Goal: Transaction & Acquisition: Purchase product/service

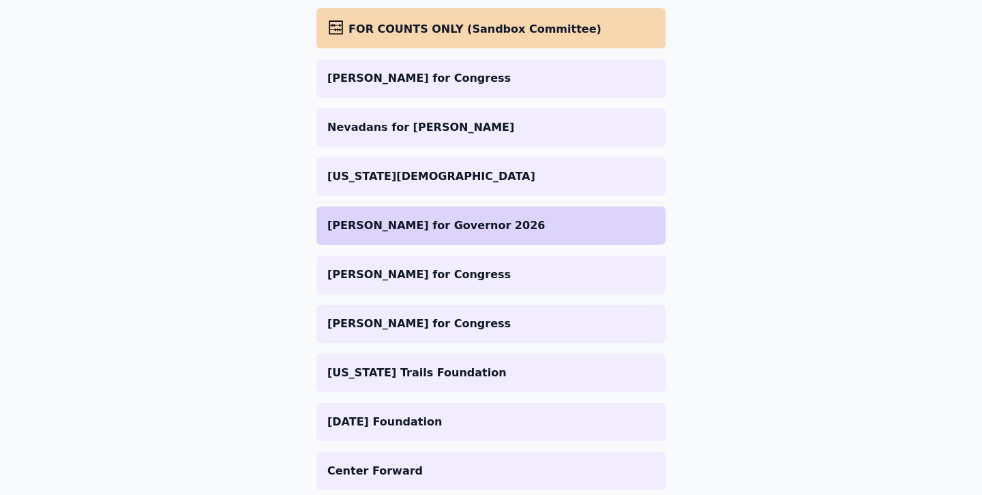
scroll to position [229, 0]
click at [421, 228] on p "[PERSON_NAME] for Governor 2026" at bounding box center [490, 225] width 327 height 16
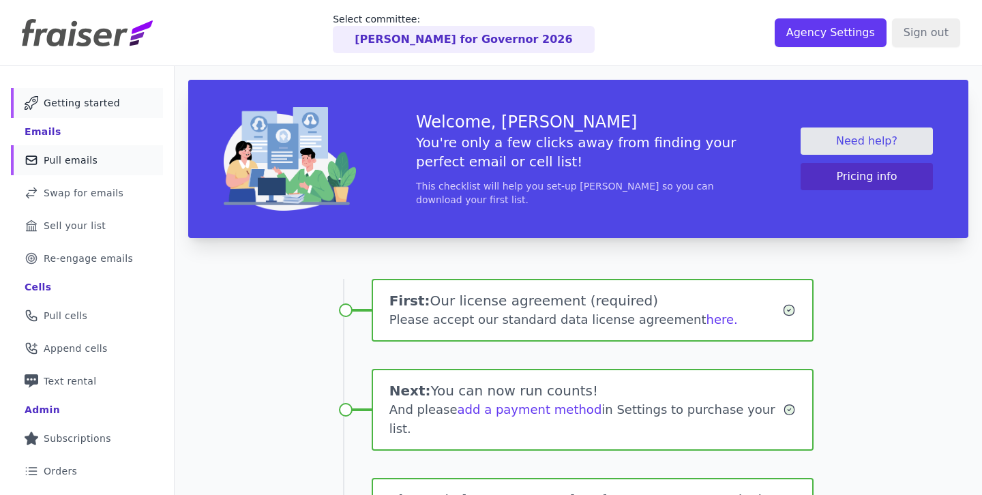
click at [84, 162] on span "Pull emails" at bounding box center [71, 160] width 54 height 14
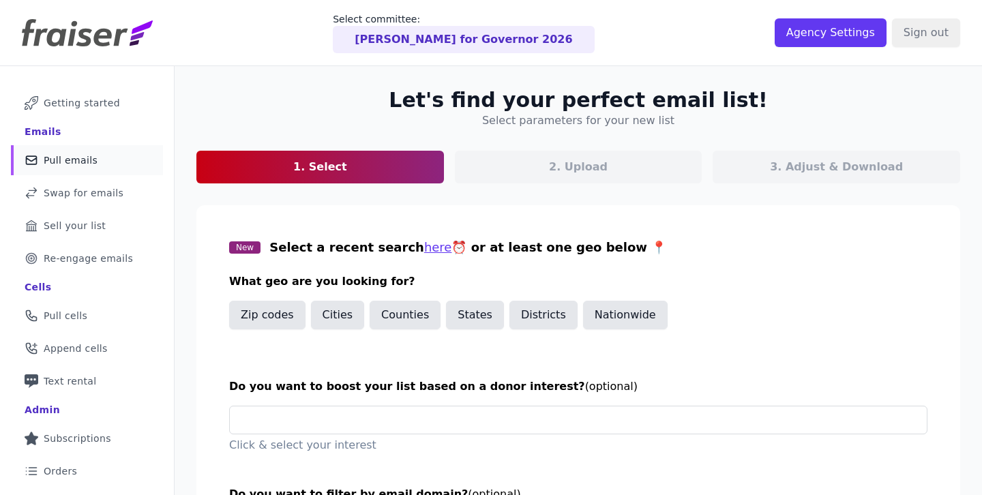
scroll to position [137, 0]
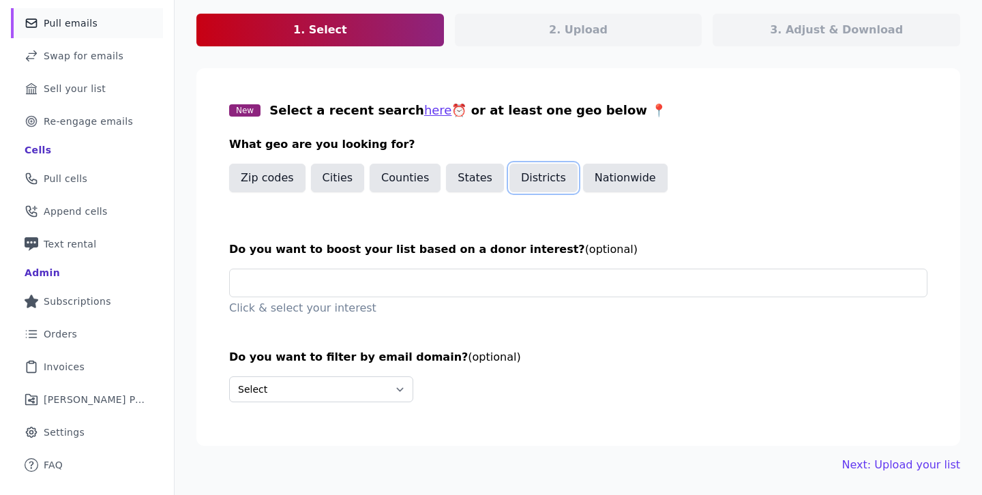
click at [556, 177] on button "Districts" at bounding box center [543, 178] width 68 height 29
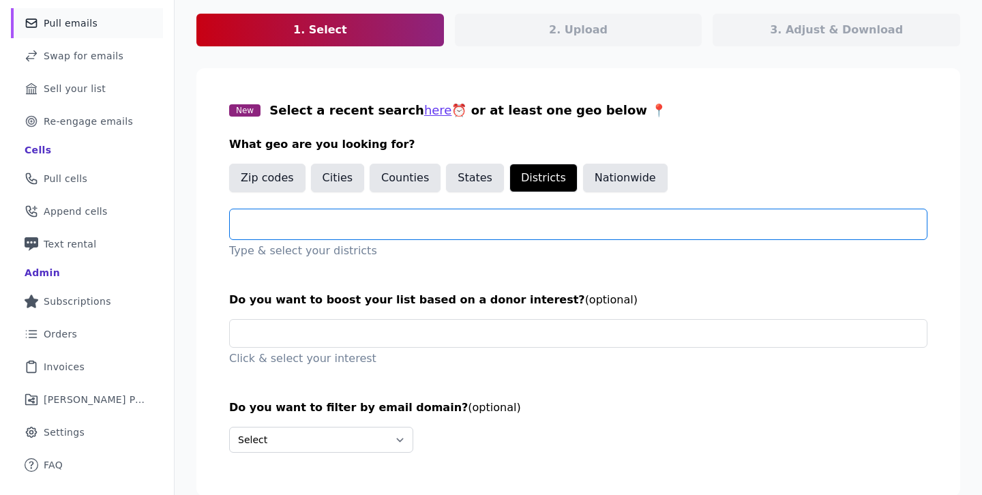
click at [369, 230] on input "text" at bounding box center [584, 224] width 686 height 16
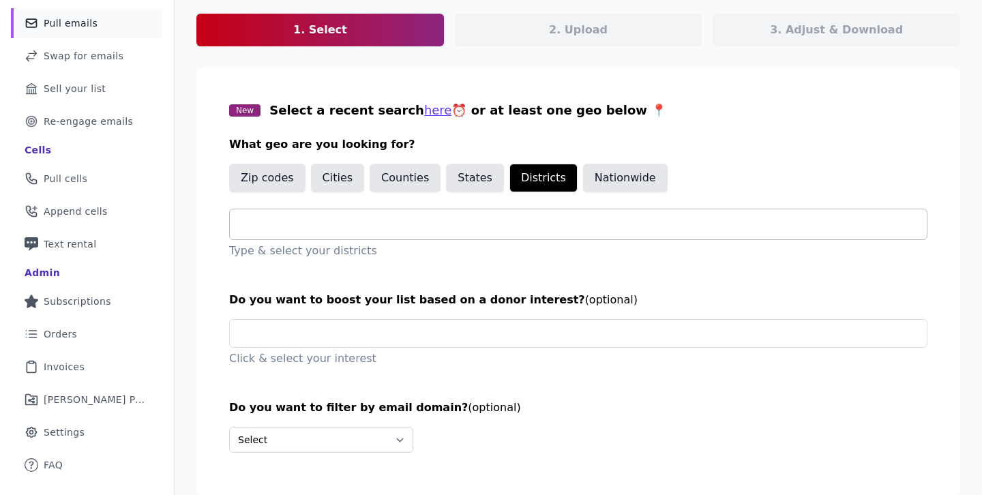
click at [458, 215] on div at bounding box center [584, 224] width 686 height 30
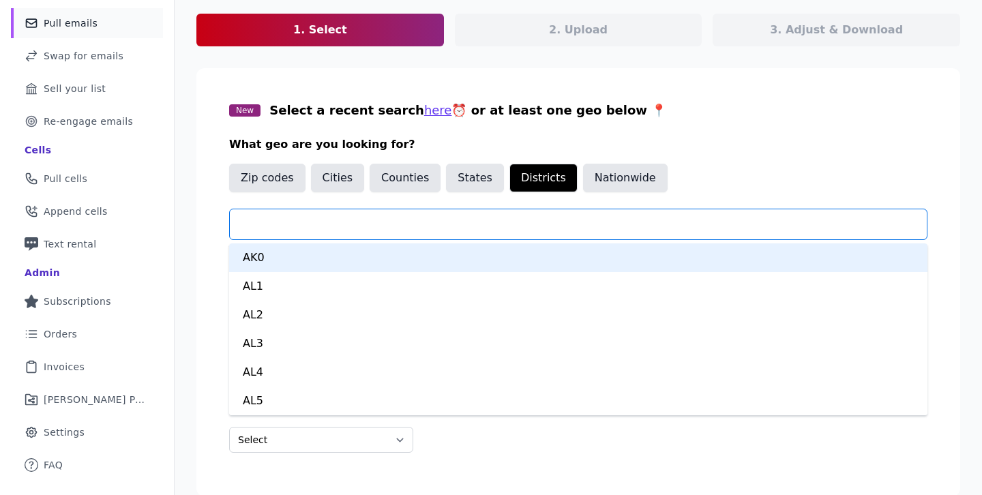
type input "*"
type input "***"
click at [257, 262] on div "CA1" at bounding box center [578, 257] width 698 height 29
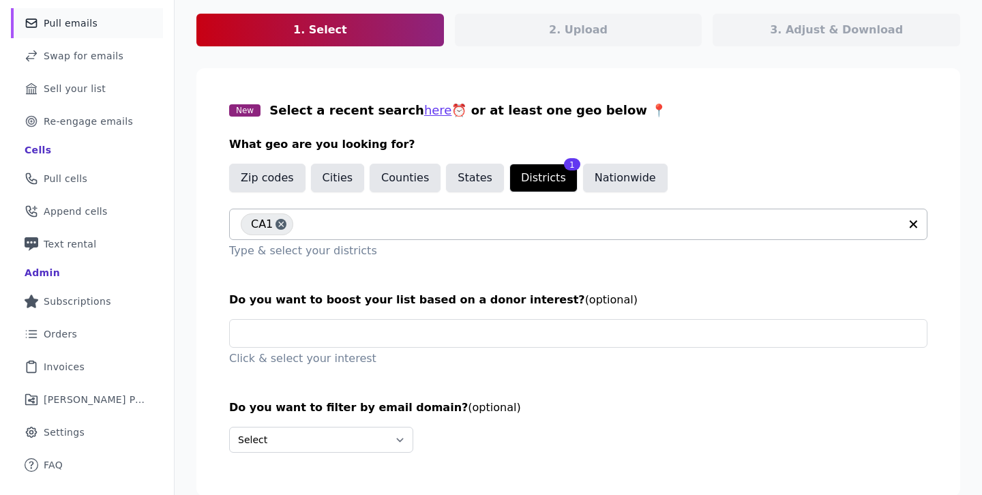
click at [361, 225] on input "text" at bounding box center [600, 224] width 600 height 16
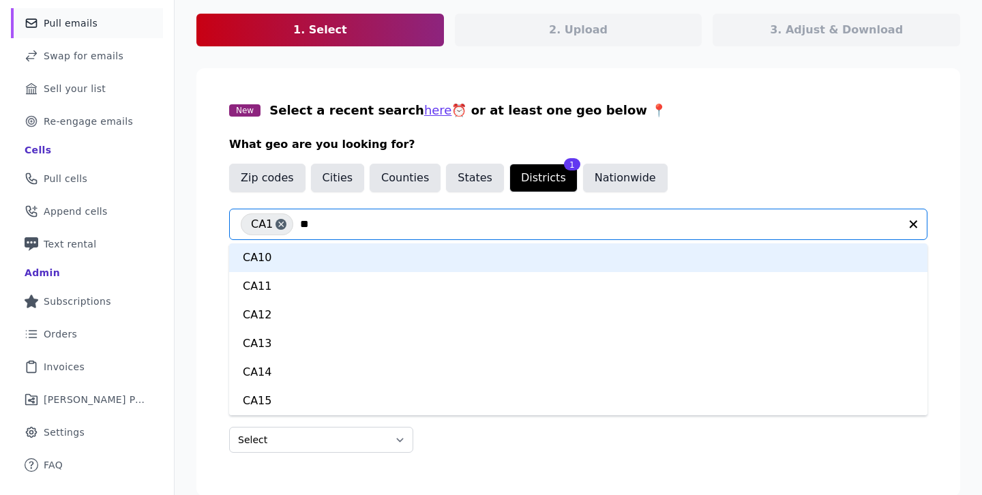
type input "***"
click at [315, 255] on div "CA2" at bounding box center [578, 257] width 698 height 29
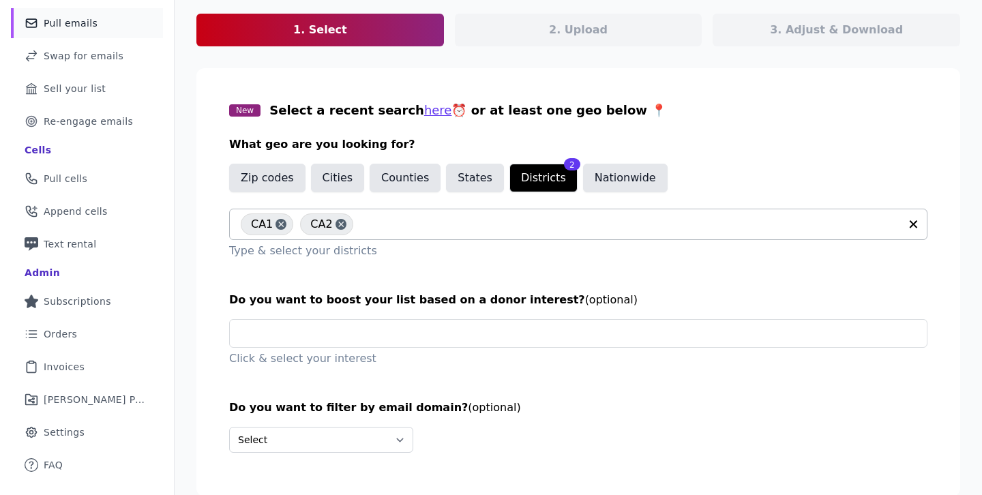
click at [382, 224] on input "text" at bounding box center [630, 224] width 540 height 16
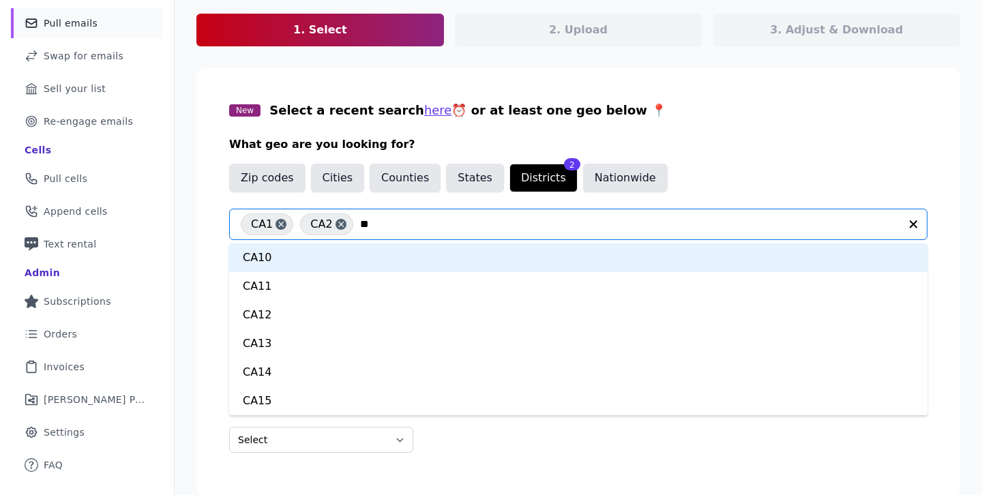
type input "***"
click at [277, 265] on div "CA3" at bounding box center [578, 257] width 698 height 29
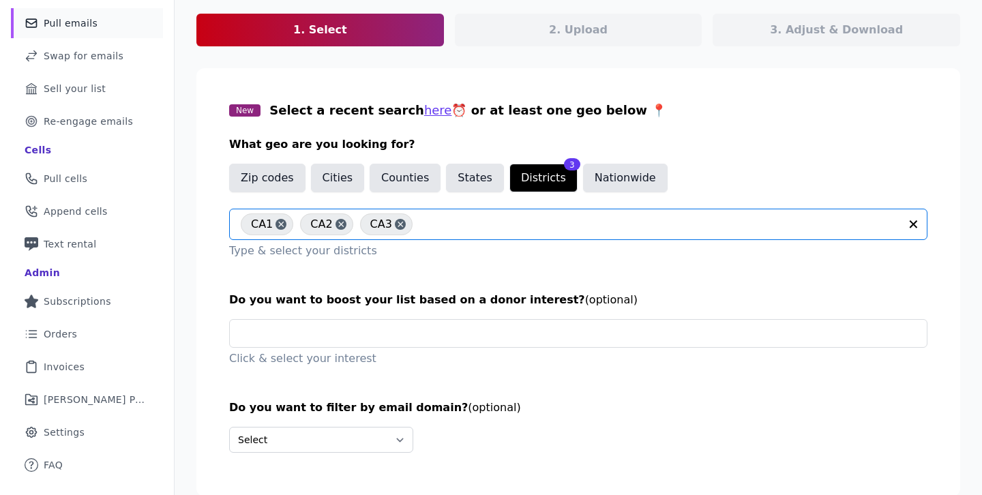
click at [435, 226] on input "text" at bounding box center [659, 224] width 480 height 16
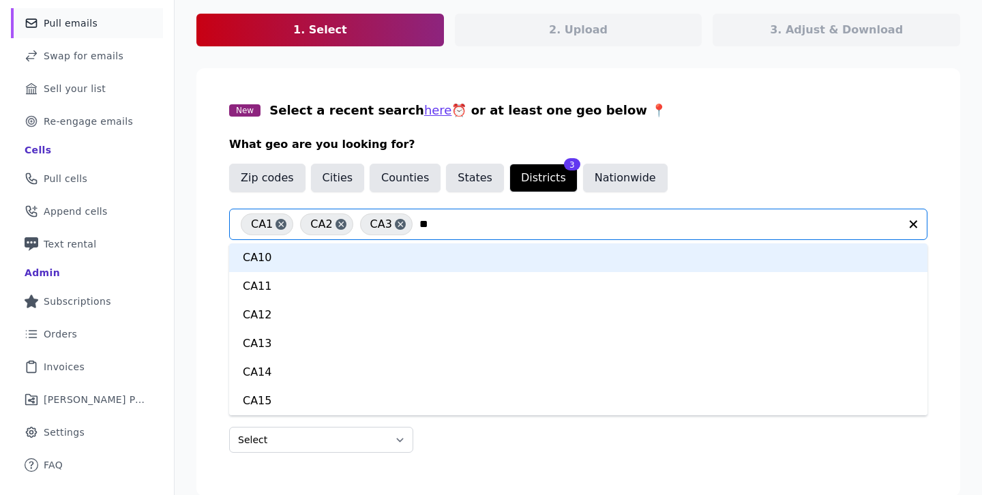
type input "***"
click at [399, 263] on div "CA4" at bounding box center [578, 257] width 698 height 29
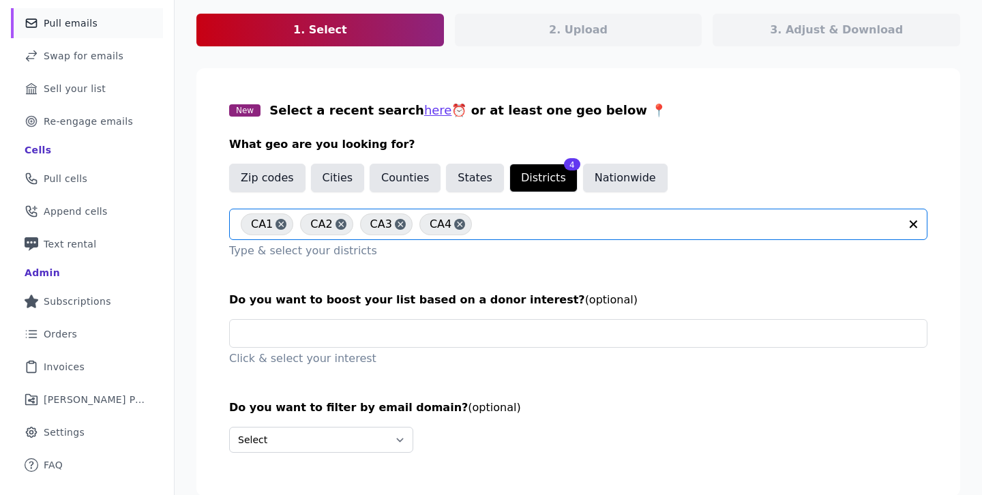
click at [520, 224] on input "text" at bounding box center [689, 224] width 421 height 16
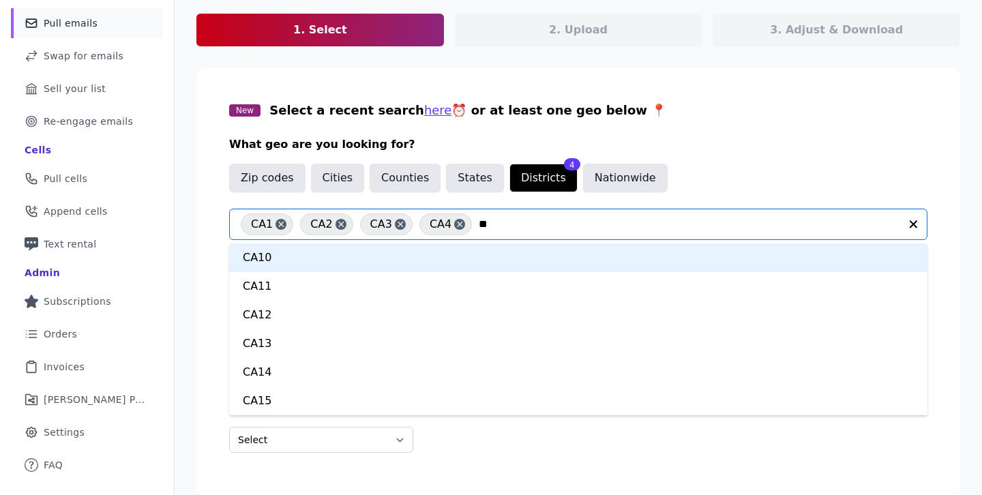
type input "***"
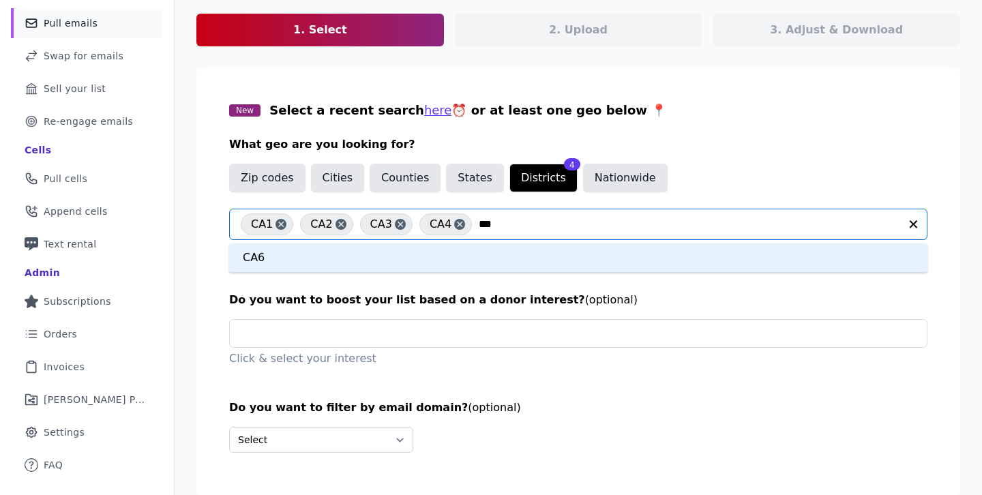
click at [445, 248] on div "CA6" at bounding box center [578, 257] width 698 height 29
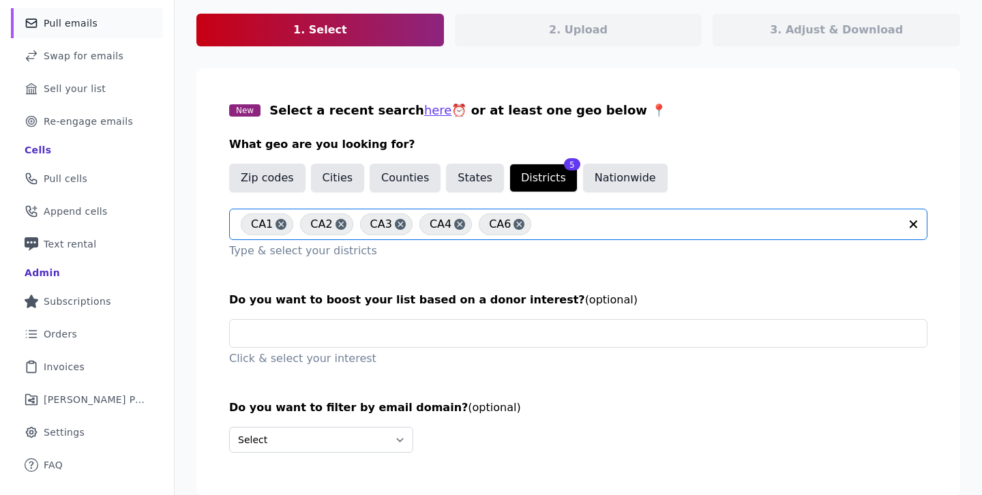
click at [622, 217] on input "text" at bounding box center [718, 224] width 361 height 16
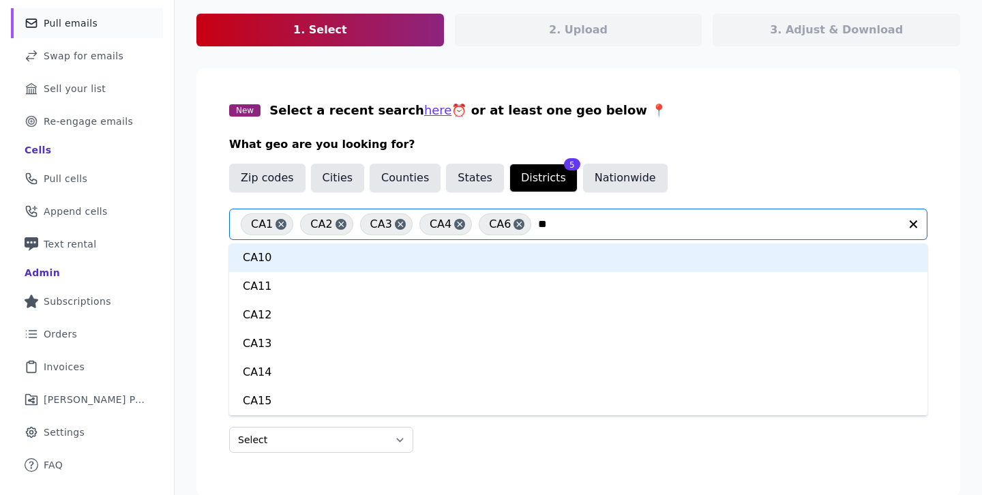
type input "***"
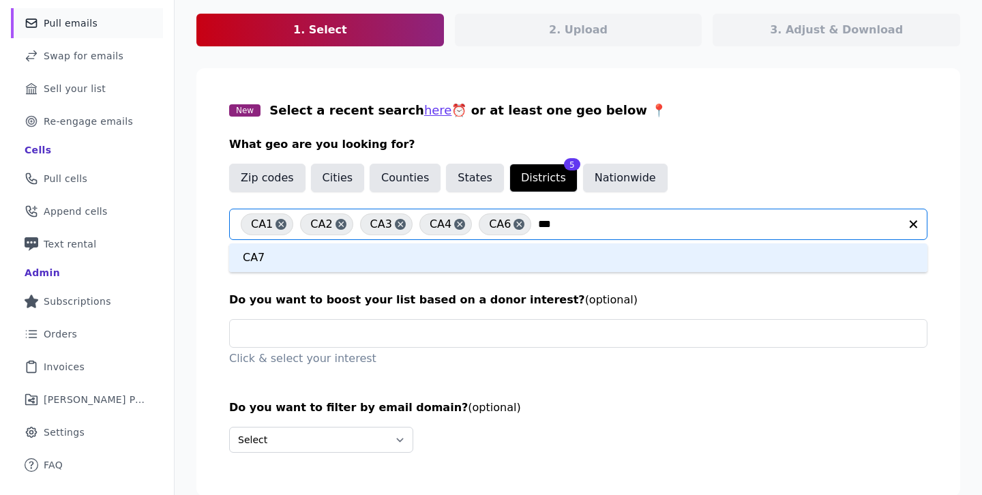
click at [497, 265] on div "CA7" at bounding box center [578, 257] width 698 height 29
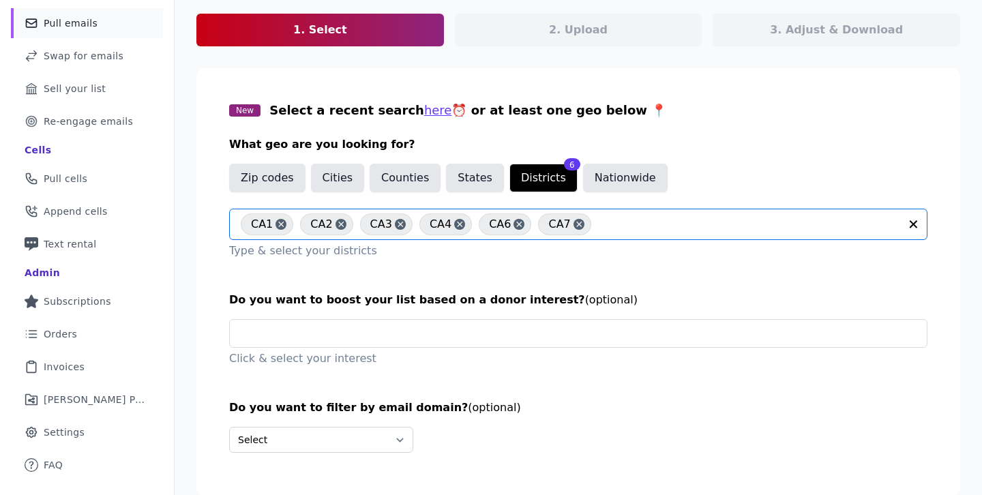
click at [618, 230] on input "text" at bounding box center [748, 224] width 301 height 16
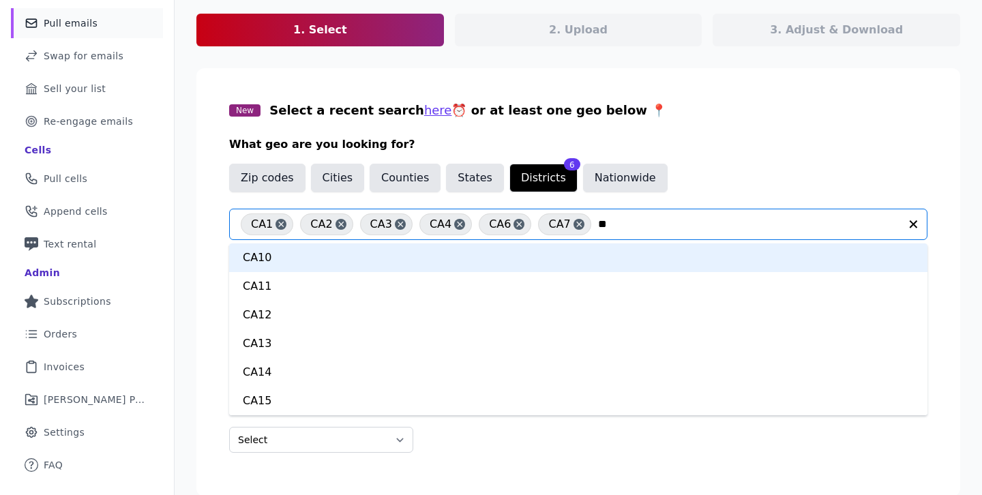
type input "***"
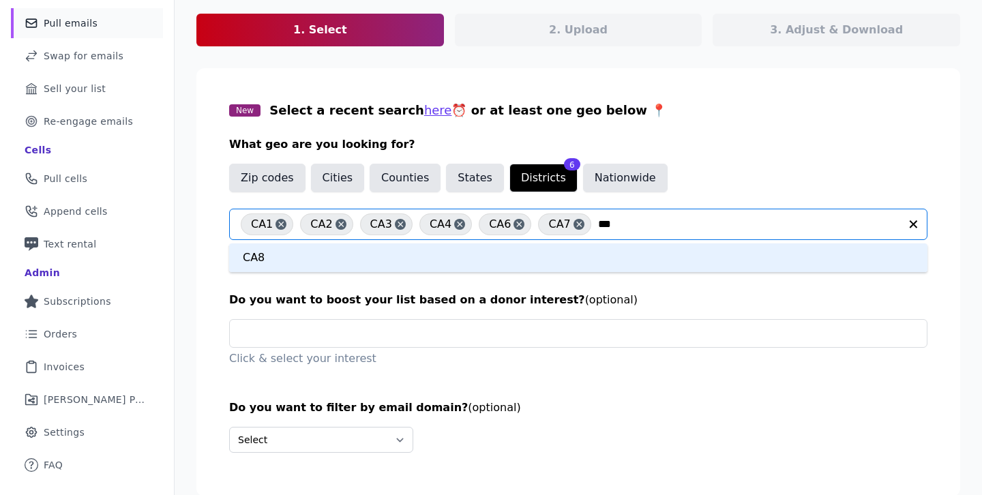
click at [549, 258] on div "CA8" at bounding box center [578, 257] width 698 height 29
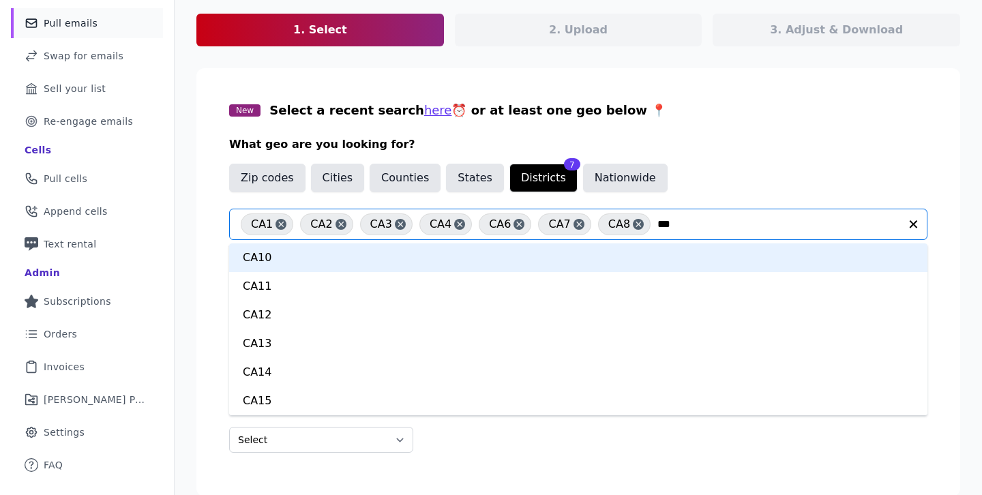
type input "****"
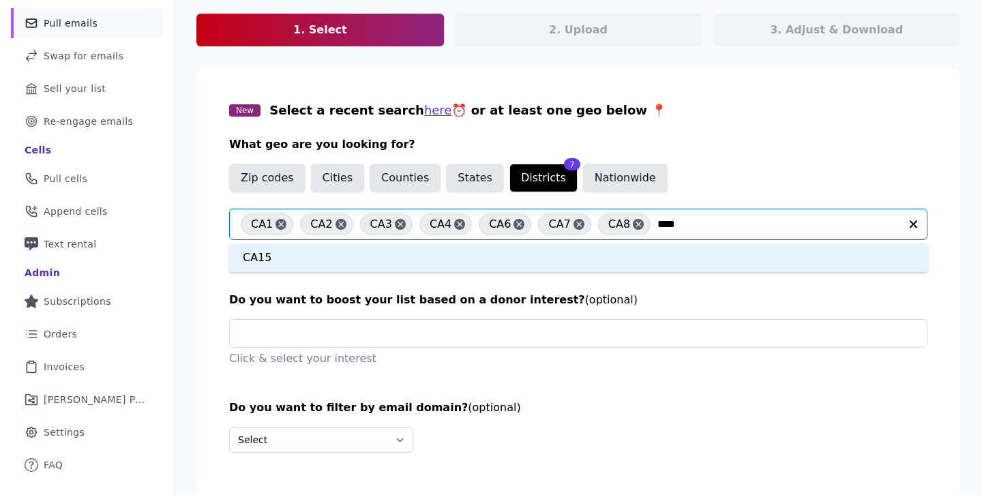
click at [647, 257] on div "CA15" at bounding box center [578, 257] width 698 height 29
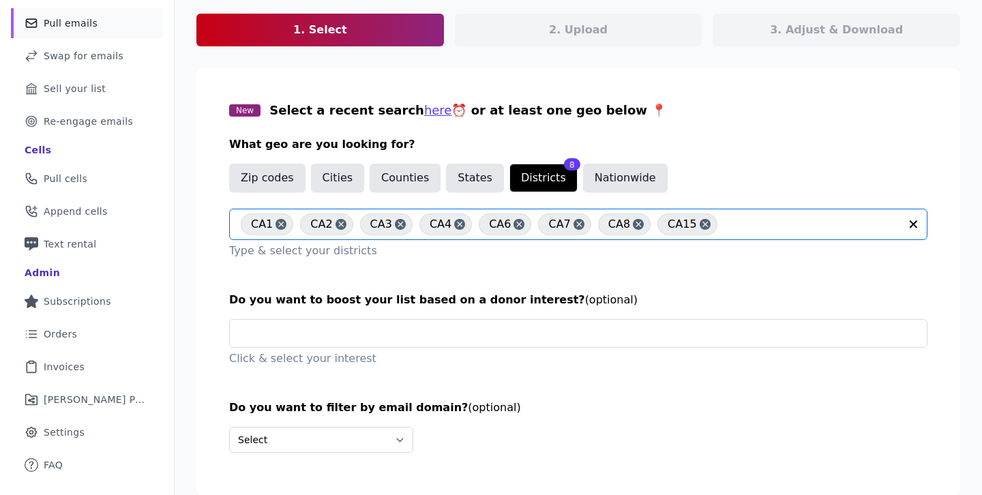
click at [735, 222] on input "text" at bounding box center [811, 224] width 175 height 16
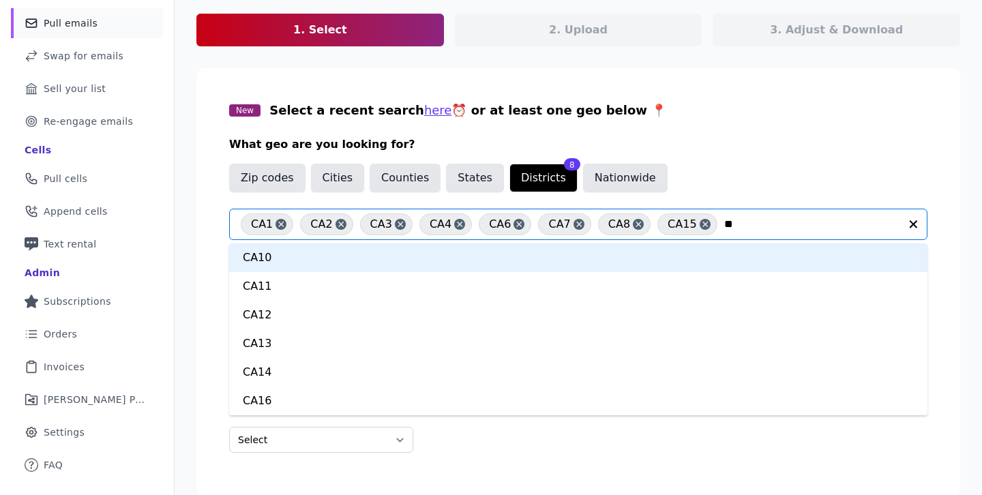
type input "***"
click at [650, 250] on div "CA5" at bounding box center [578, 257] width 698 height 29
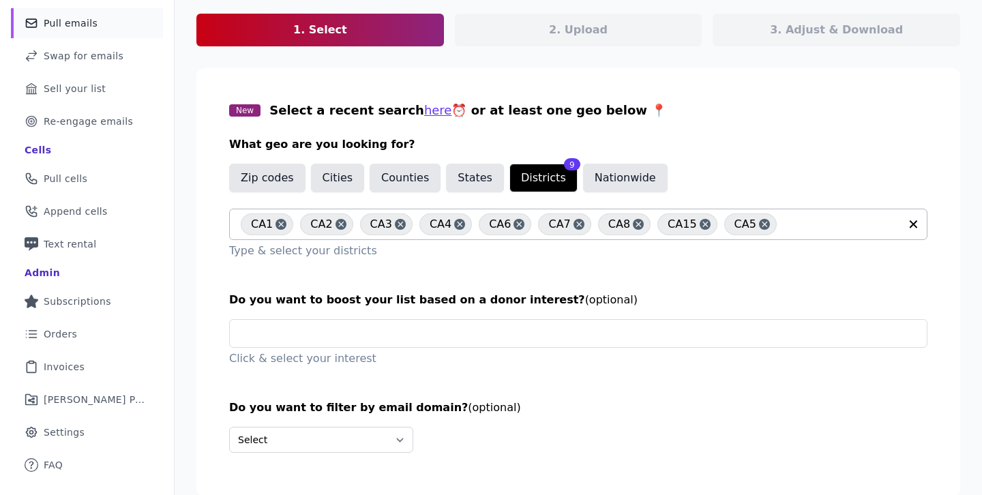
click at [806, 228] on input "text" at bounding box center [842, 224] width 116 height 16
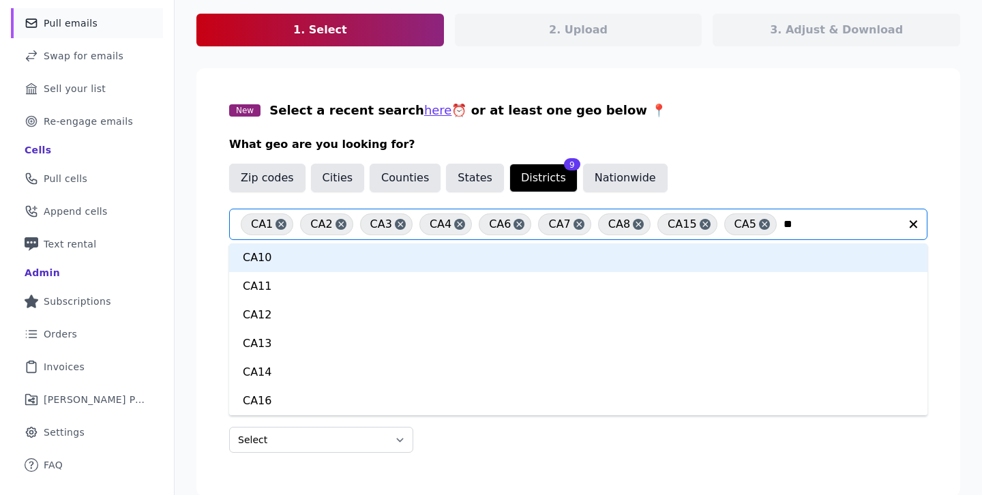
type input "***"
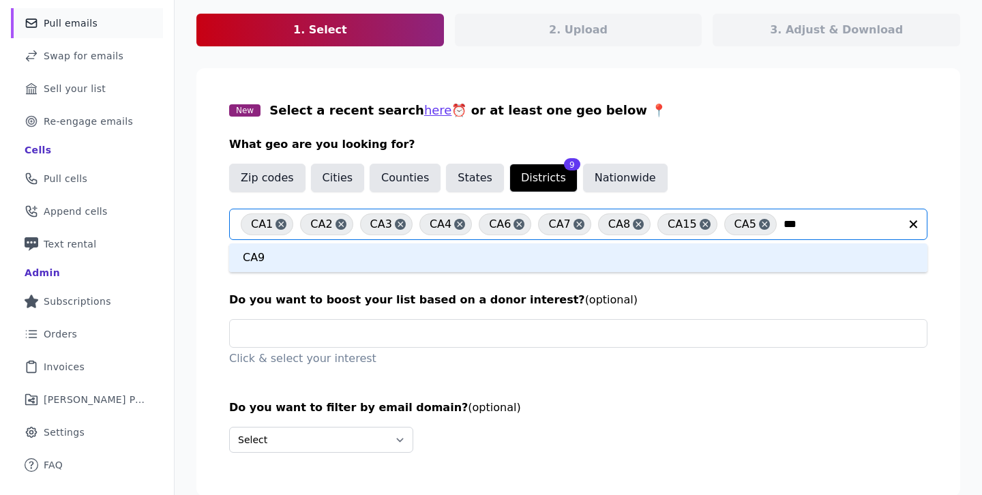
click at [724, 260] on div "CA9" at bounding box center [578, 257] width 698 height 29
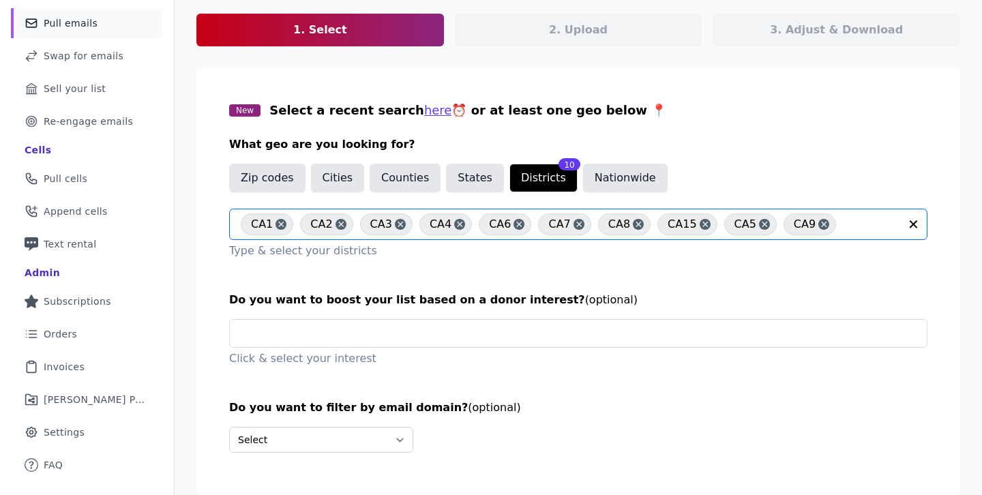
click at [843, 224] on input "text" at bounding box center [871, 224] width 57 height 16
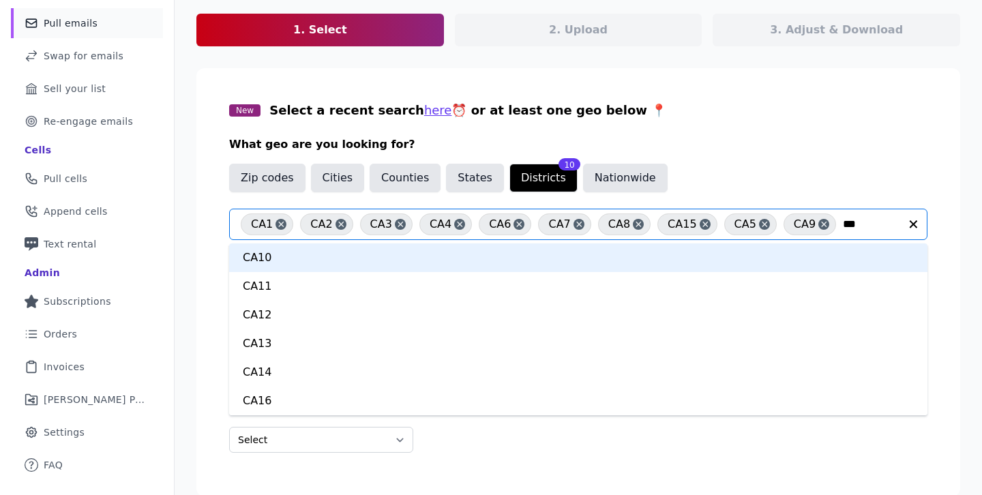
type input "****"
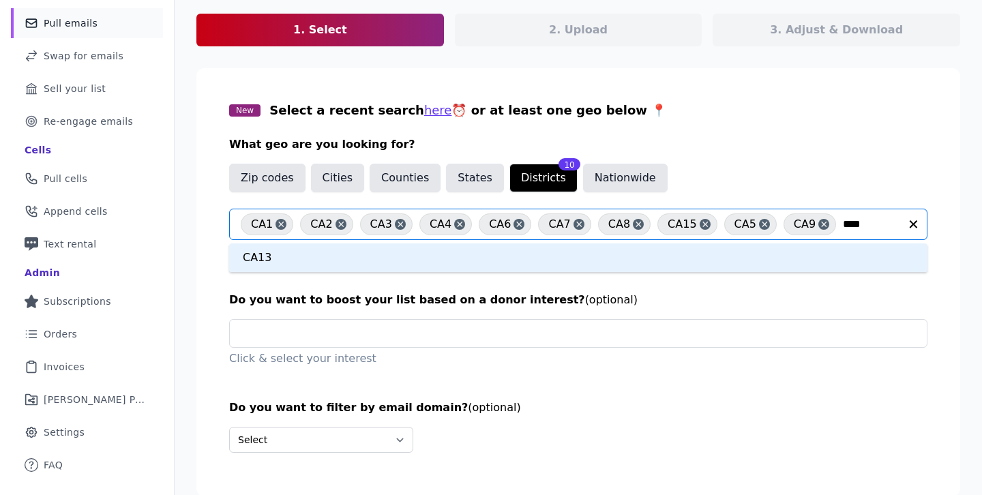
click at [700, 269] on div "CA13" at bounding box center [578, 257] width 698 height 29
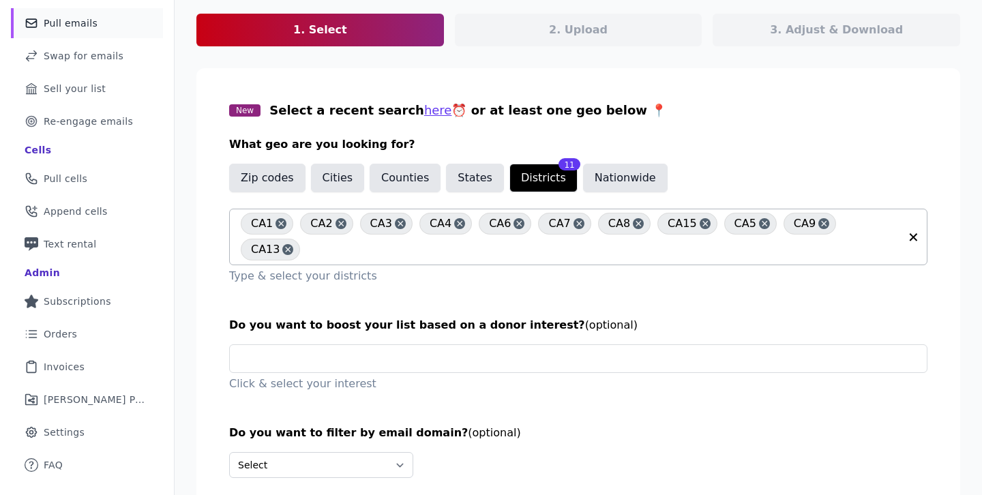
click at [760, 255] on input "text" at bounding box center [603, 249] width 593 height 16
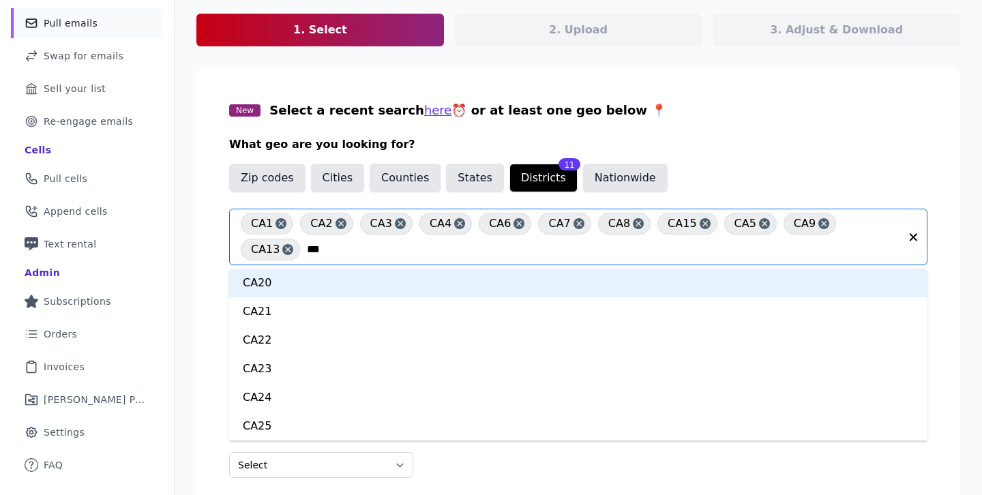
type input "****"
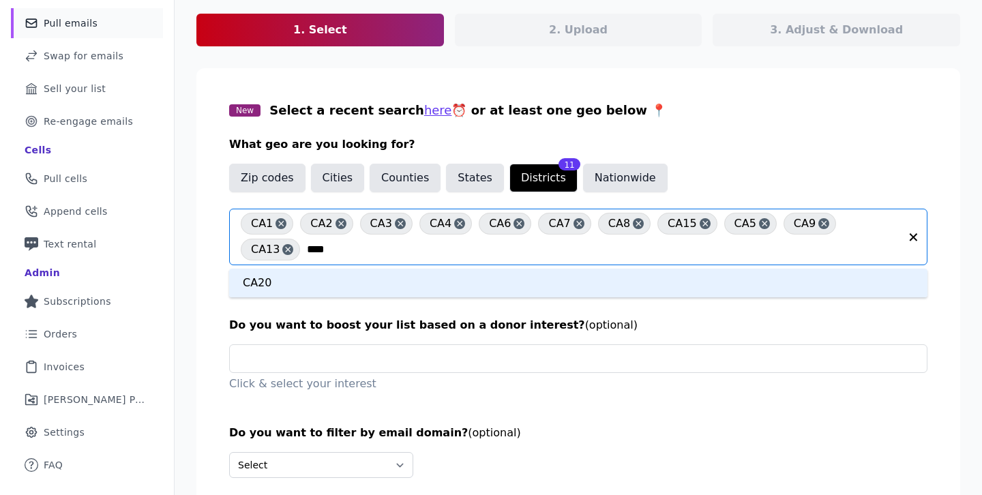
click at [632, 284] on div "CA20" at bounding box center [578, 283] width 698 height 29
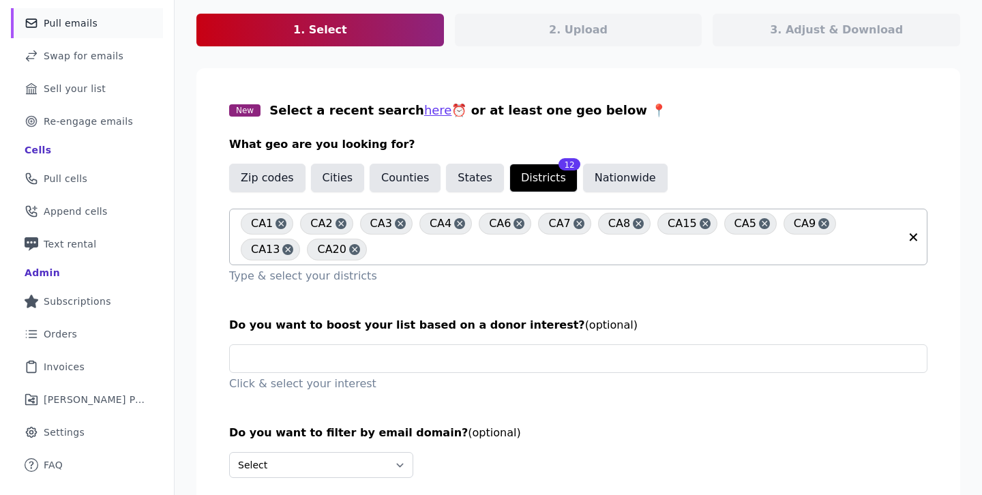
click at [531, 254] on input "text" at bounding box center [637, 249] width 526 height 16
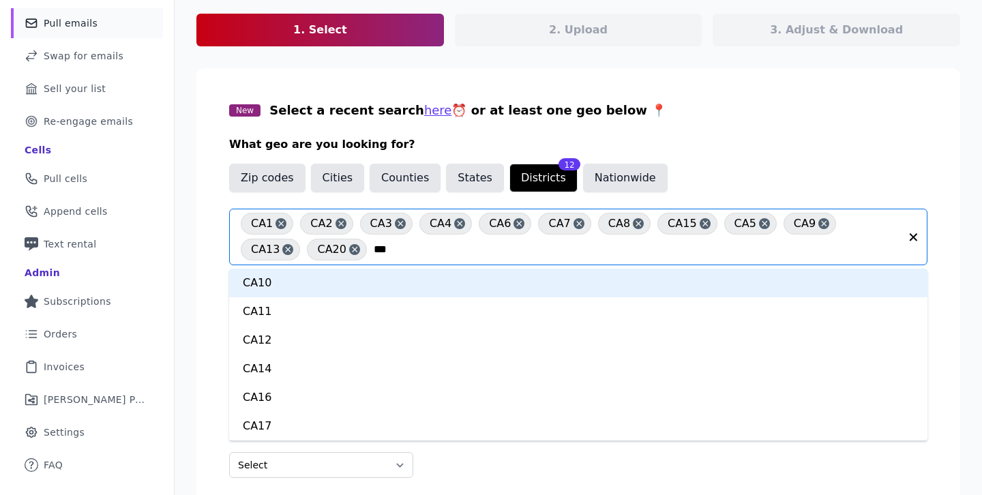
type input "****"
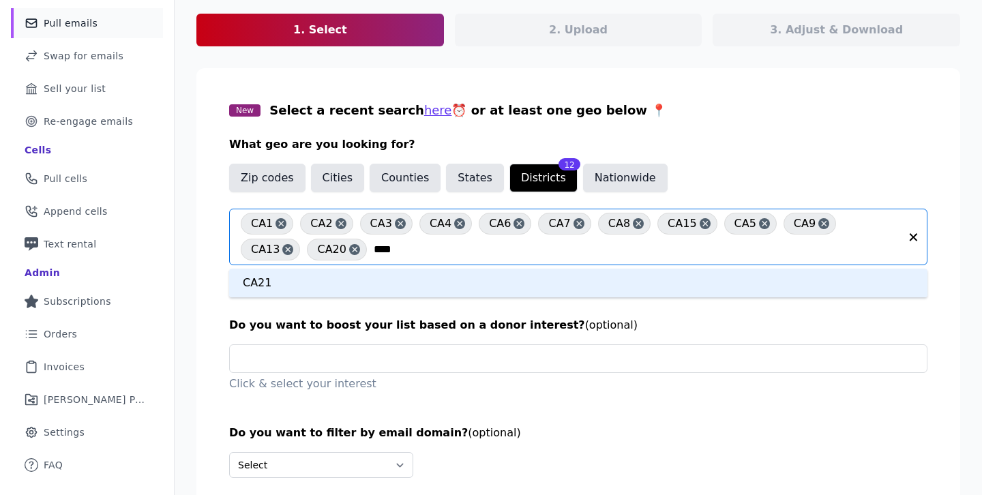
click at [467, 278] on div "CA21" at bounding box center [578, 283] width 698 height 29
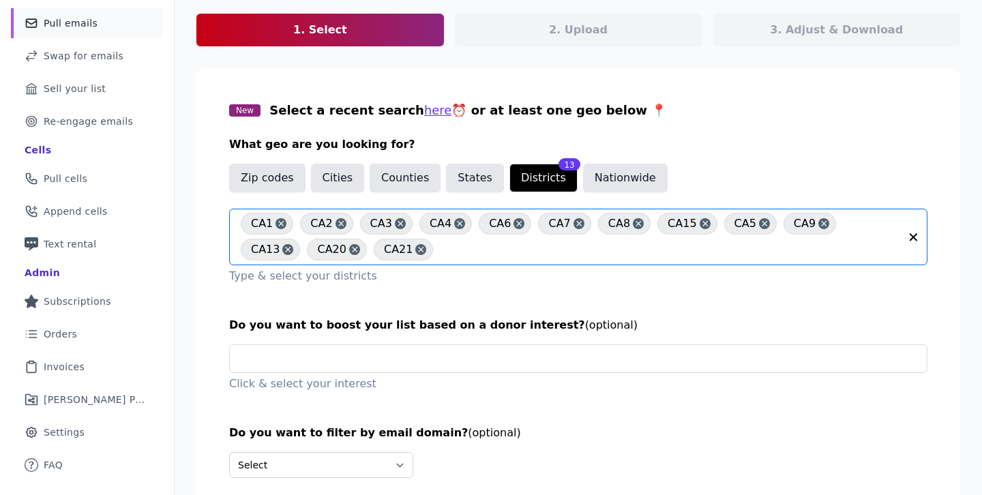
click at [461, 241] on input "text" at bounding box center [670, 249] width 460 height 16
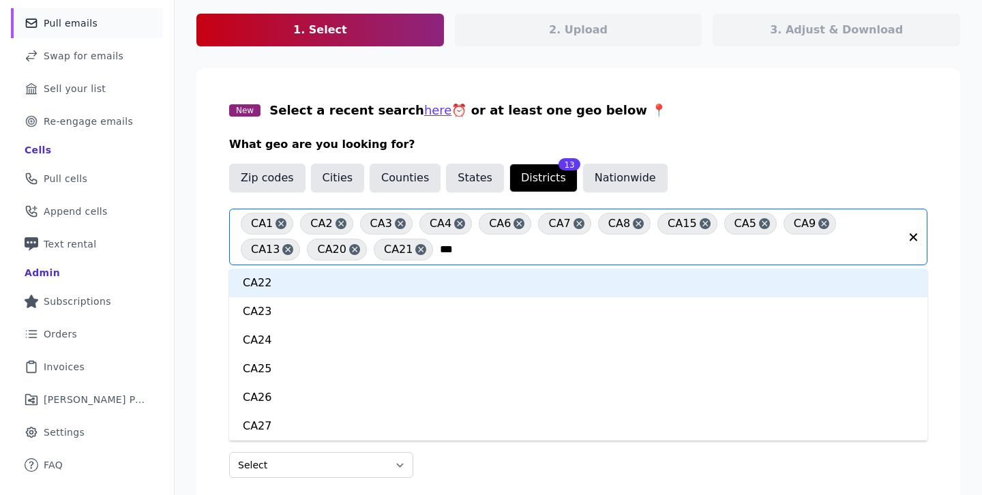
type input "****"
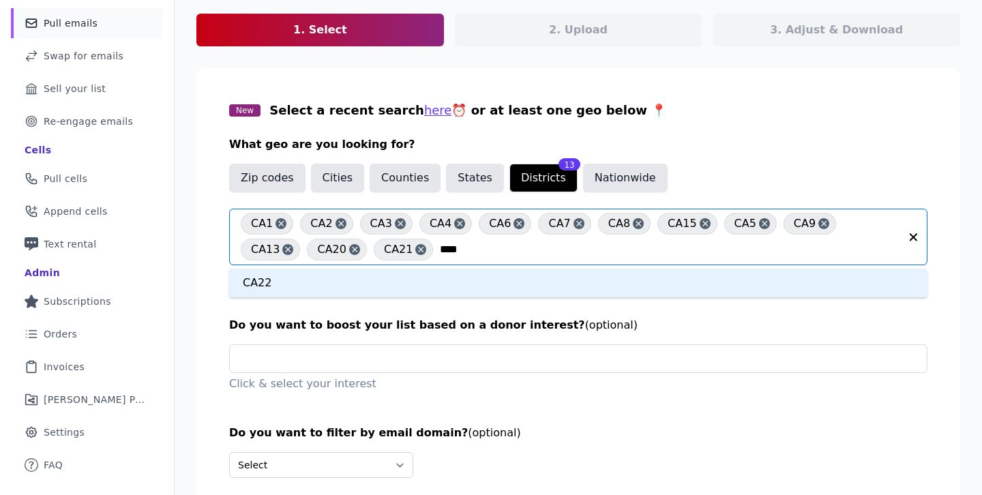
click at [394, 277] on div "CA22" at bounding box center [578, 283] width 698 height 29
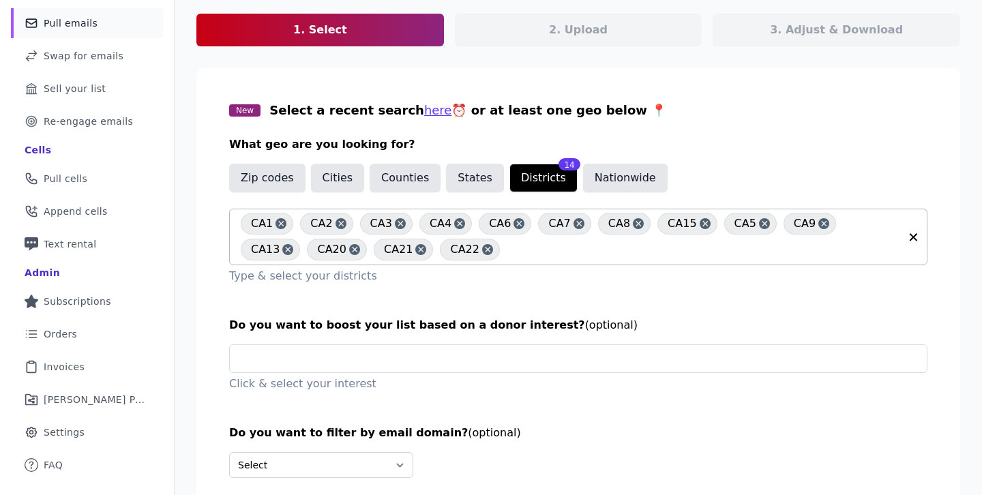
click at [507, 252] on input "text" at bounding box center [703, 249] width 393 height 16
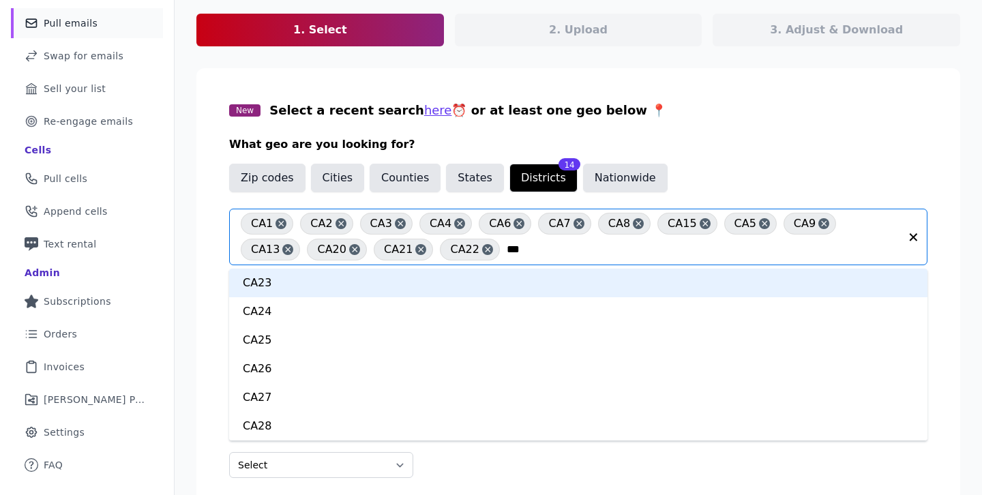
type input "****"
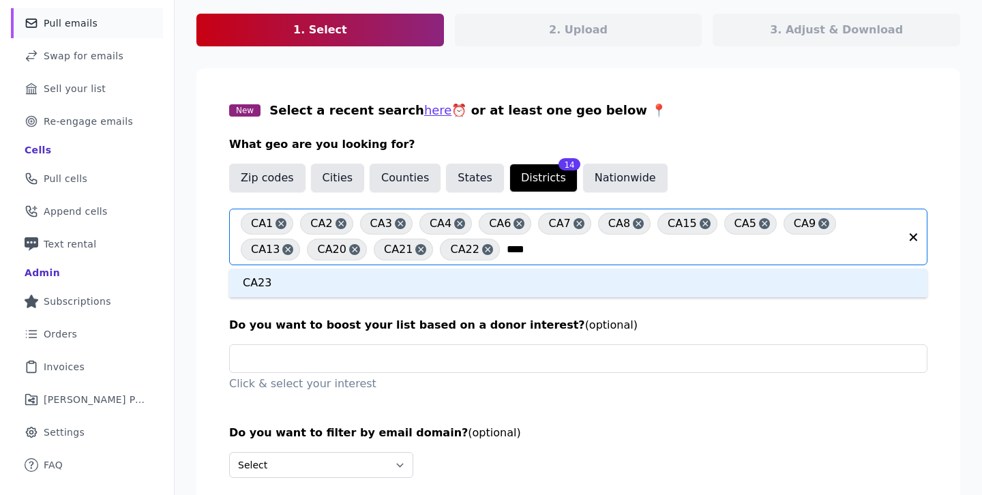
click at [455, 273] on div "CA23" at bounding box center [578, 283] width 698 height 29
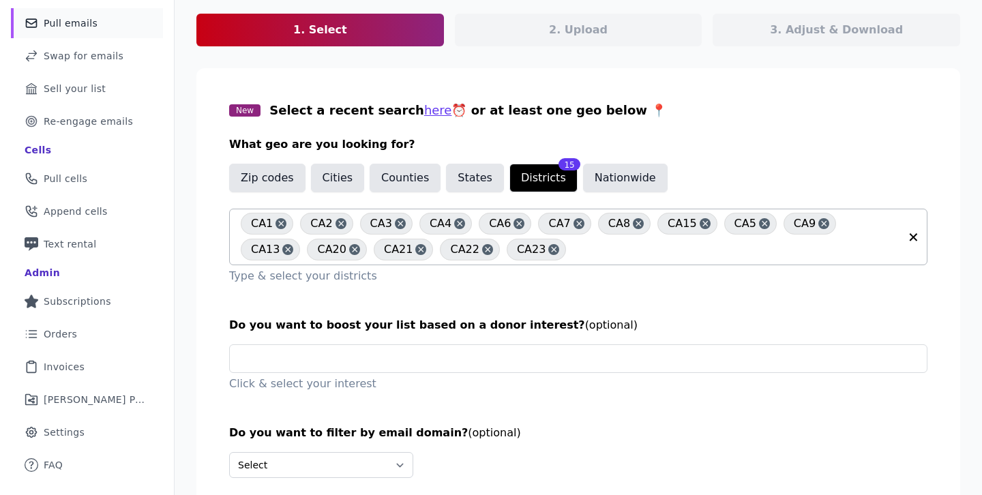
click at [551, 261] on div "CA1 CA2 CA3 CA4 CA6 CA7 CA8 CA15 CA5 CA9 CA13 CA20 CA21 CA22 CA23" at bounding box center [570, 236] width 659 height 55
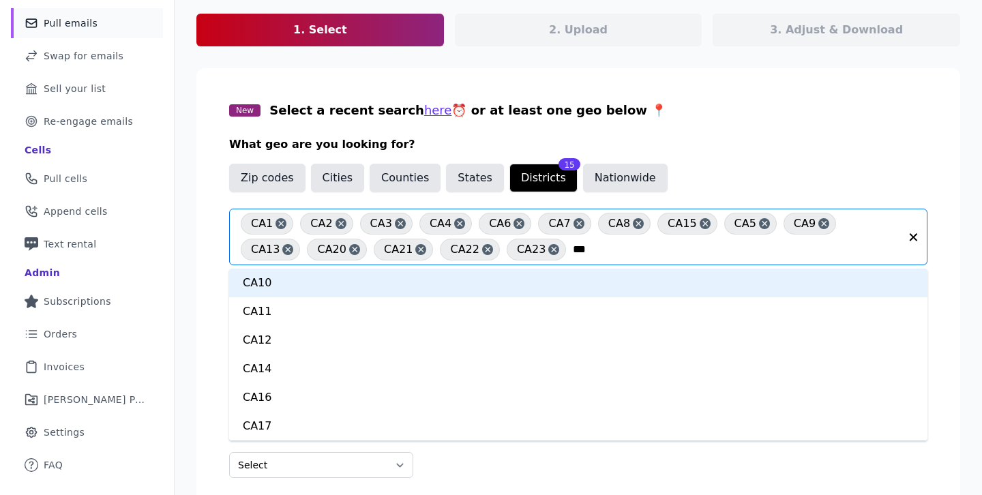
type input "****"
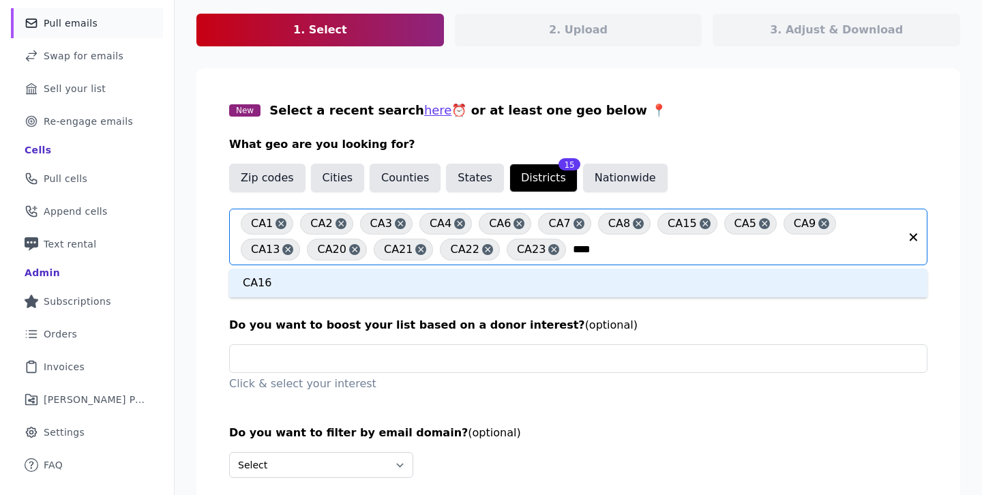
click at [386, 289] on div "CA16" at bounding box center [578, 283] width 698 height 29
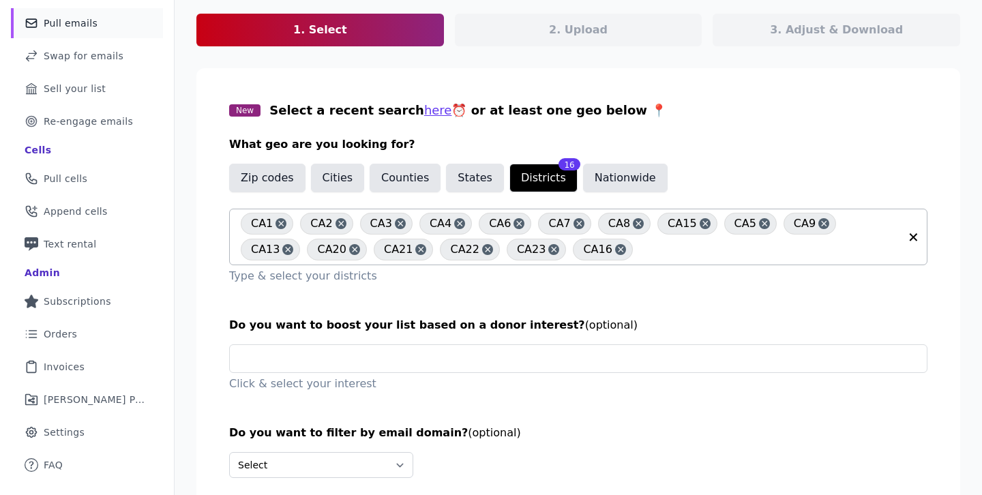
click at [640, 246] on input "text" at bounding box center [770, 249] width 260 height 16
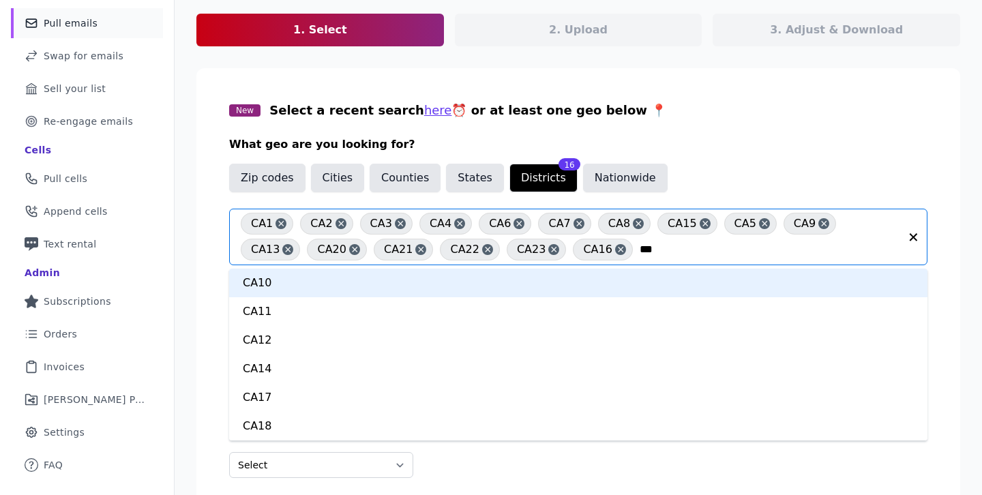
type input "****"
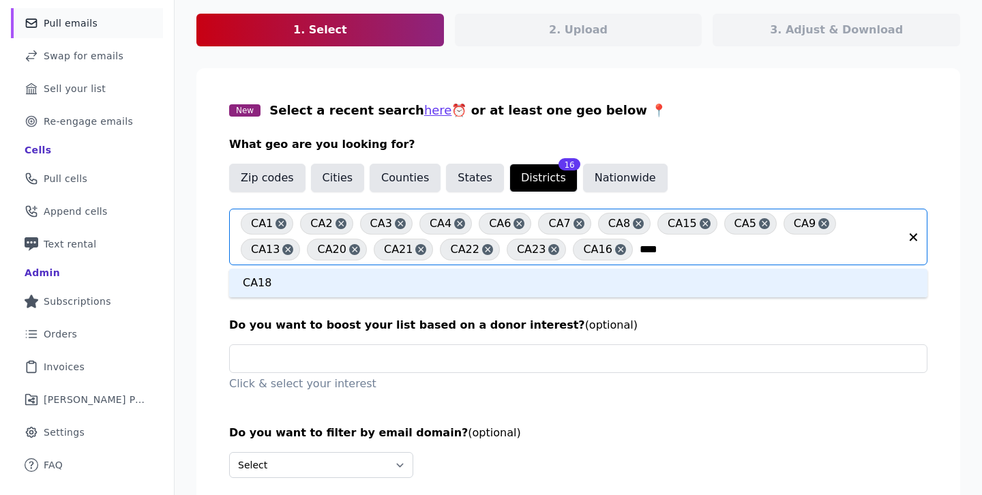
click at [541, 274] on div "CA18" at bounding box center [578, 283] width 698 height 29
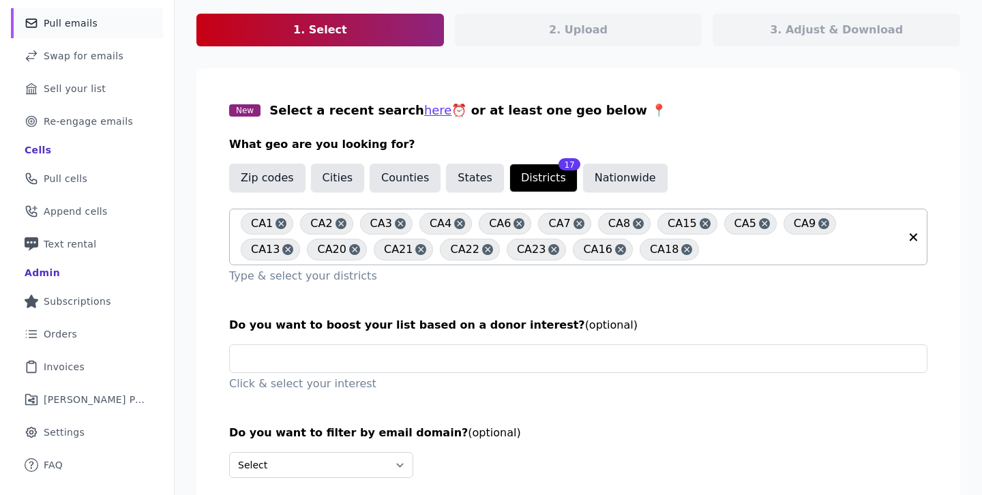
click at [706, 248] on input "text" at bounding box center [803, 249] width 194 height 16
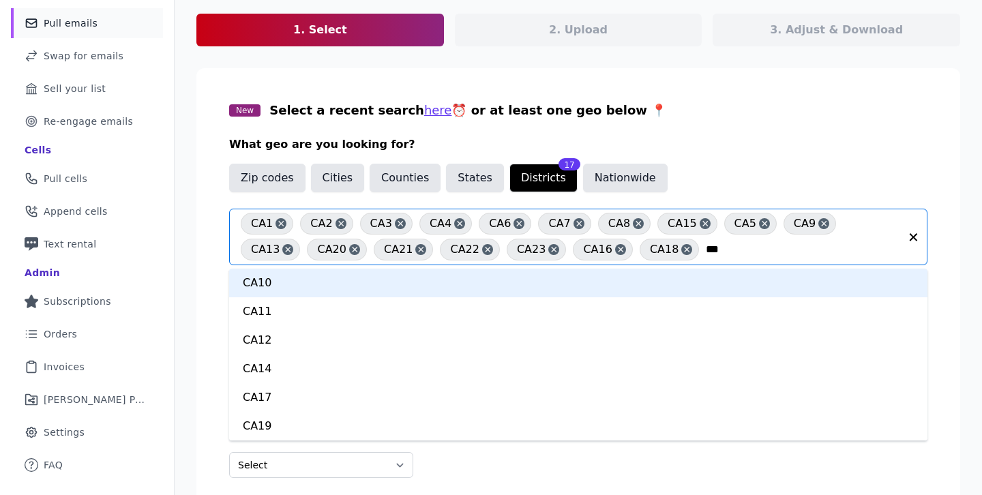
type input "****"
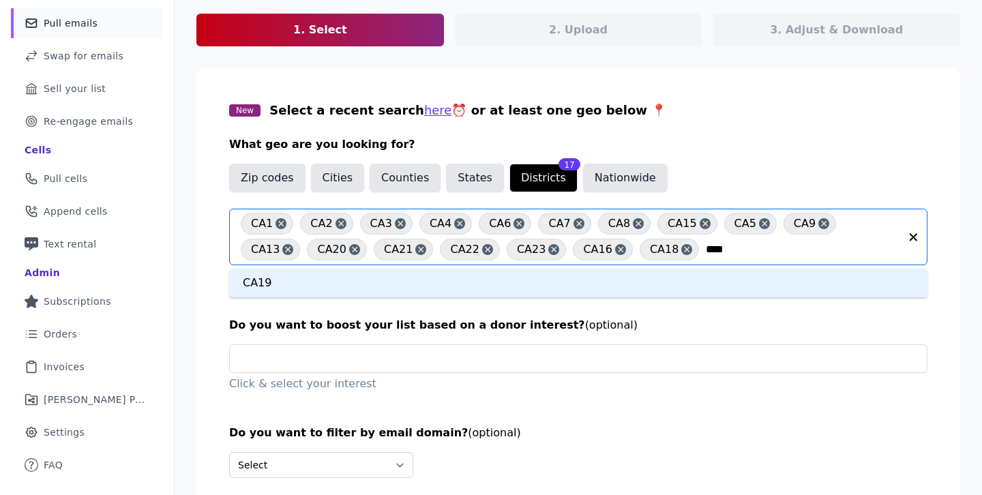
click at [599, 279] on div "CA19" at bounding box center [578, 283] width 698 height 29
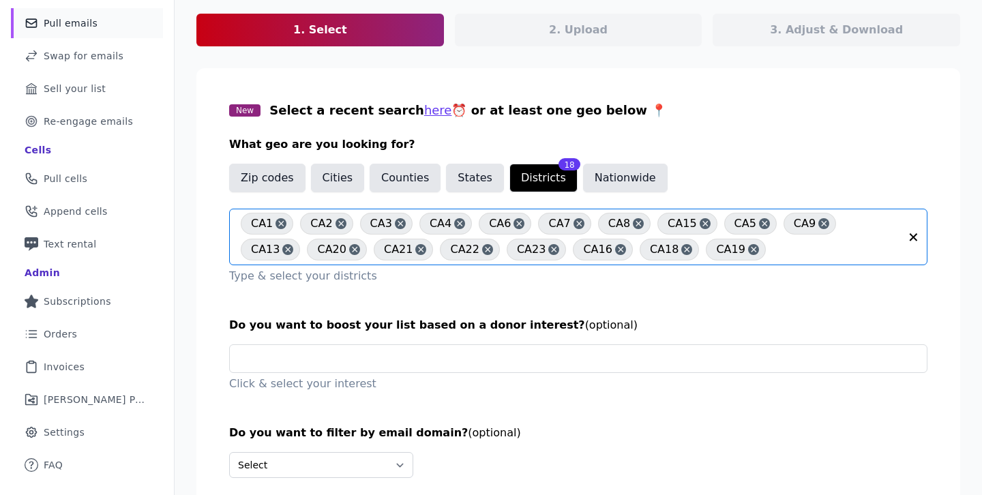
click at [773, 247] on input "text" at bounding box center [836, 249] width 127 height 16
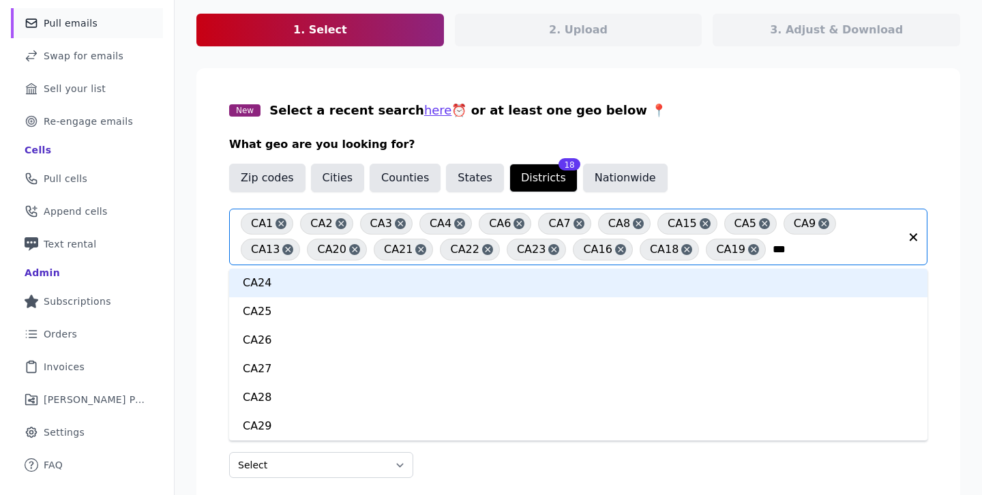
type input "****"
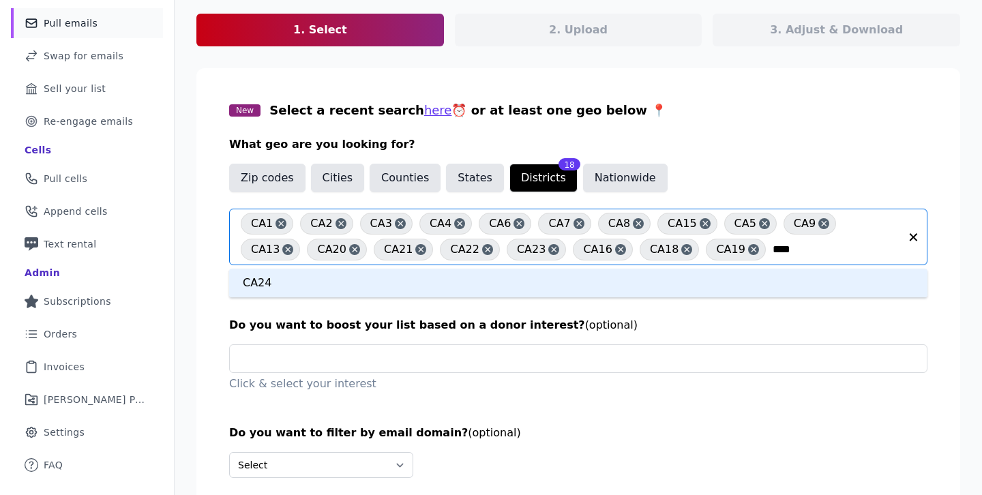
click at [635, 279] on div "CA24" at bounding box center [578, 283] width 698 height 29
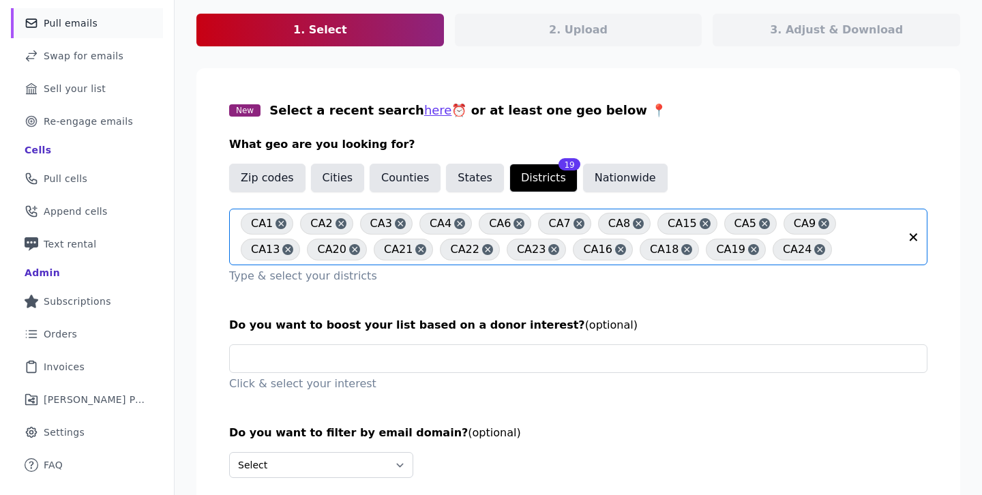
click at [839, 243] on input "text" at bounding box center [869, 249] width 61 height 16
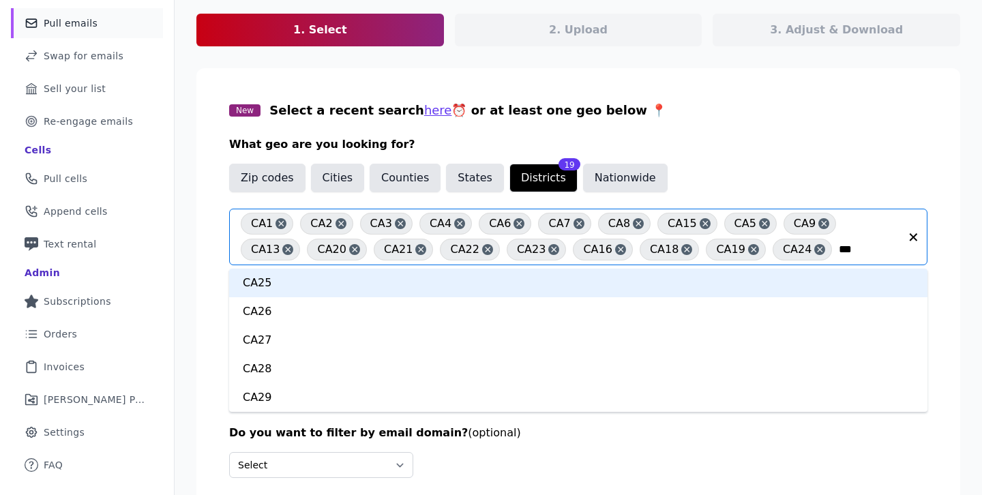
type input "****"
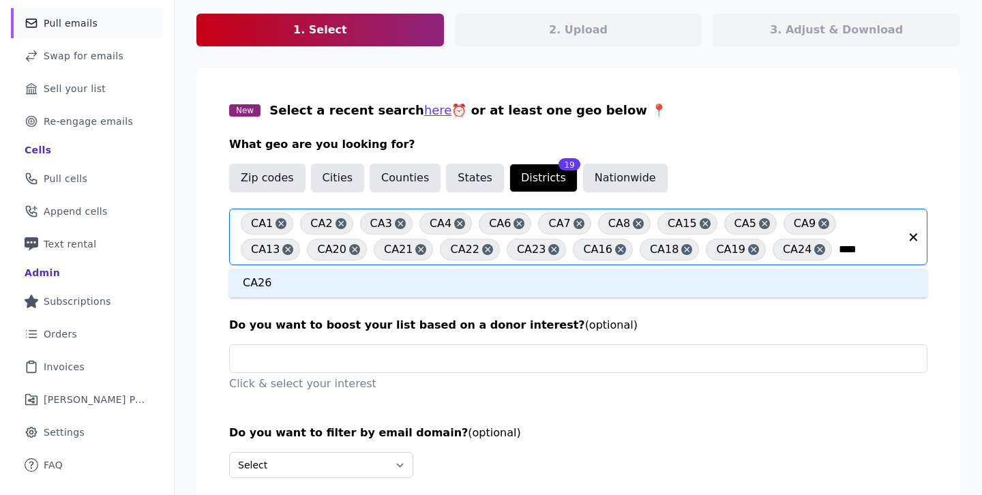
click at [608, 289] on div "CA26" at bounding box center [578, 283] width 698 height 29
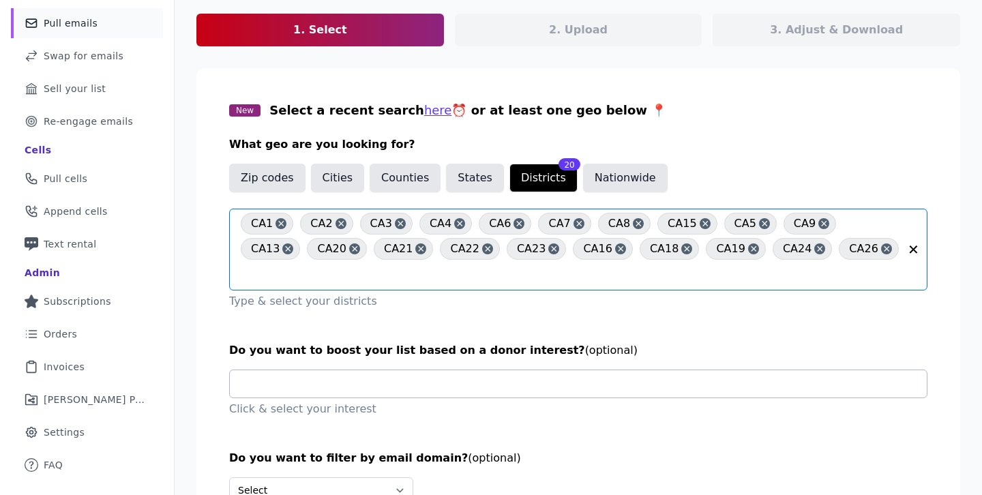
click at [350, 370] on input "text" at bounding box center [584, 383] width 686 height 27
click at [320, 401] on section "New Select a recent search here ⏰ or at least one geo below 📍 What geo are you …" at bounding box center [578, 307] width 764 height 479
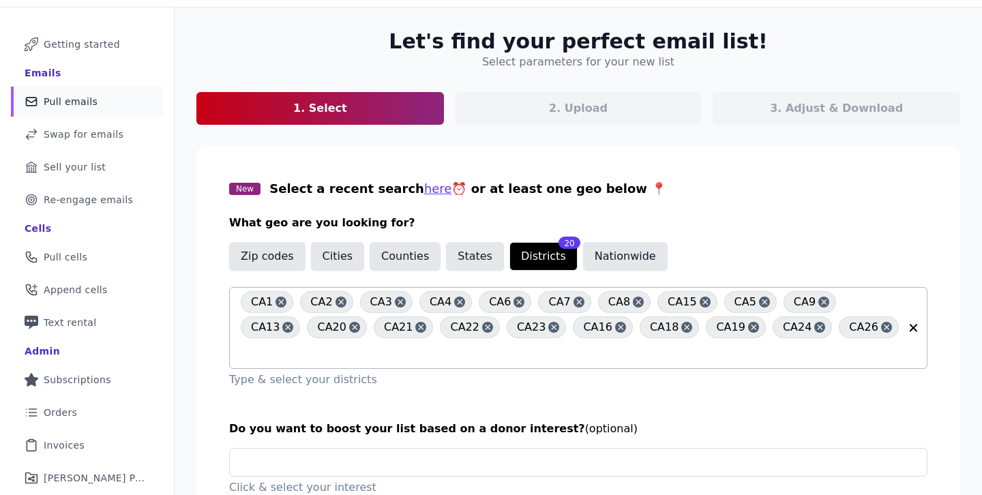
scroll to position [7, 0]
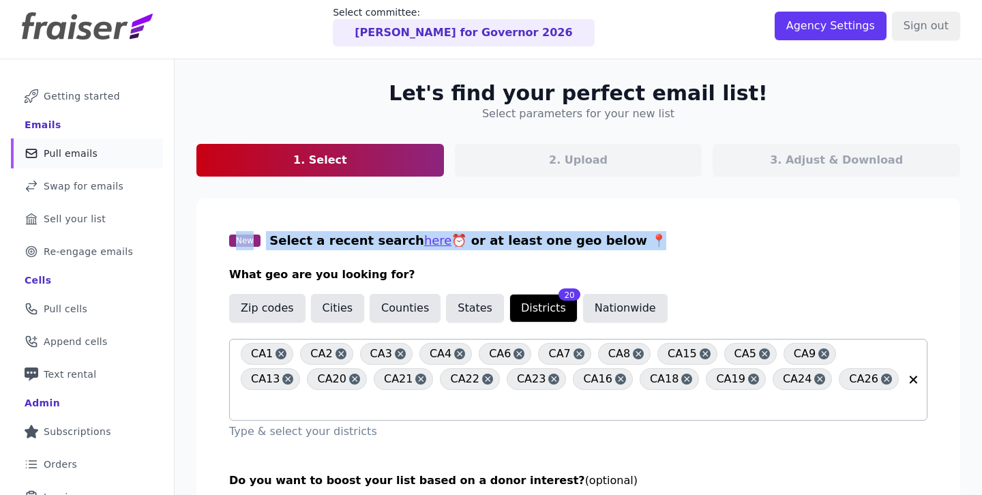
drag, startPoint x: 585, startPoint y: 266, endPoint x: 221, endPoint y: 218, distance: 366.7
click at [221, 218] on section "New Select a recent search here ⏰ or at least one geo below 📍 What geo are you …" at bounding box center [578, 437] width 764 height 479
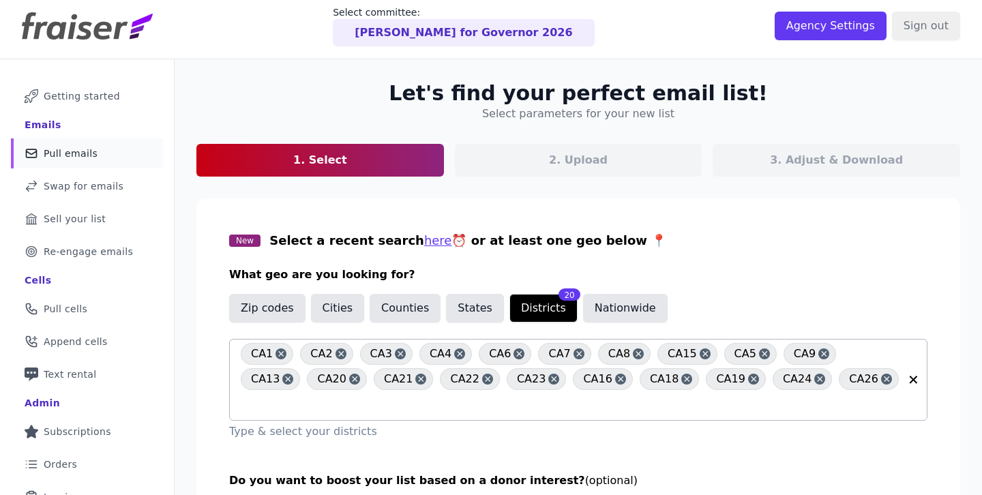
click at [244, 210] on section "New Select a recent search here ⏰ or at least one geo below 📍 What geo are you …" at bounding box center [578, 437] width 764 height 479
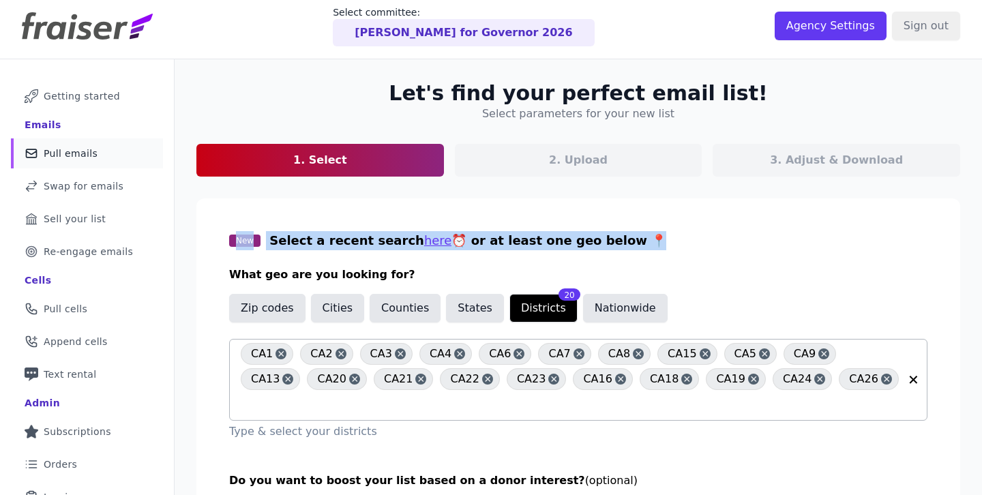
drag, startPoint x: 244, startPoint y: 210, endPoint x: 666, endPoint y: 258, distance: 424.3
click at [665, 257] on section "New Select a recent search here ⏰ or at least one geo below 📍 What geo are you …" at bounding box center [578, 437] width 764 height 479
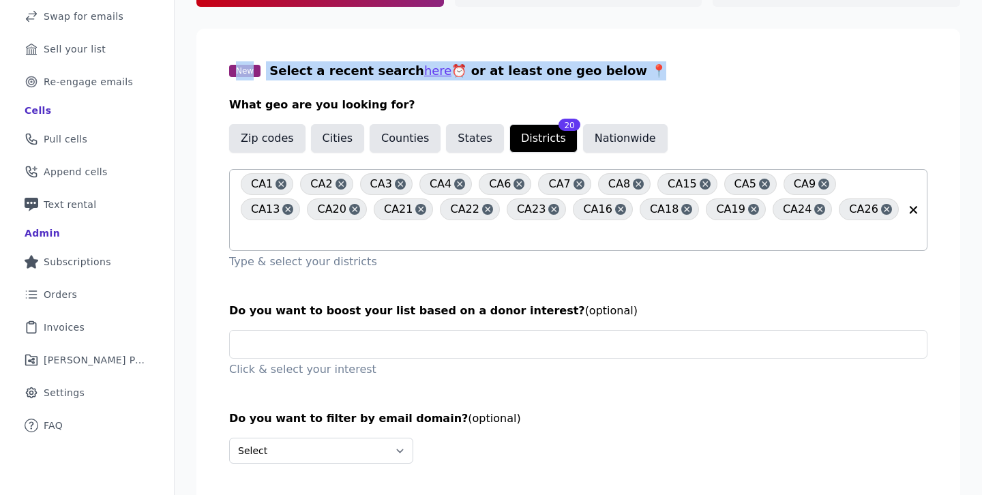
scroll to position [213, 0]
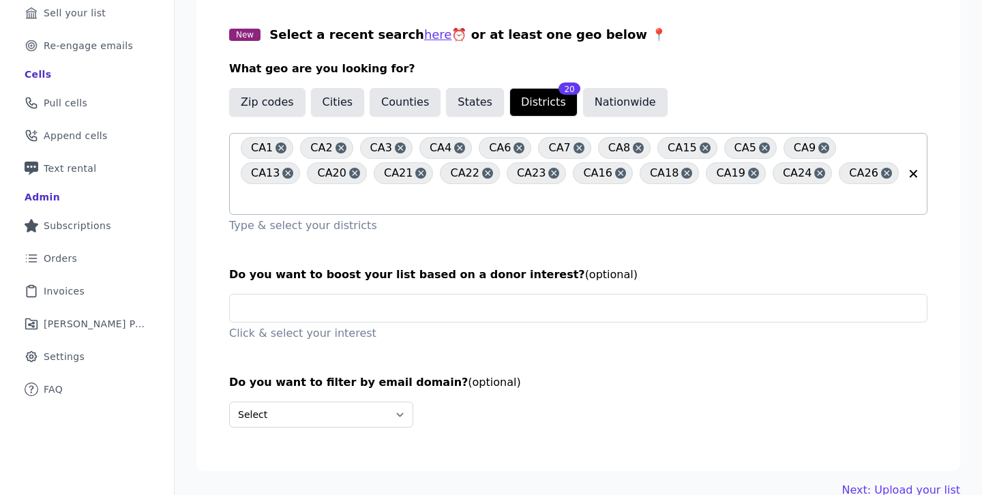
click at [271, 144] on div "CA1" at bounding box center [267, 148] width 53 height 22
click at [276, 147] on icon at bounding box center [281, 148] width 10 height 14
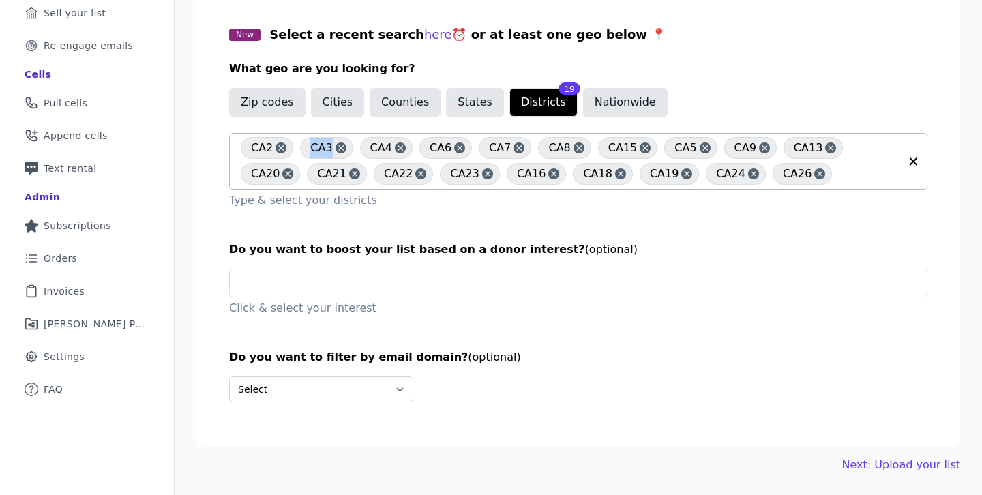
click at [276, 147] on icon at bounding box center [281, 148] width 10 height 14
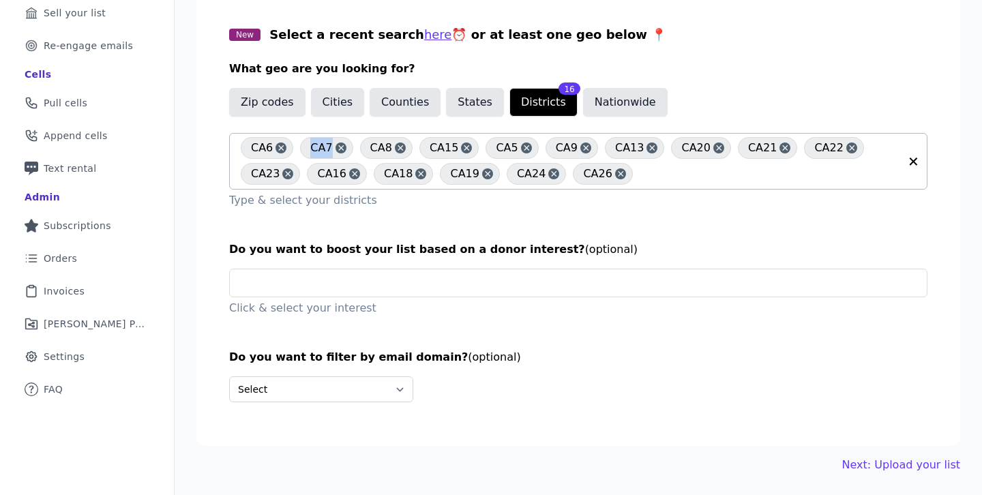
click at [276, 147] on icon at bounding box center [281, 148] width 10 height 14
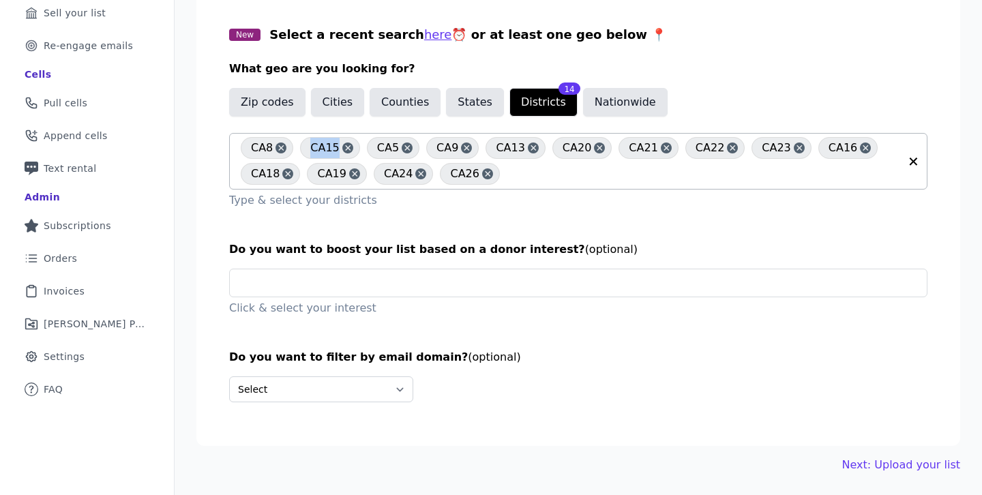
click at [276, 147] on icon at bounding box center [281, 148] width 10 height 14
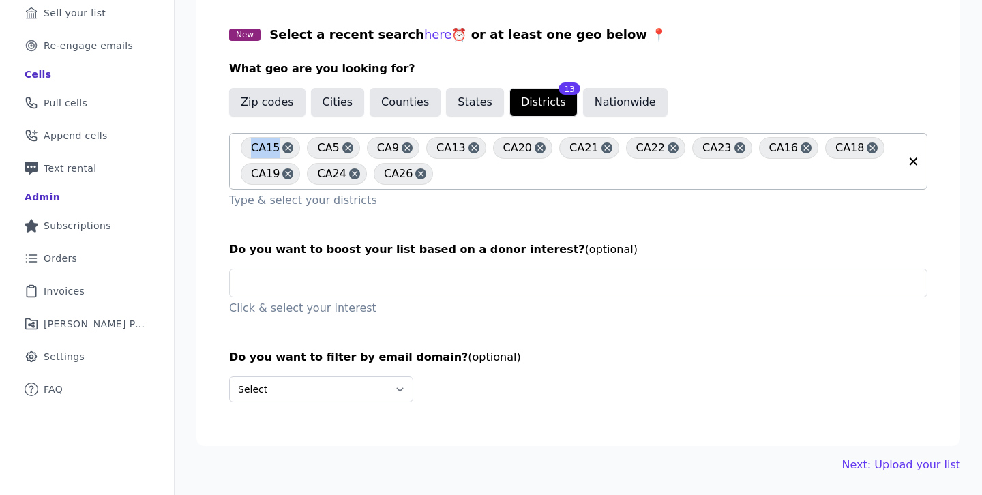
click at [276, 147] on div "CA15" at bounding box center [270, 148] width 59 height 22
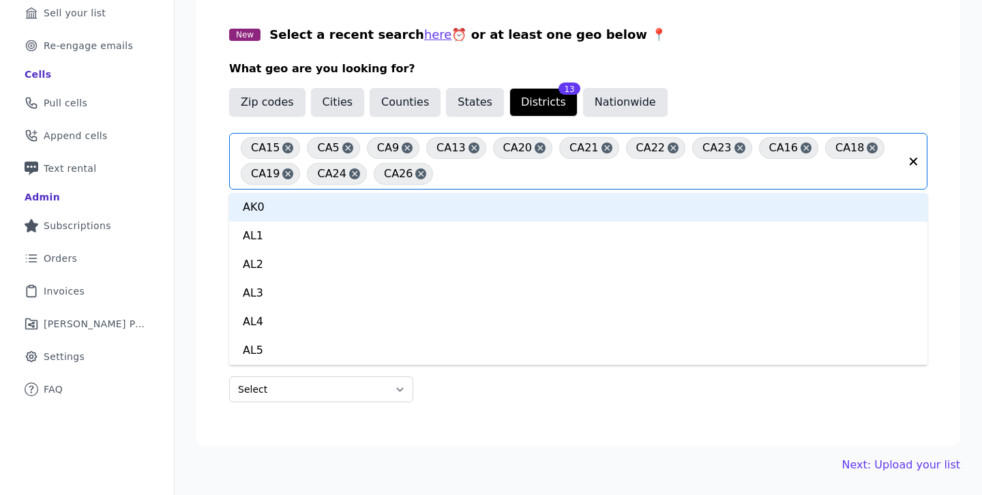
click at [283, 147] on icon at bounding box center [288, 148] width 10 height 14
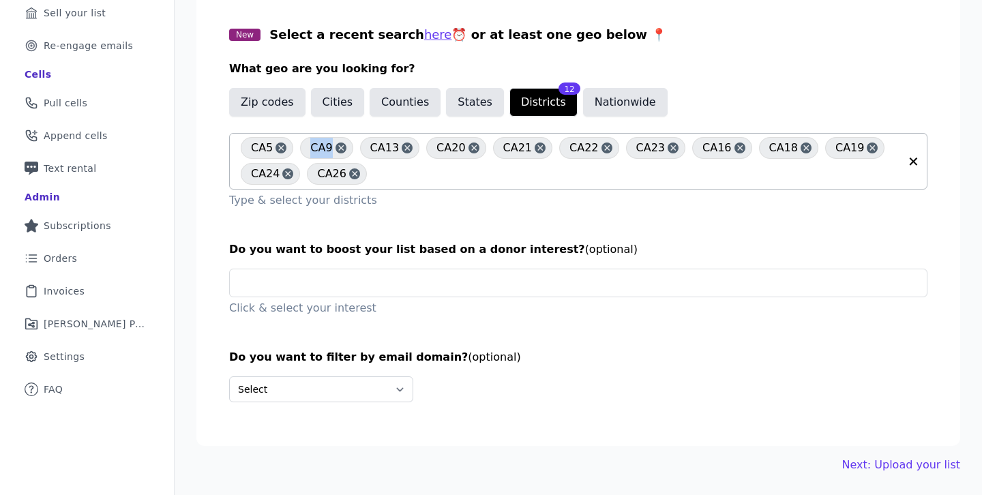
click at [282, 147] on icon at bounding box center [281, 148] width 10 height 14
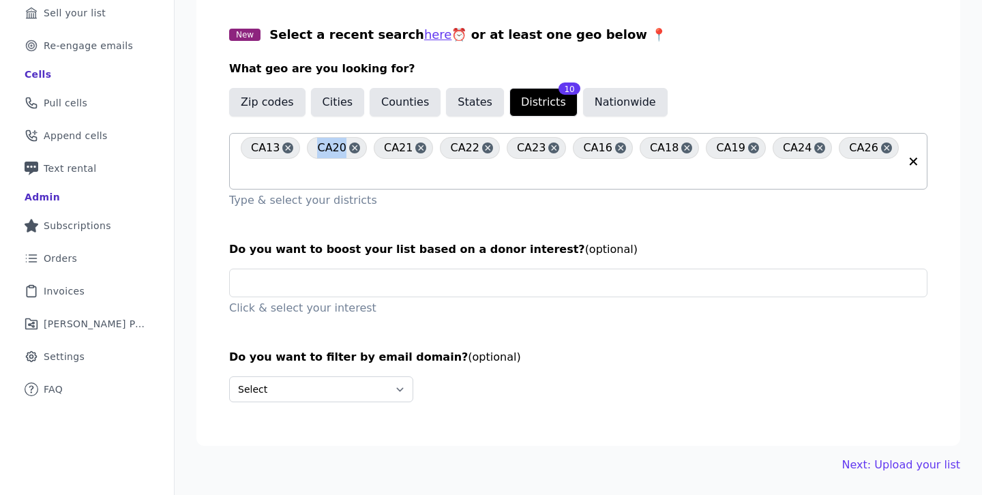
click at [283, 147] on icon at bounding box center [288, 148] width 10 height 14
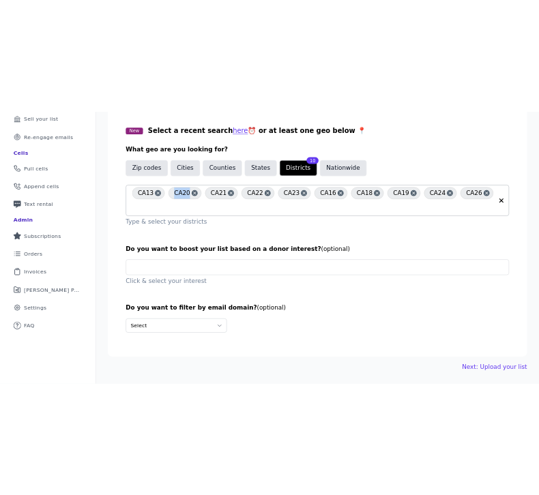
scroll to position [188, 0]
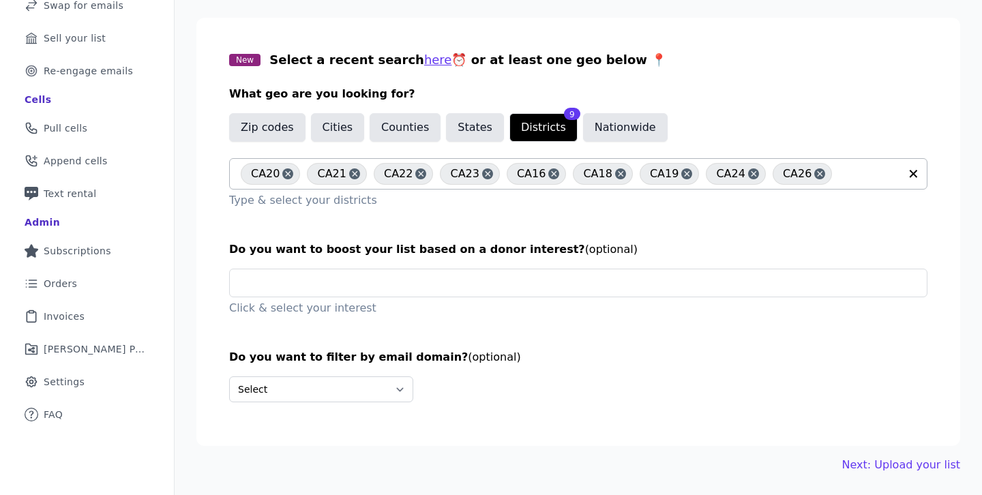
click at [288, 174] on icon at bounding box center [288, 174] width 10 height 14
click at [291, 174] on div at bounding box center [287, 173] width 11 height 11
click at [291, 174] on div "CA16" at bounding box center [270, 174] width 59 height 22
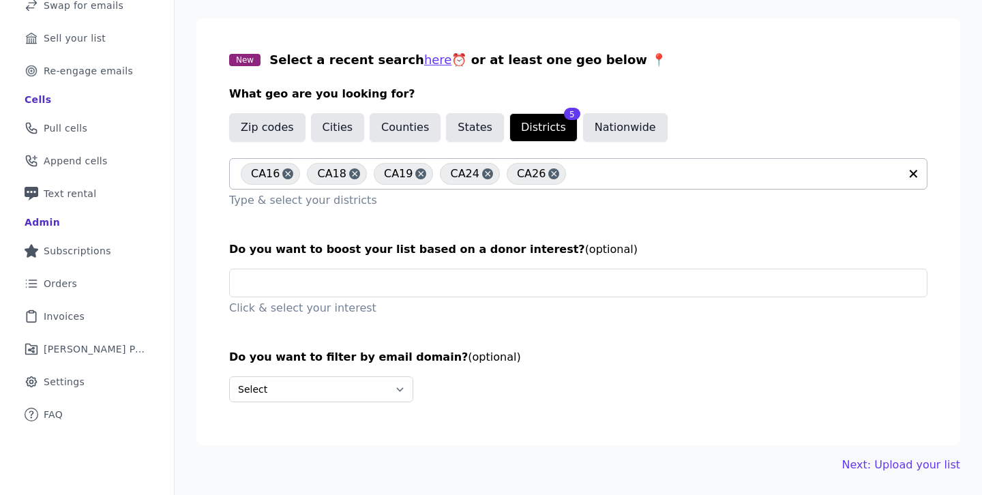
click at [286, 175] on icon at bounding box center [288, 173] width 5 height 5
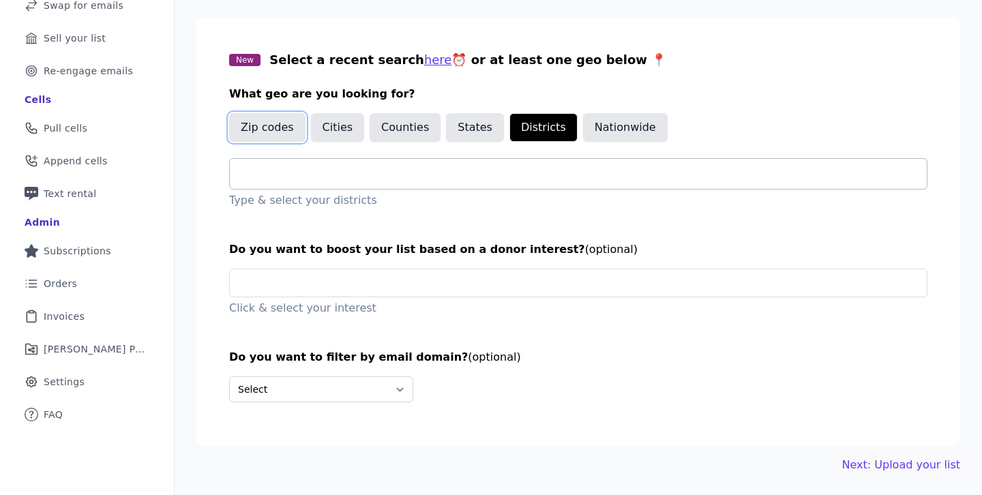
click at [273, 126] on button "Zip codes" at bounding box center [267, 127] width 76 height 29
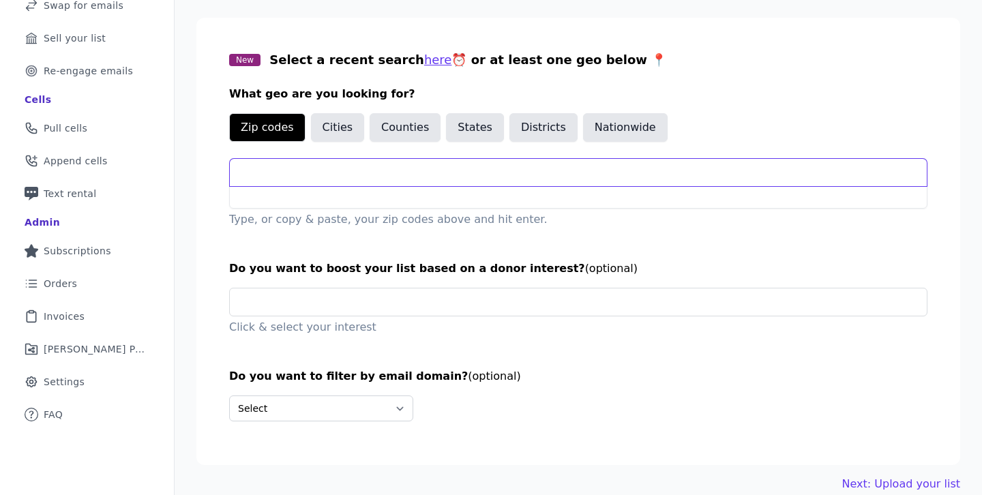
click at [292, 174] on input "text" at bounding box center [578, 172] width 697 height 27
type input "94109"
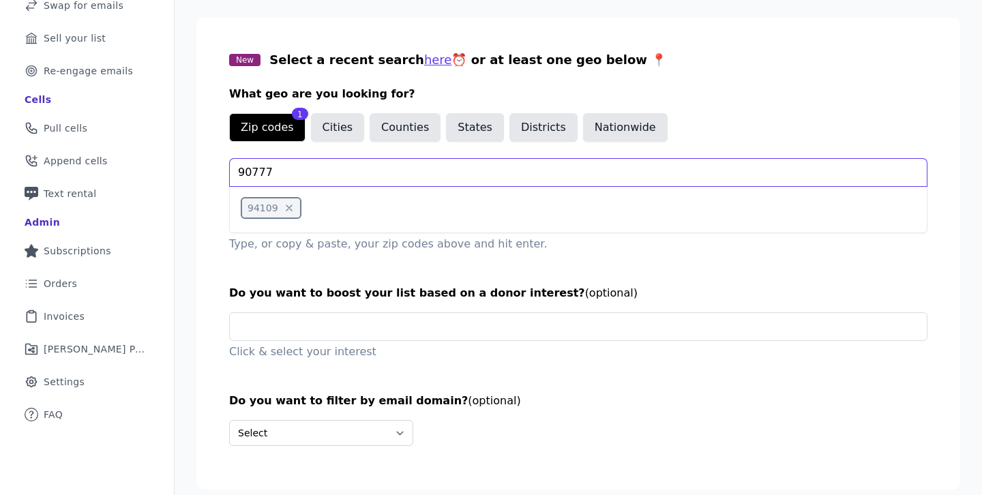
type input "90777"
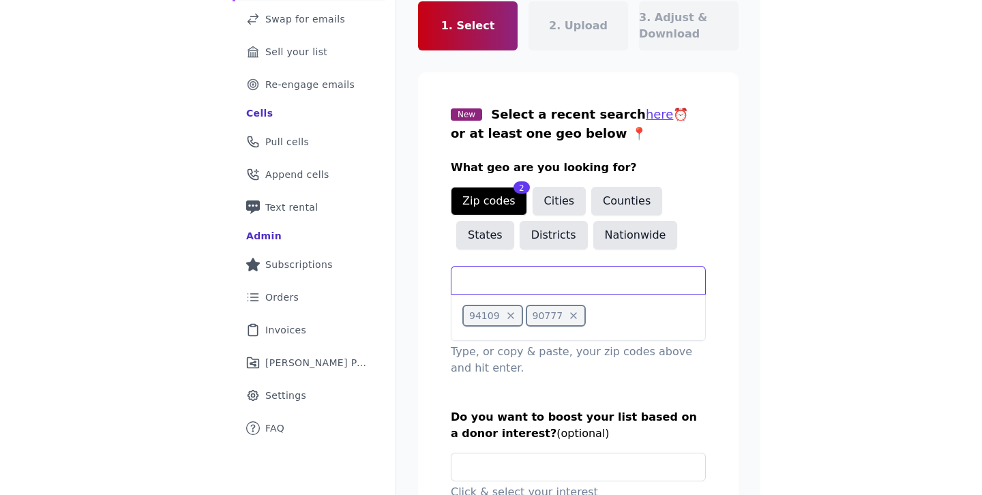
scroll to position [201, 0]
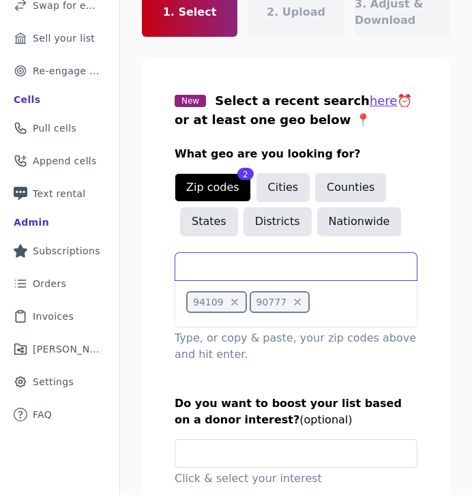
click at [278, 253] on input "text" at bounding box center [295, 266] width 241 height 27
type input "95814"
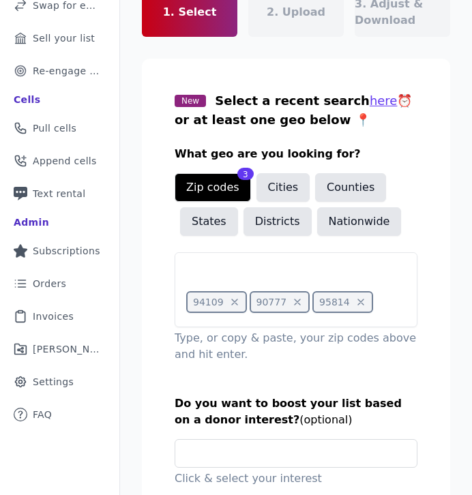
click at [297, 297] on icon at bounding box center [297, 302] width 11 height 11
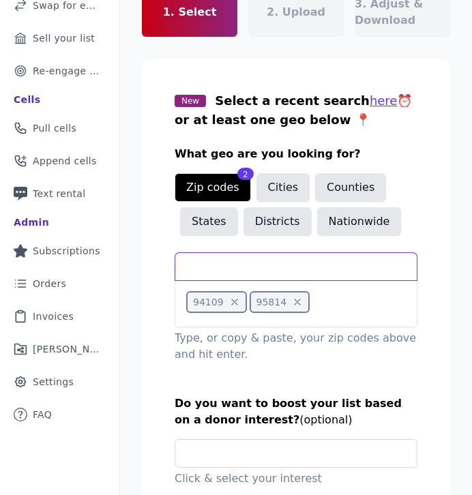
click at [265, 253] on input "text" at bounding box center [295, 266] width 241 height 27
type input "90077"
type input "93065"
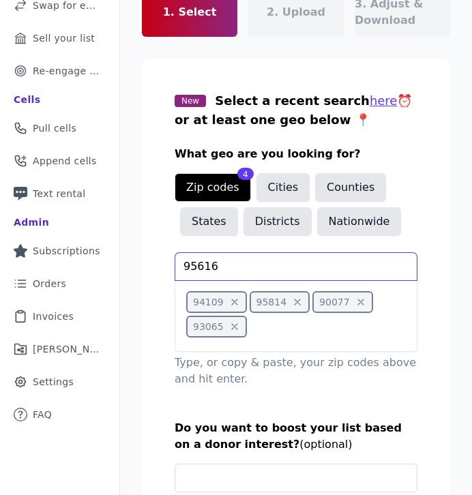
type input "95616"
type input "10013"
type input "33024"
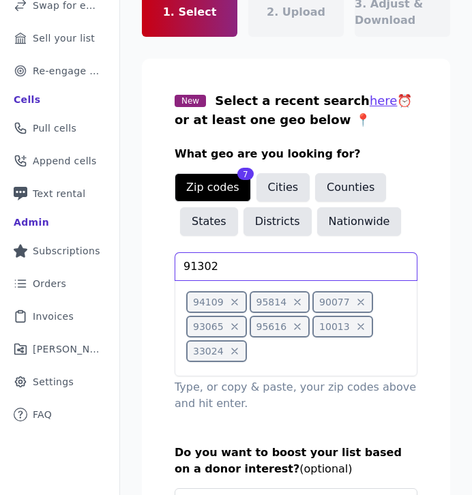
type input "91302"
type input "20016"
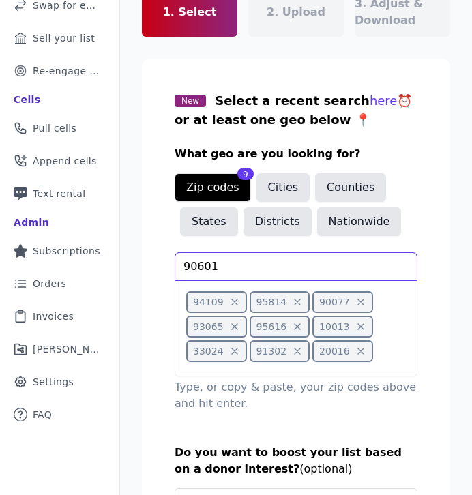
type input "90601"
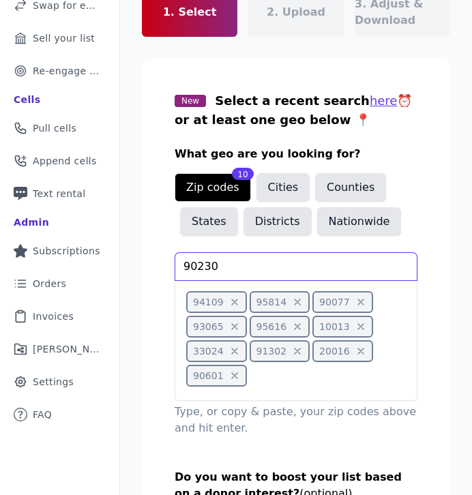
type input "90230"
type input "90291"
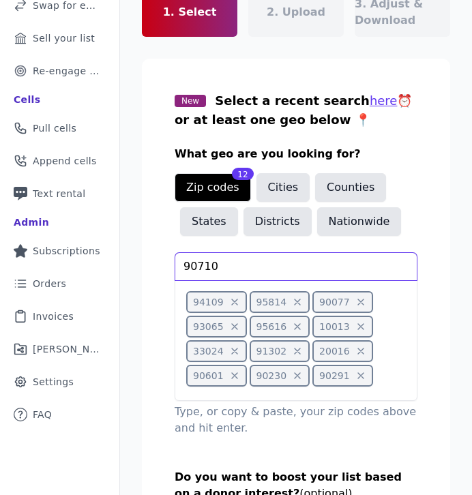
type input "90710"
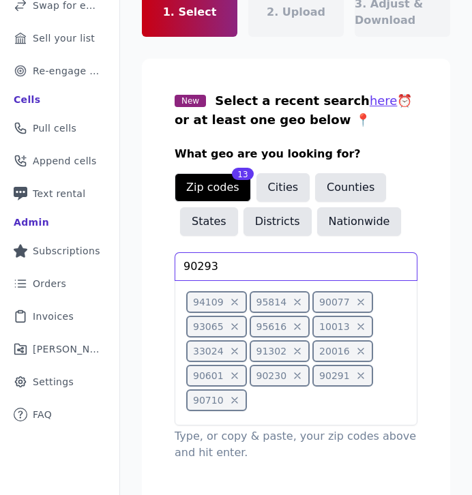
type input "90293"
type input "60642"
type input "20852"
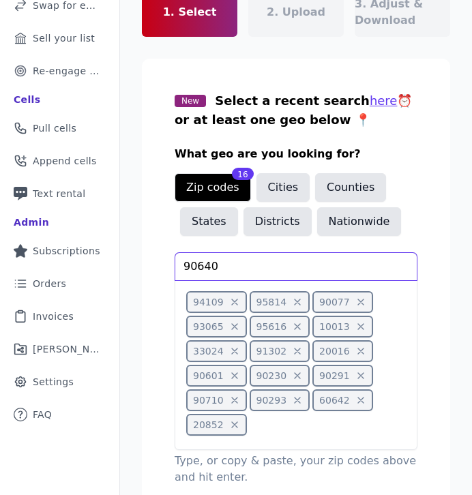
type input "90640"
type input "90066"
type input "91331"
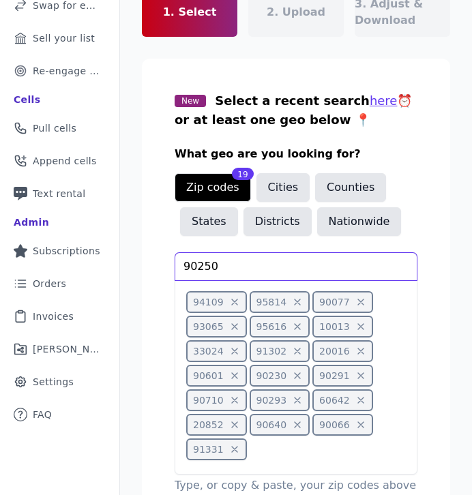
type input "90250"
type input "90026"
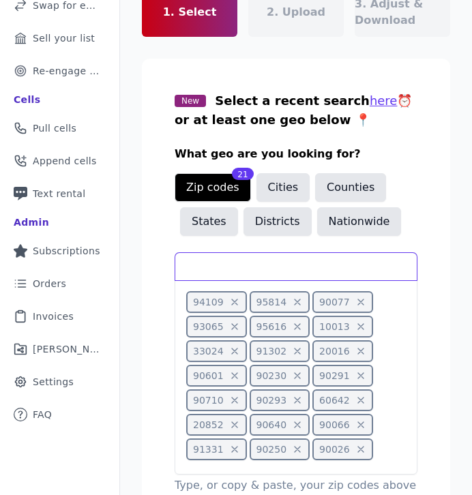
click at [314, 253] on input "text" at bounding box center [295, 266] width 241 height 27
type input "95409"
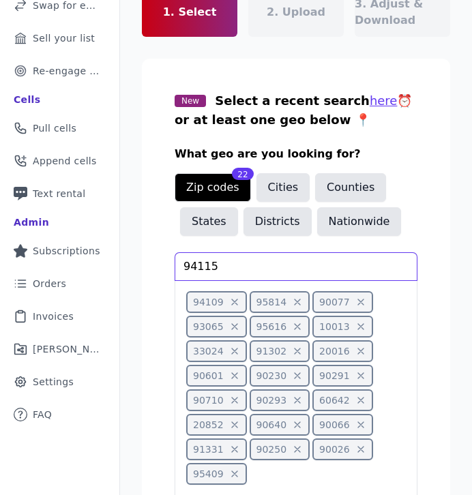
type input "94115"
type input "93313"
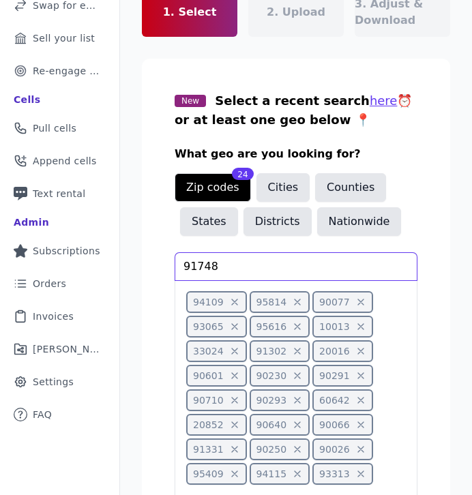
type input "91748"
type input "90041"
type input "90272"
type input "91709"
type input "90265"
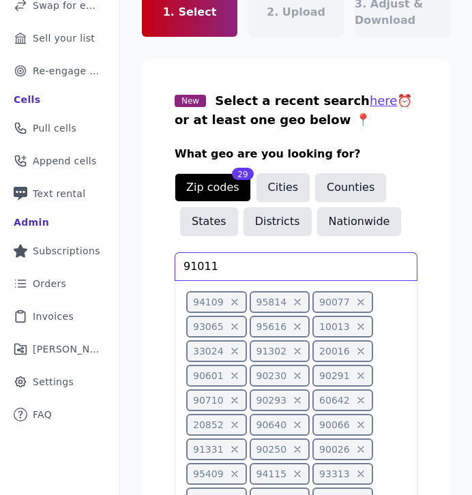
type input "91011"
type input "92660"
type input "94707"
type input "90212"
type input "91745"
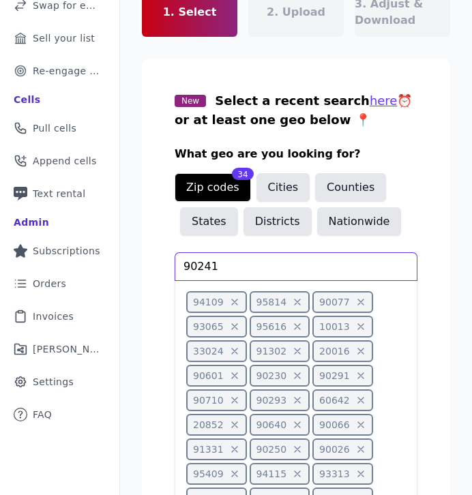
type input "90241"
type input "93422"
type input "91752"
type input "90292"
type input "95670"
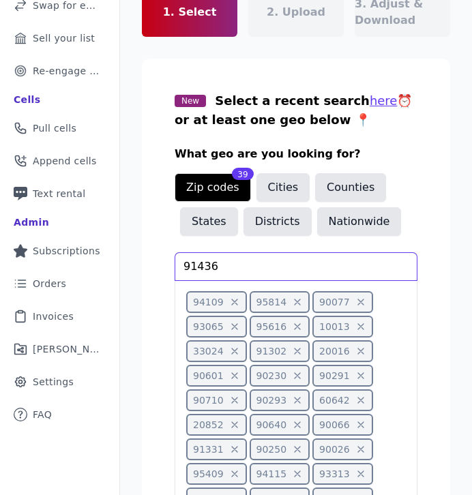
type input "91436"
type input "92648"
type input "90010"
type input "94925"
type input "51355"
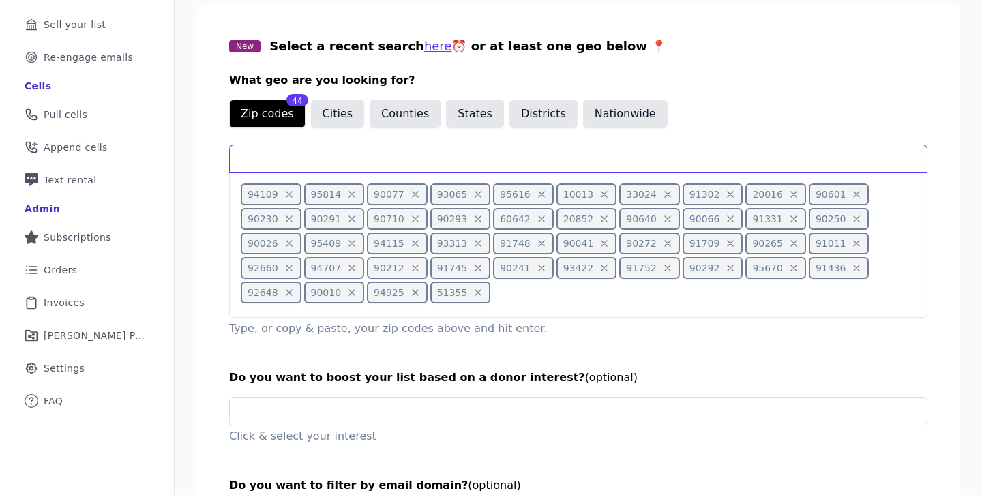
scroll to position [329, 0]
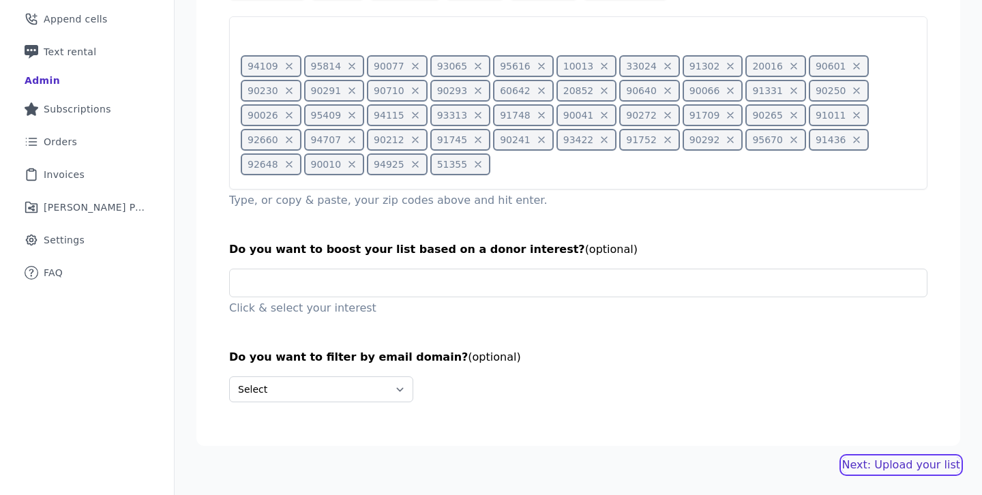
click at [894, 457] on link "Next: Upload your list" at bounding box center [901, 465] width 118 height 16
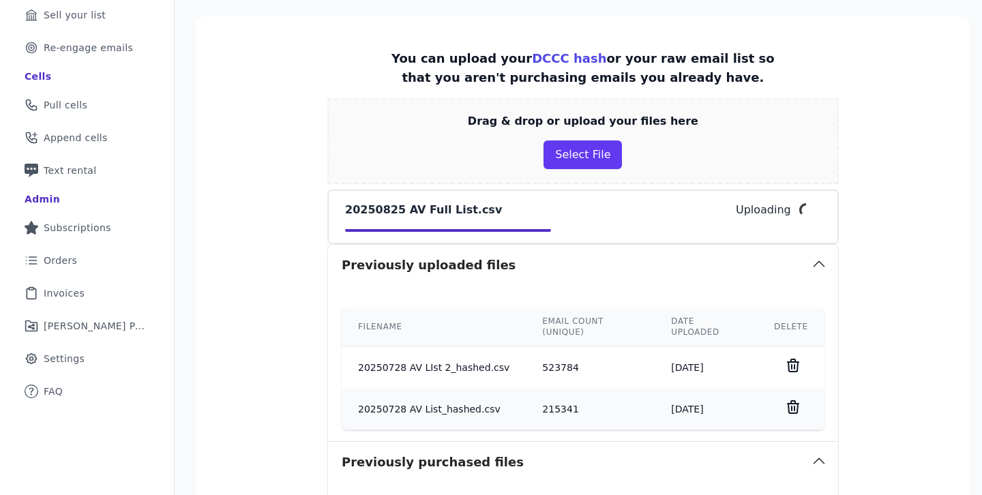
scroll to position [255, 0]
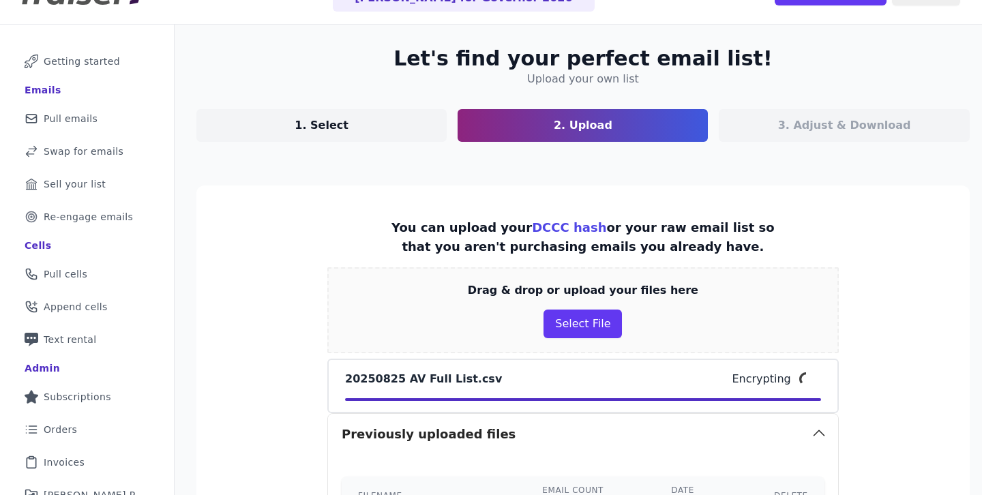
scroll to position [0, 0]
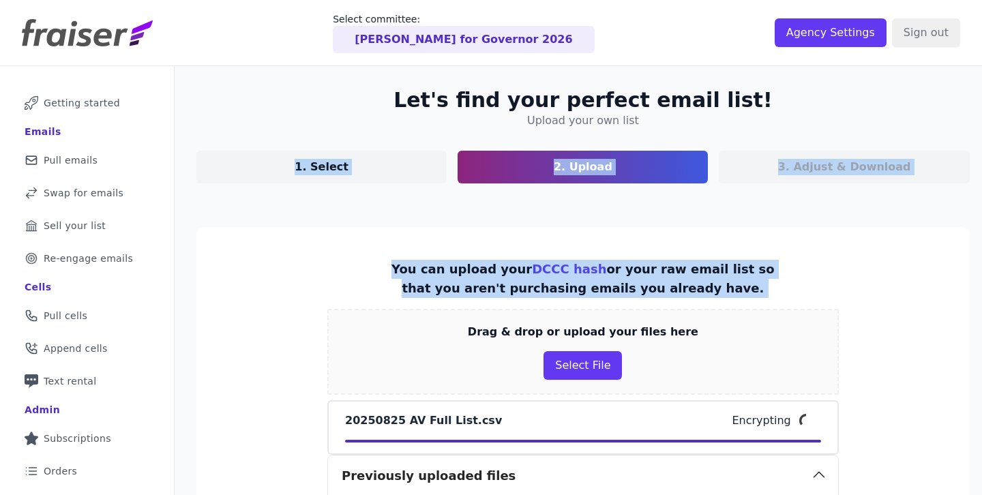
drag, startPoint x: 359, startPoint y: 110, endPoint x: 805, endPoint y: 320, distance: 493.1
click at [756, 292] on p "You can upload your DCCC hash or your raw email list so that you aren't purchas…" at bounding box center [582, 279] width 383 height 38
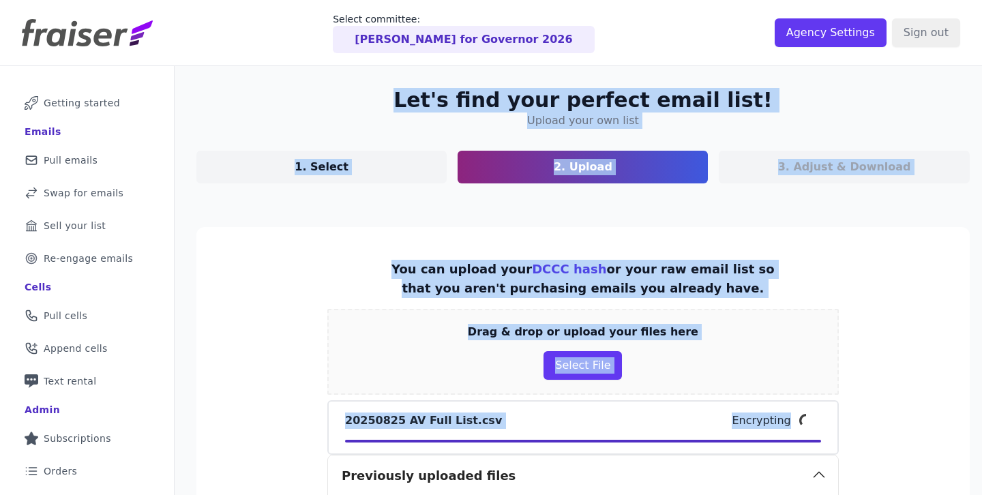
drag, startPoint x: 426, startPoint y: 95, endPoint x: 936, endPoint y: 414, distance: 601.8
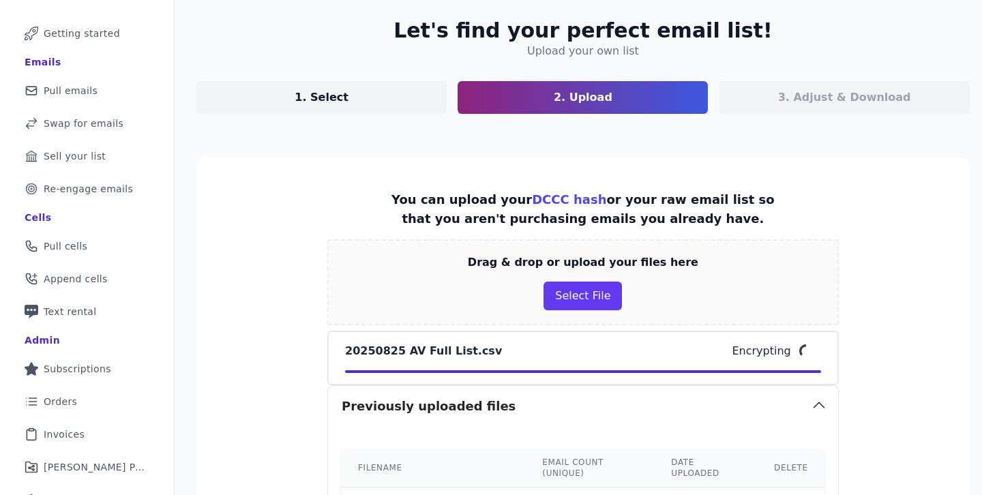
scroll to position [72, 0]
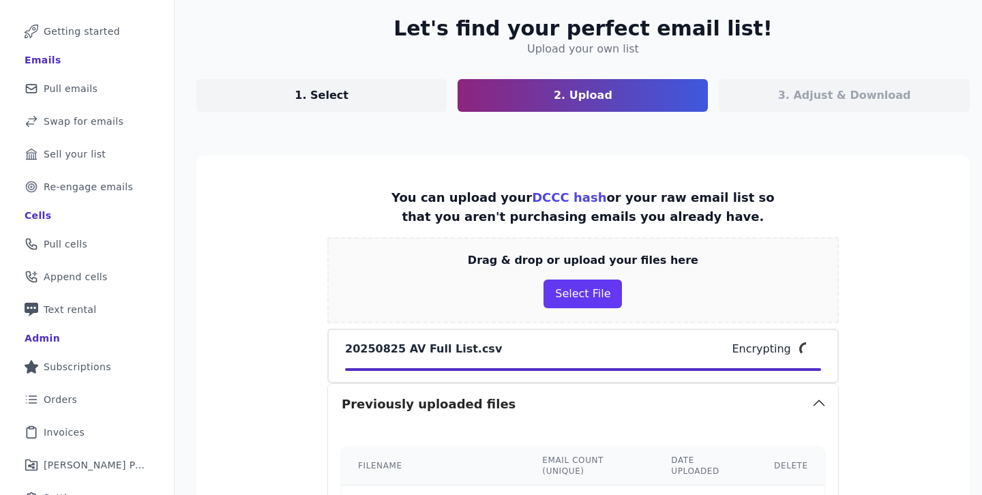
drag, startPoint x: 720, startPoint y: 217, endPoint x: 387, endPoint y: 195, distance: 333.6
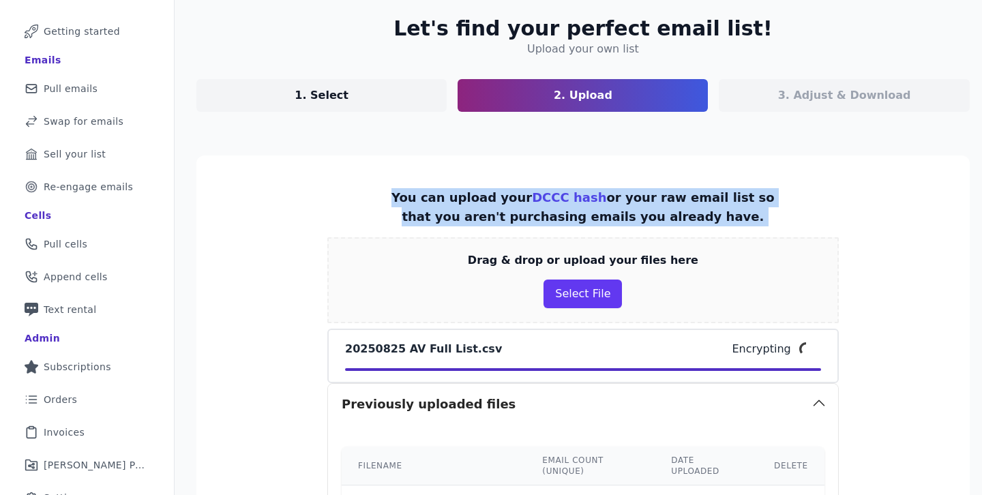
drag, startPoint x: 387, startPoint y: 195, endPoint x: 737, endPoint y: 217, distance: 350.6
click at [737, 217] on p "You can upload your DCCC hash or your raw email list so that you aren't purchas…" at bounding box center [582, 207] width 383 height 38
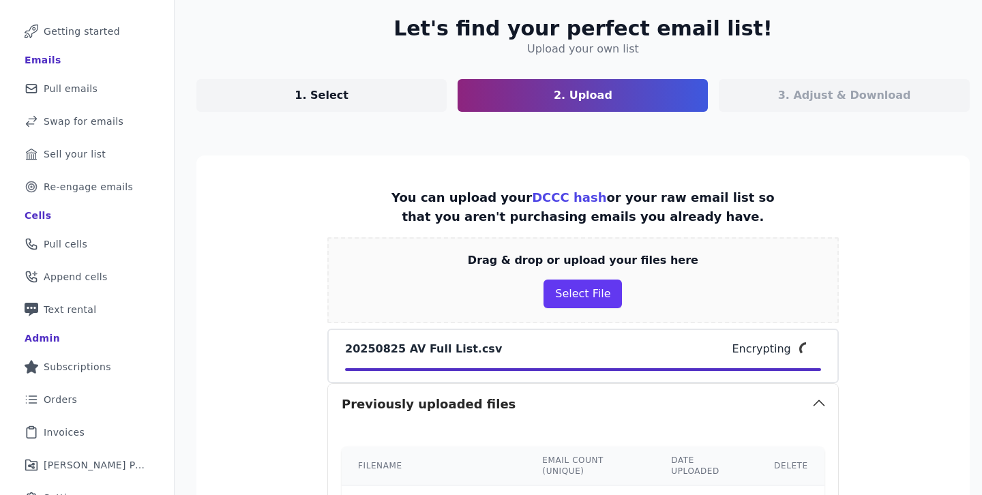
drag, startPoint x: 737, startPoint y: 217, endPoint x: 310, endPoint y: 168, distance: 429.1
click at [413, 190] on p "You can upload your DCCC hash or your raw email list so that you aren't purchas…" at bounding box center [582, 207] width 383 height 38
drag, startPoint x: 385, startPoint y: 197, endPoint x: 722, endPoint y: 218, distance: 337.6
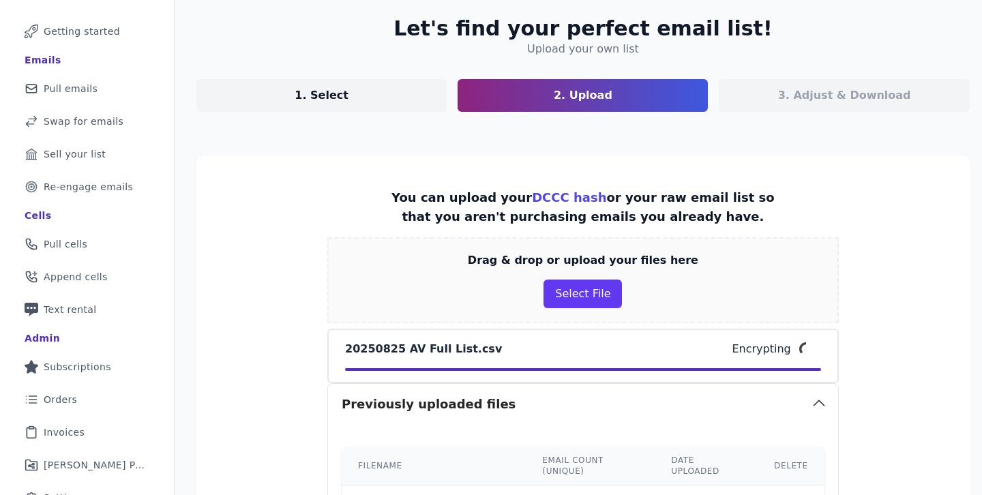
click at [723, 218] on p "You can upload your DCCC hash or your raw email list so that you aren't purchas…" at bounding box center [582, 207] width 383 height 38
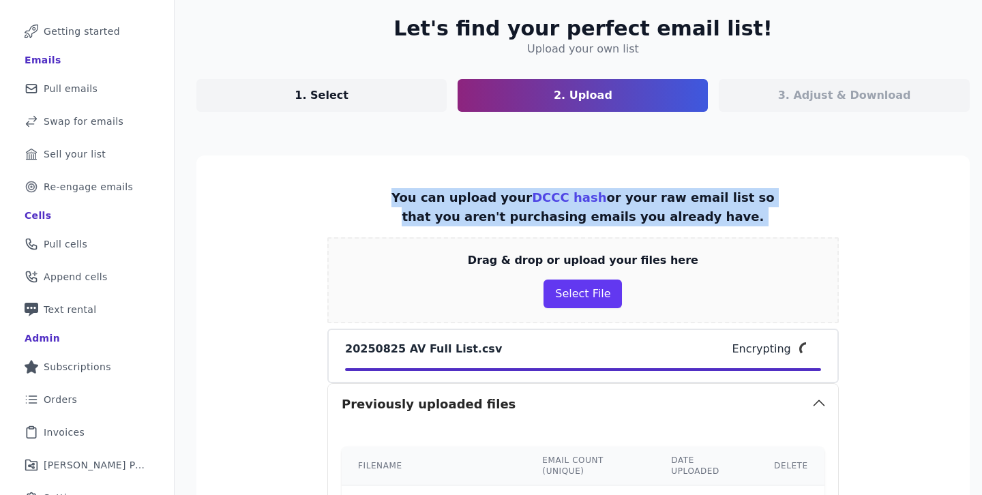
drag, startPoint x: 723, startPoint y: 218, endPoint x: 351, endPoint y: 190, distance: 373.4
drag, startPoint x: 351, startPoint y: 190, endPoint x: 766, endPoint y: 213, distance: 416.0
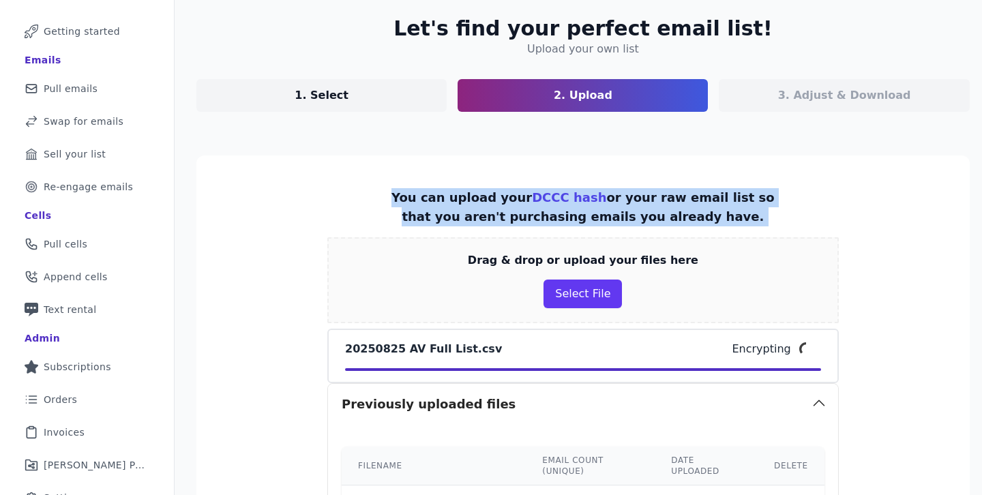
click at [766, 213] on p "You can upload your DCCC hash or your raw email list so that you aren't purchas…" at bounding box center [582, 207] width 383 height 38
drag, startPoint x: 766, startPoint y: 213, endPoint x: 346, endPoint y: 194, distance: 420.6
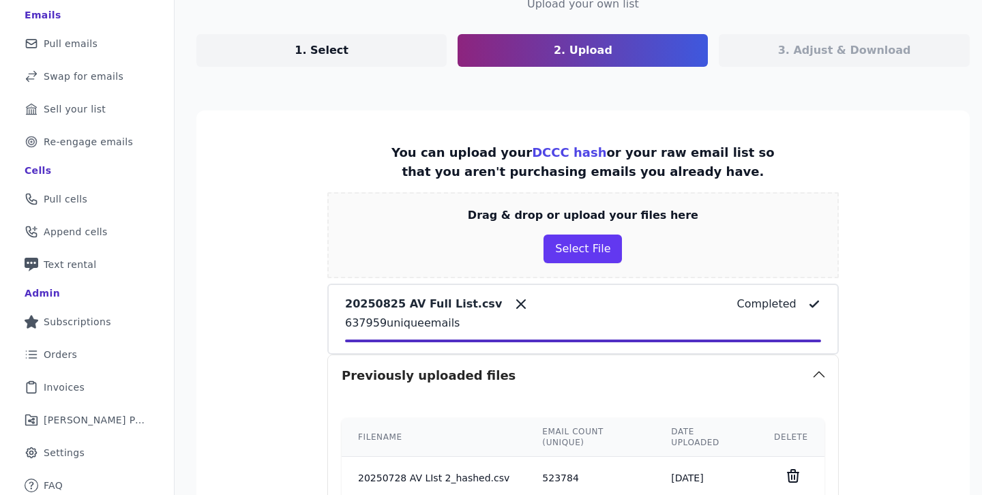
scroll to position [107, 0]
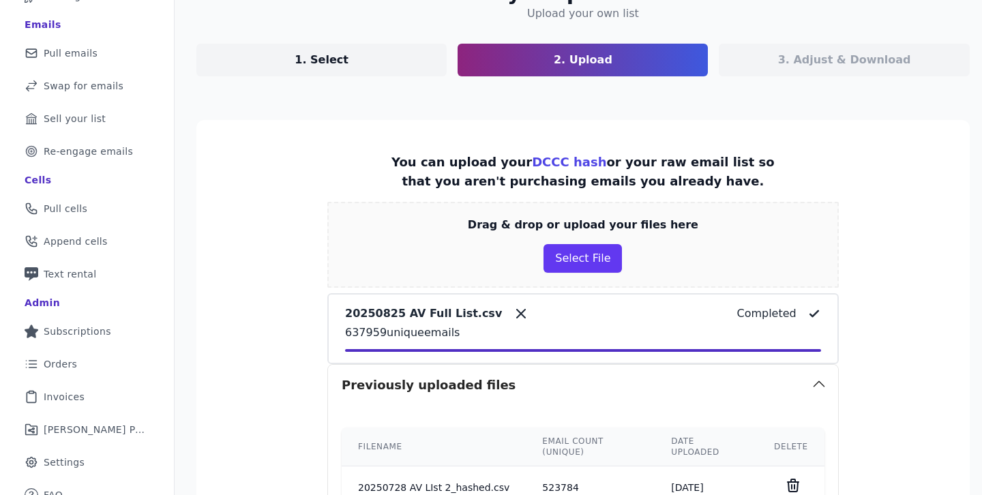
drag, startPoint x: 349, startPoint y: 156, endPoint x: 716, endPoint y: 178, distance: 367.6
click at [716, 178] on p "You can upload your DCCC hash or your raw email list so that you aren't purchas…" at bounding box center [582, 172] width 383 height 38
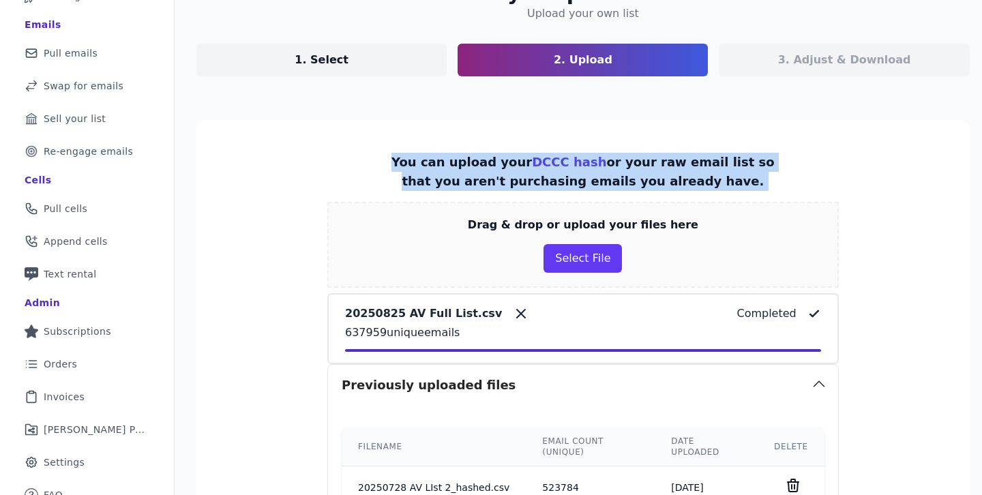
drag, startPoint x: 716, startPoint y: 178, endPoint x: 364, endPoint y: 165, distance: 352.9
drag, startPoint x: 364, startPoint y: 165, endPoint x: 731, endPoint y: 210, distance: 370.4
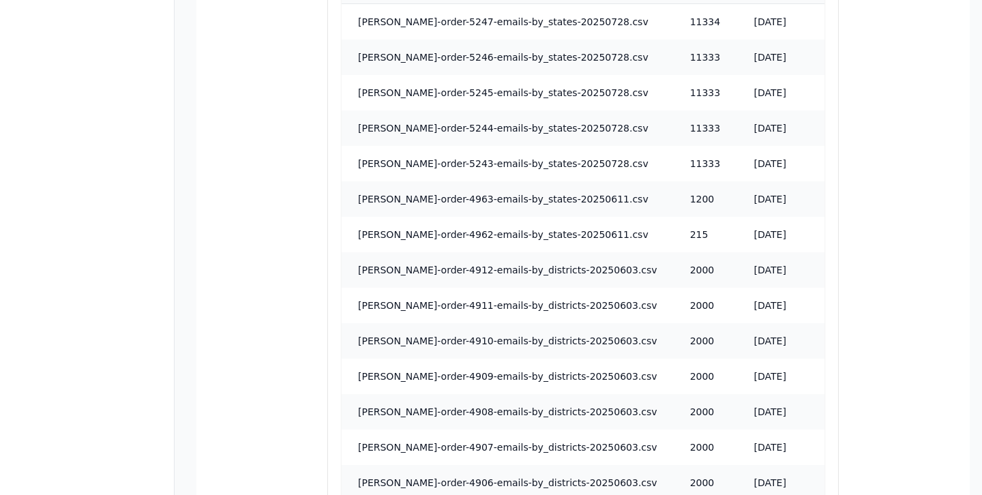
scroll to position [978, 0]
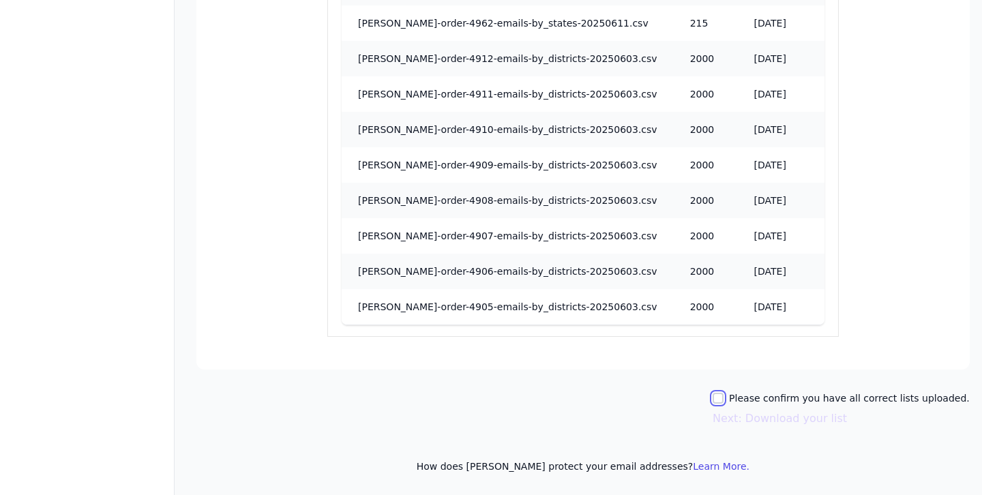
click at [724, 402] on input "Please confirm you have all correct lists uploaded." at bounding box center [718, 398] width 11 height 11
checkbox input "true"
click at [748, 423] on button "Next: Download your list" at bounding box center [780, 419] width 134 height 16
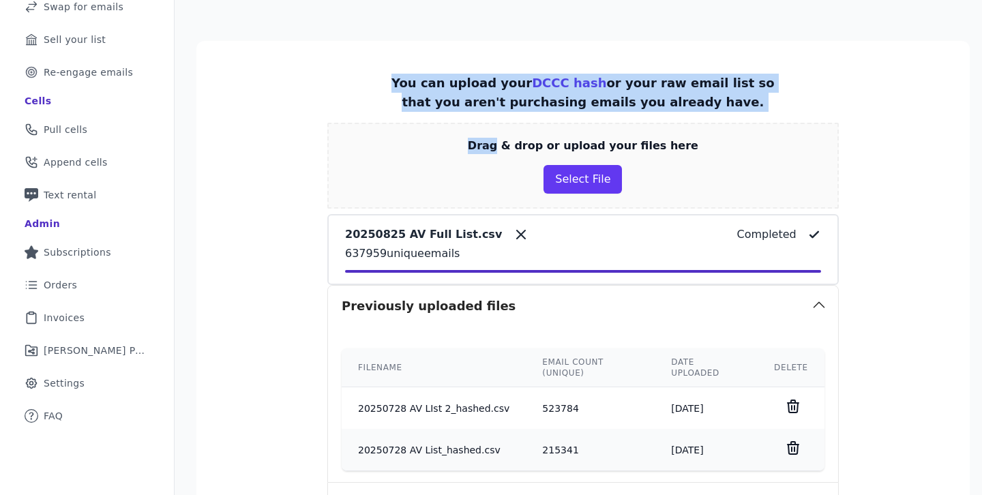
scroll to position [0, 0]
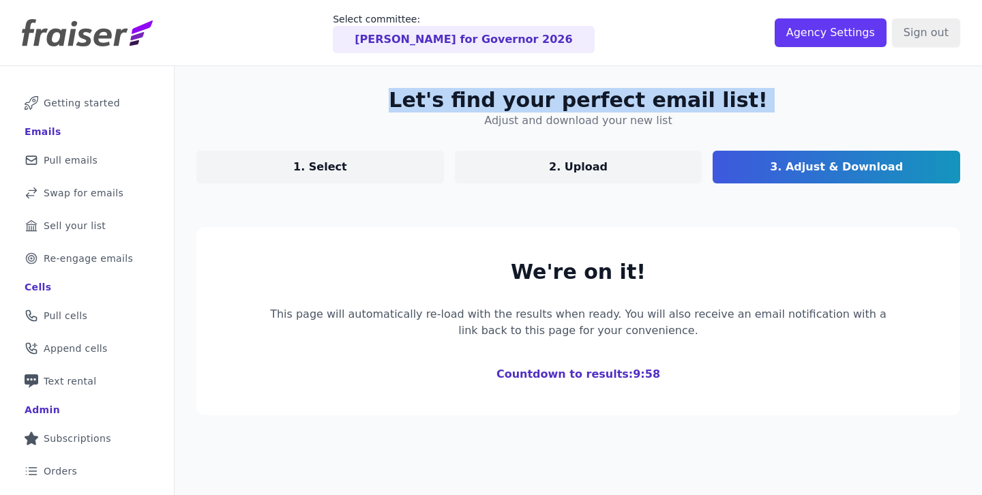
drag, startPoint x: 413, startPoint y: 94, endPoint x: 689, endPoint y: 119, distance: 276.7
click at [689, 119] on section "Let's find your perfect email list! Adjust and download your new list 1. Select…" at bounding box center [578, 135] width 764 height 95
drag, startPoint x: 666, startPoint y: 123, endPoint x: 379, endPoint y: 93, distance: 289.4
click at [387, 96] on section "Let's find your perfect email list! Adjust and download your new list 1. Select…" at bounding box center [578, 135] width 764 height 95
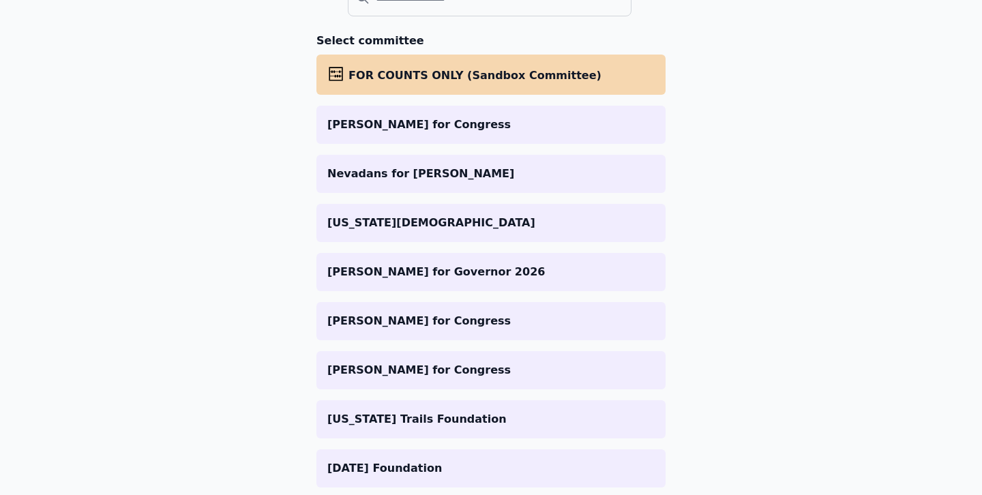
scroll to position [194, 0]
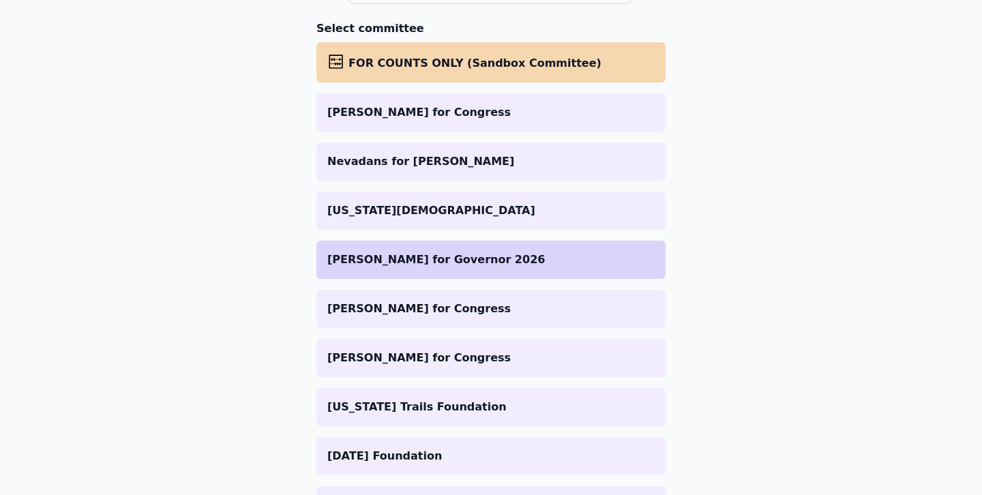
click at [401, 264] on p "[PERSON_NAME] for Governor 2026" at bounding box center [490, 260] width 327 height 16
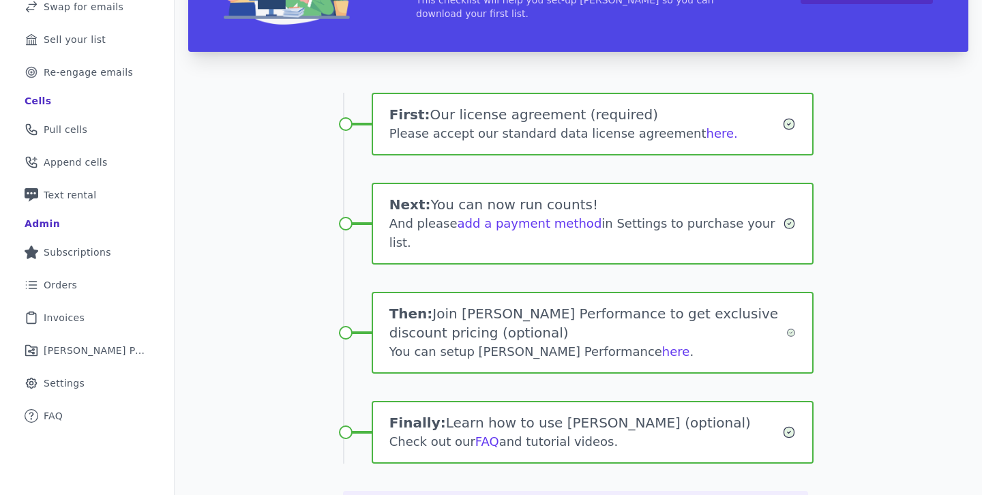
scroll to position [184, 0]
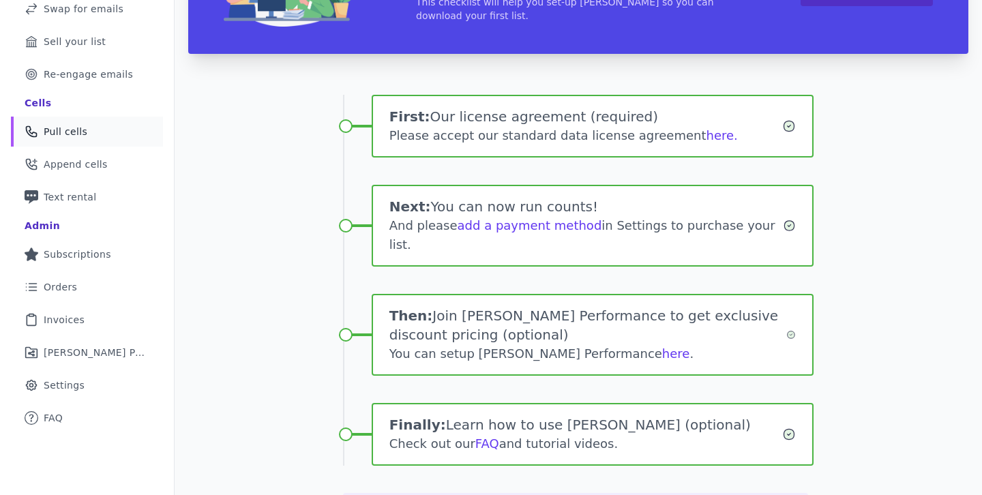
click at [77, 129] on span "Pull cells" at bounding box center [66, 132] width 44 height 14
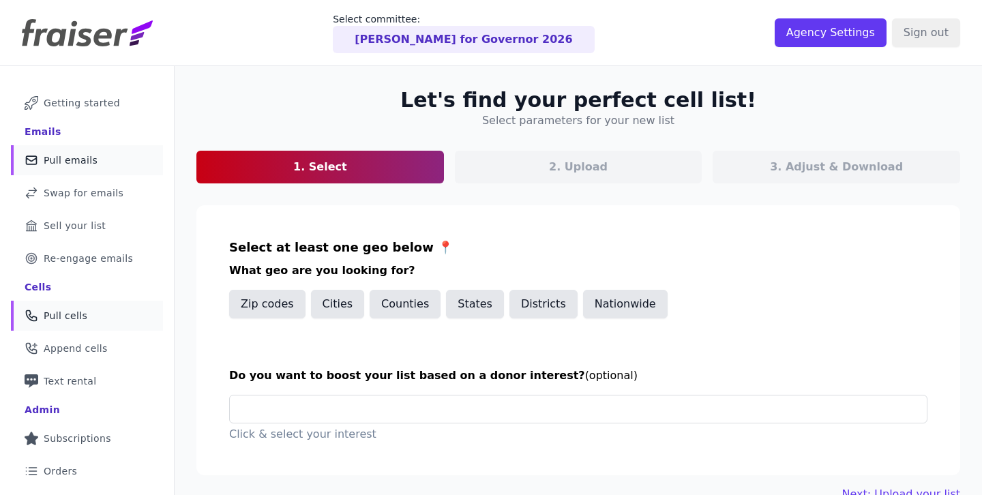
click at [61, 164] on span "Pull emails" at bounding box center [71, 160] width 54 height 14
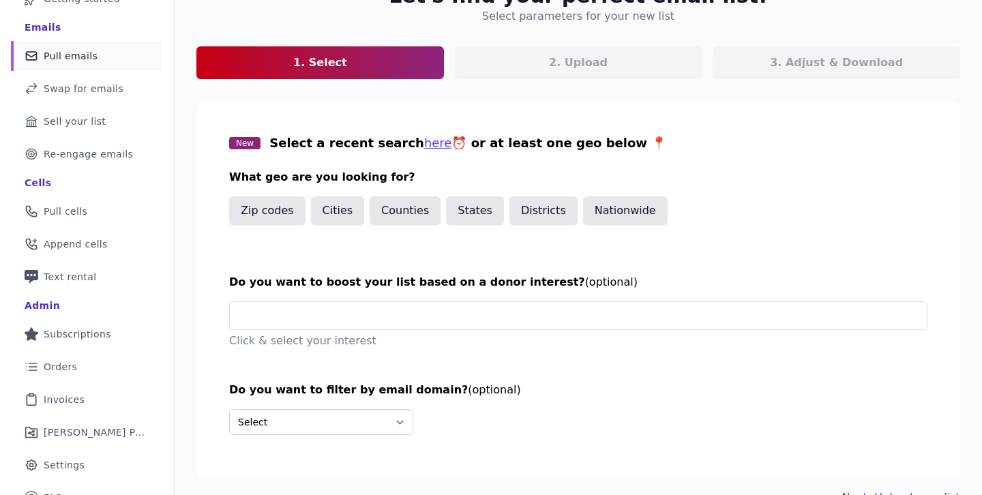
scroll to position [119, 0]
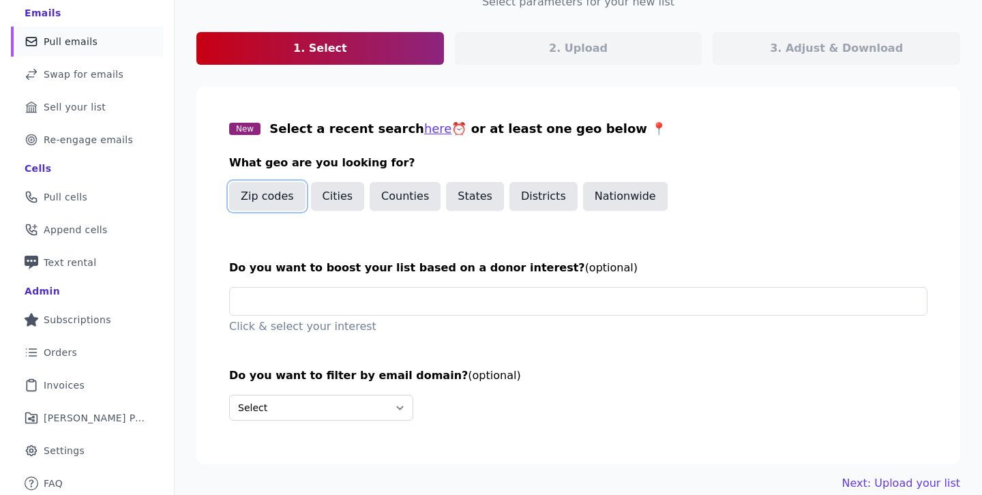
click at [265, 199] on button "Zip codes" at bounding box center [267, 196] width 76 height 29
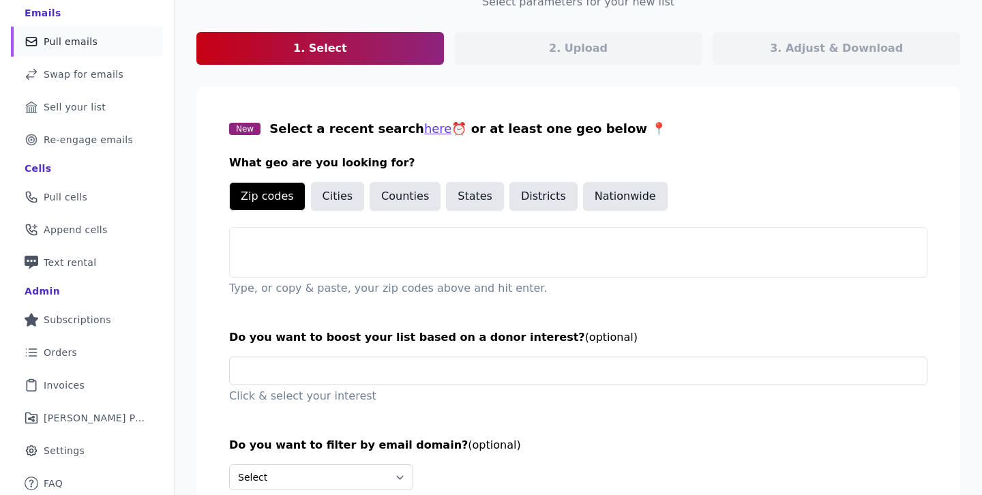
click at [359, 259] on div at bounding box center [578, 266] width 697 height 22
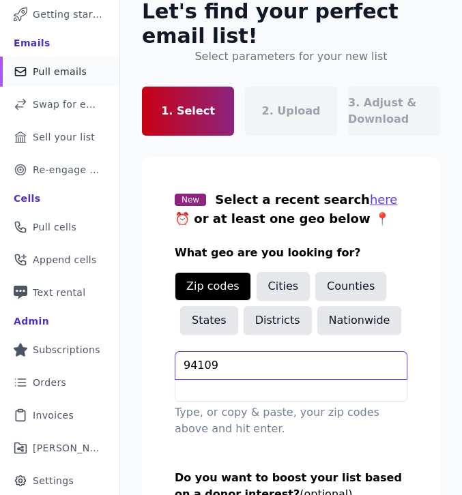
type input "94109"
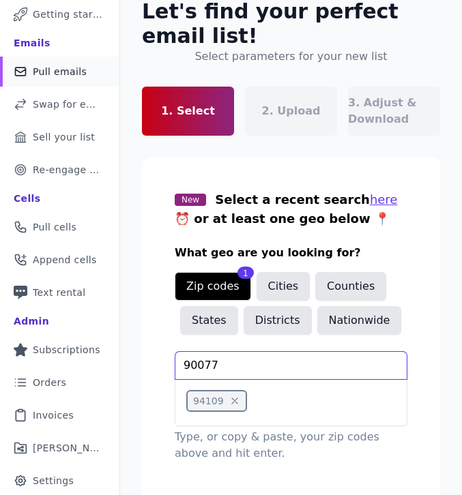
type input "90077"
type input "95814"
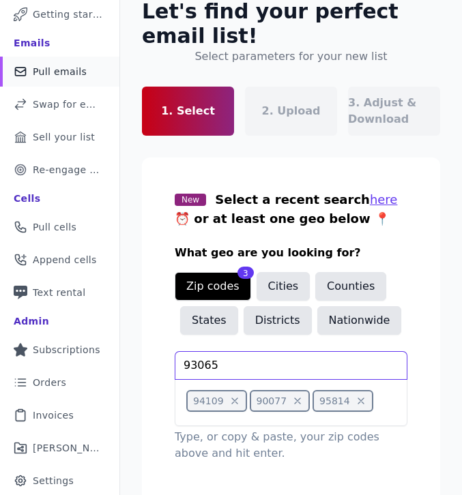
type input "93065"
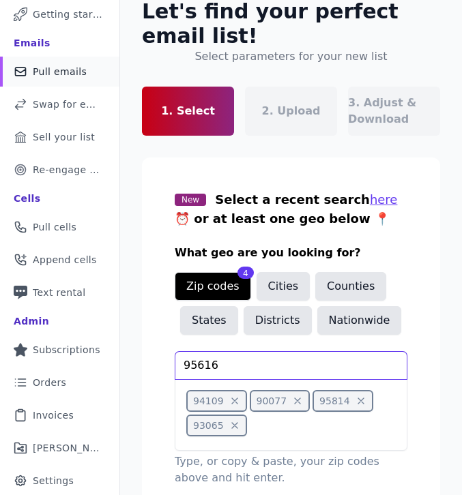
type input "95616"
type input "10013"
type input "33024"
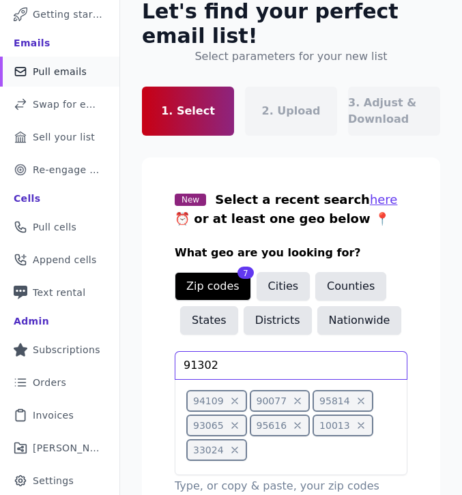
type input "91302"
type input "20016"
type input "90601"
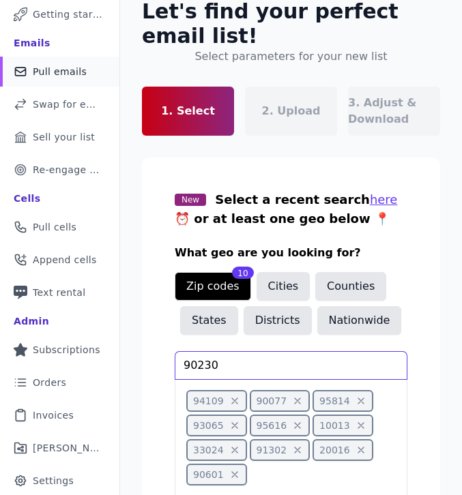
type input "90230"
type input "90291"
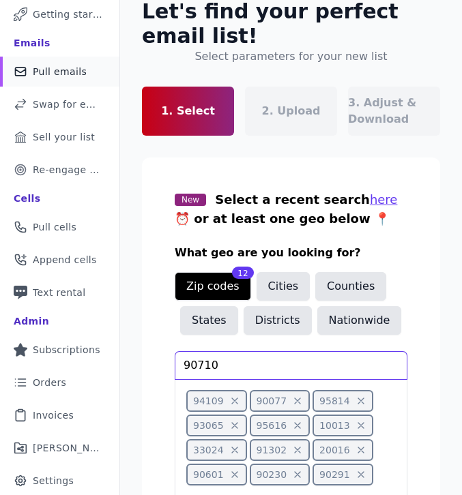
type input "90710"
type input "90293"
type input "60642"
type input "20852"
type input "90640"
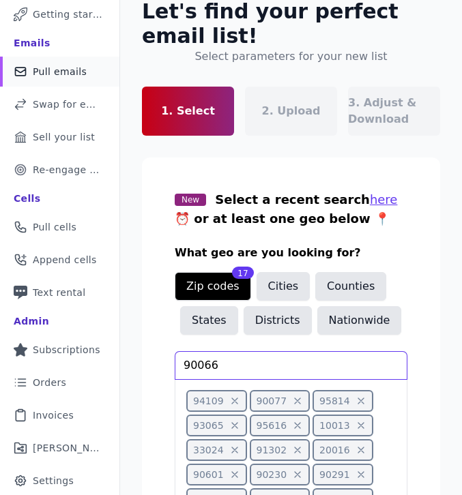
type input "90066"
type input "91331"
type input "90250"
type input "90026"
type input "95409"
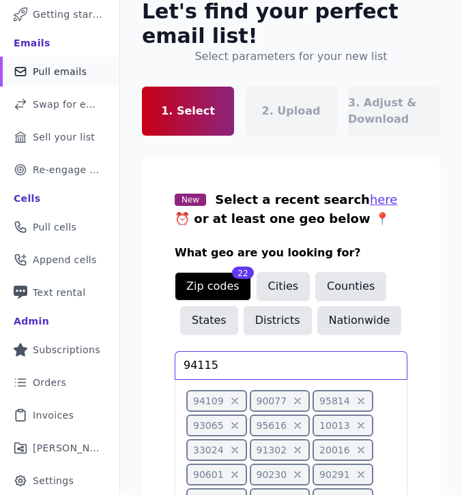
type input "94115"
type input "93313"
type input "91748"
type input "90041"
type input "90272"
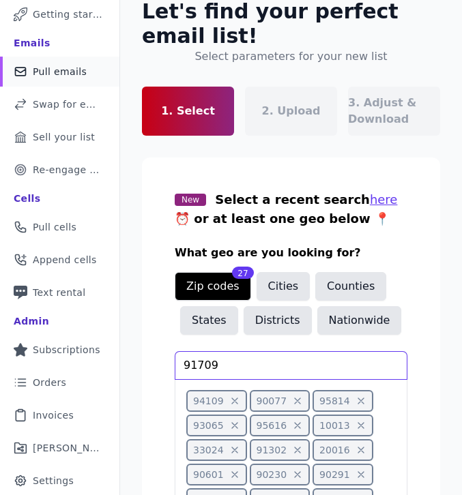
type input "91709"
type input "90265"
type input "91011"
type input "92660"
type input "94707"
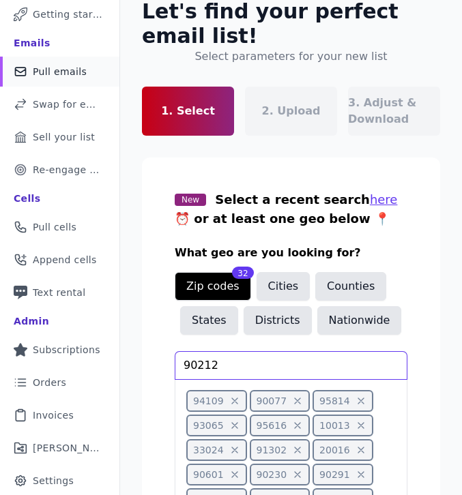
type input "90212"
type input "8"
type input "91745"
type input "90241"
type input "93422"
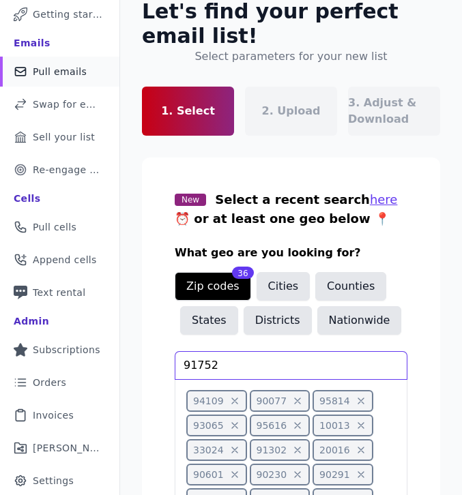
type input "91752"
type input "90292"
type input "95670"
type input "91436"
type input "92648"
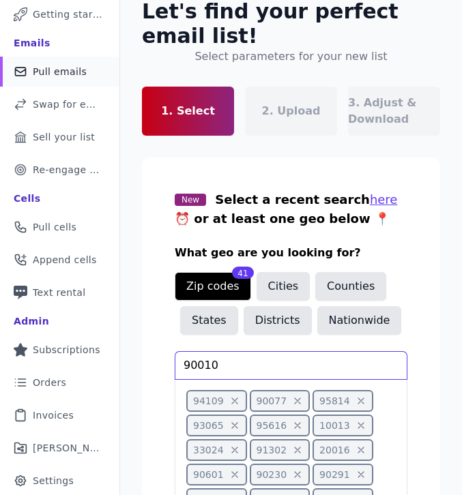
type input "90010"
click at [235, 352] on input "text" at bounding box center [290, 365] width 231 height 27
type input "94925"
type input "51355"
type input "90017"
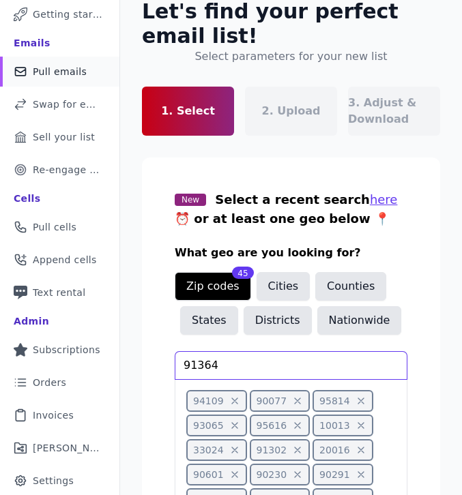
type input "91364"
type input "95758"
type input "90803"
type input "95608"
type input "90063"
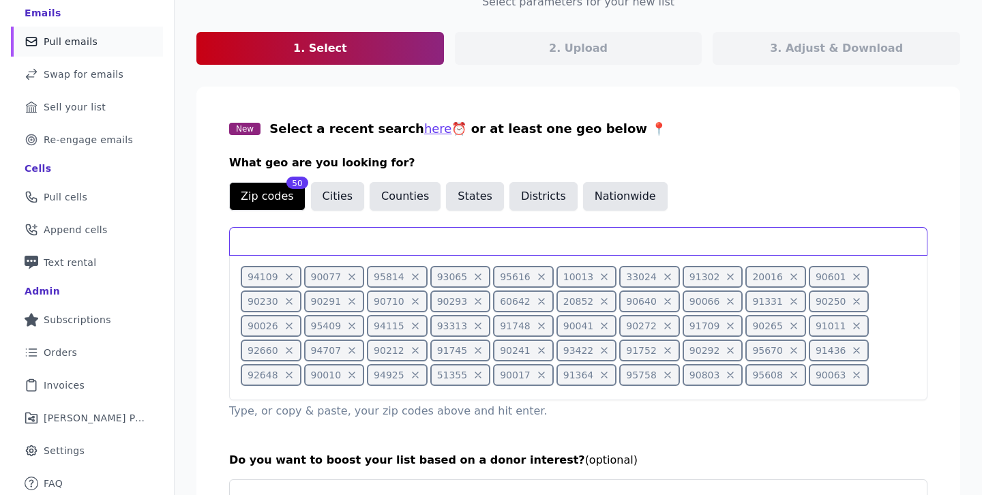
scroll to position [329, 0]
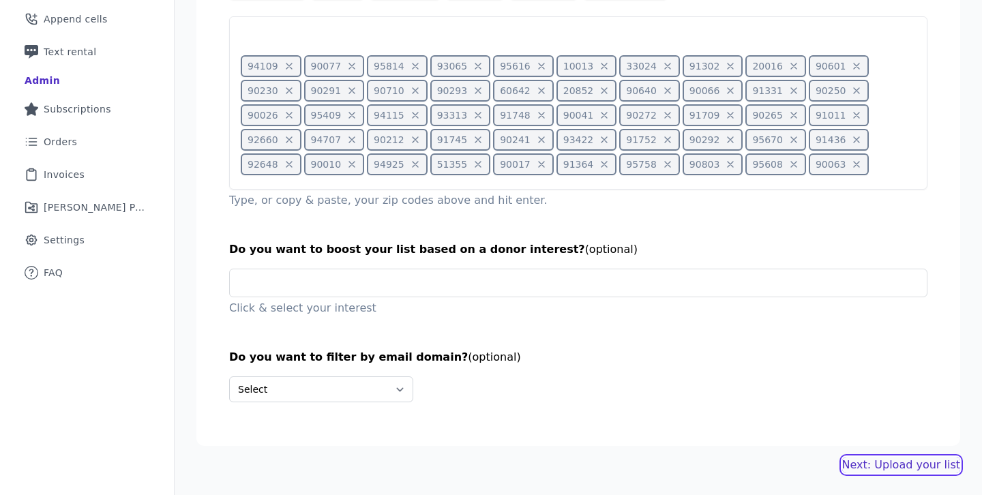
click at [915, 469] on link "Next: Upload your list" at bounding box center [901, 465] width 118 height 16
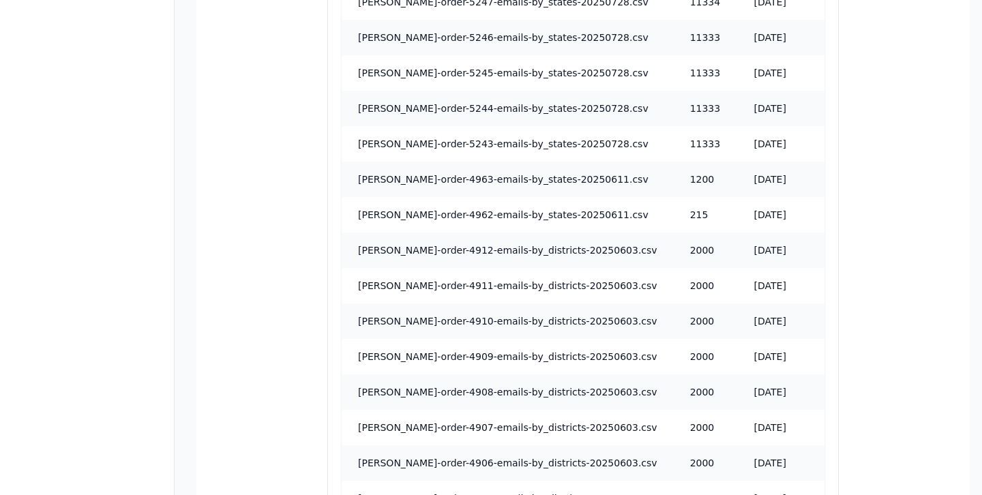
scroll to position [949, 0]
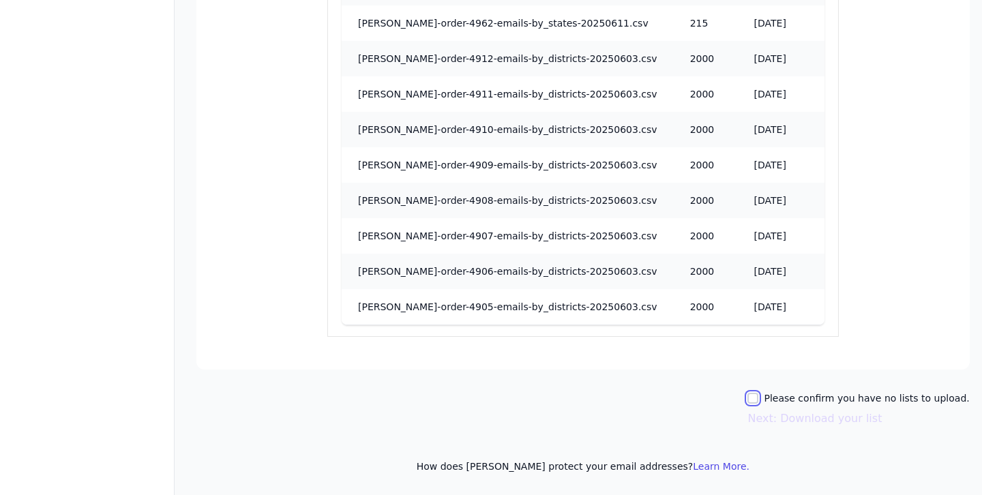
click at [758, 398] on input "Please confirm you have no lists to upload." at bounding box center [753, 398] width 11 height 11
checkbox input "true"
click at [785, 420] on button "Next: Download your list" at bounding box center [815, 419] width 134 height 16
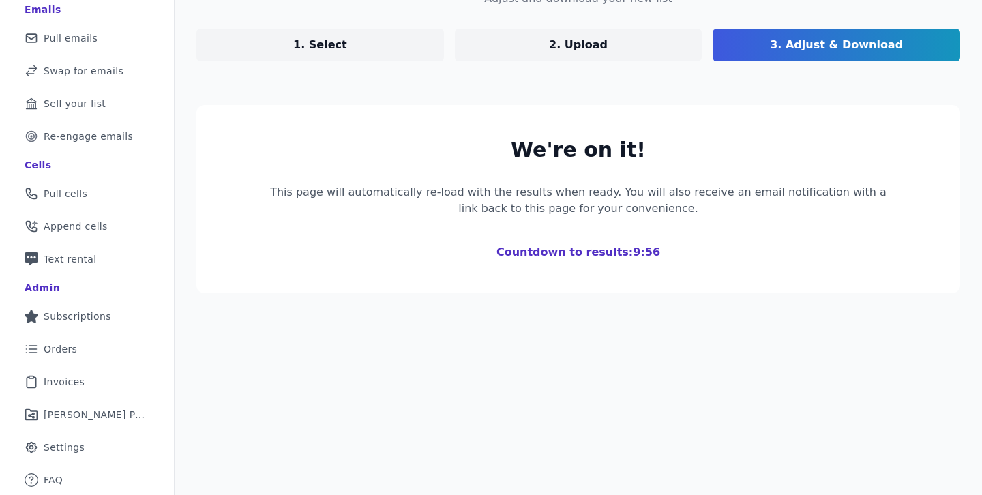
scroll to position [291, 0]
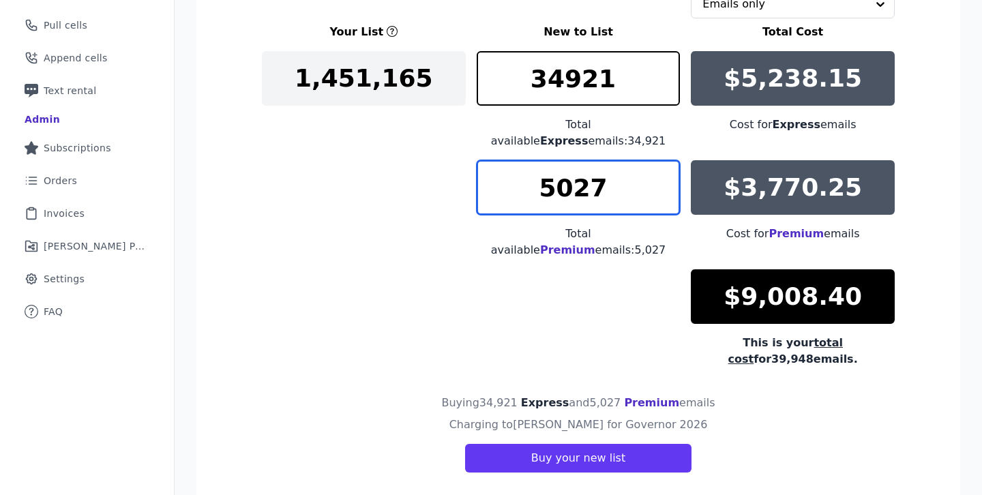
drag, startPoint x: 610, startPoint y: 179, endPoint x: 464, endPoint y: 174, distance: 146.1
click at [483, 175] on input "5027" at bounding box center [579, 187] width 204 height 55
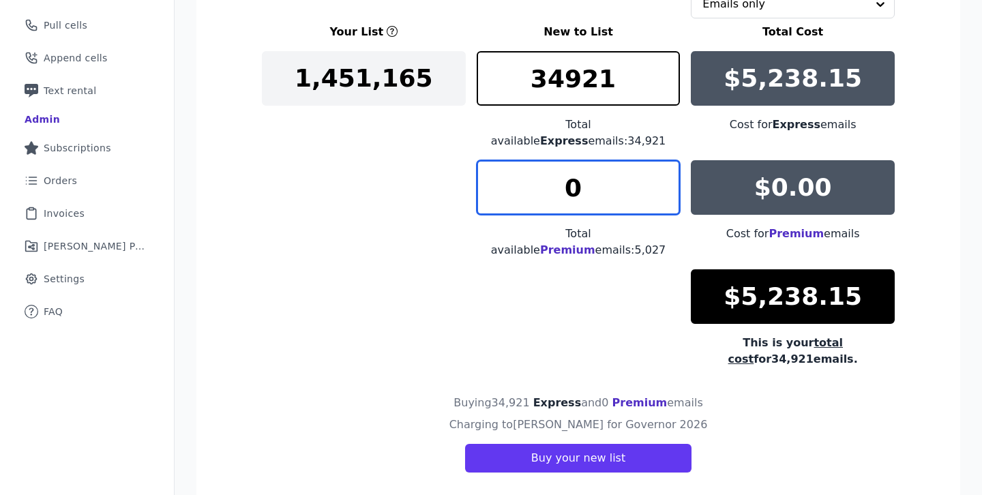
type input "0"
click at [340, 226] on div "Your List New to List Total Cost 1,451,165 34921 Total available Express emails…" at bounding box center [578, 196] width 633 height 344
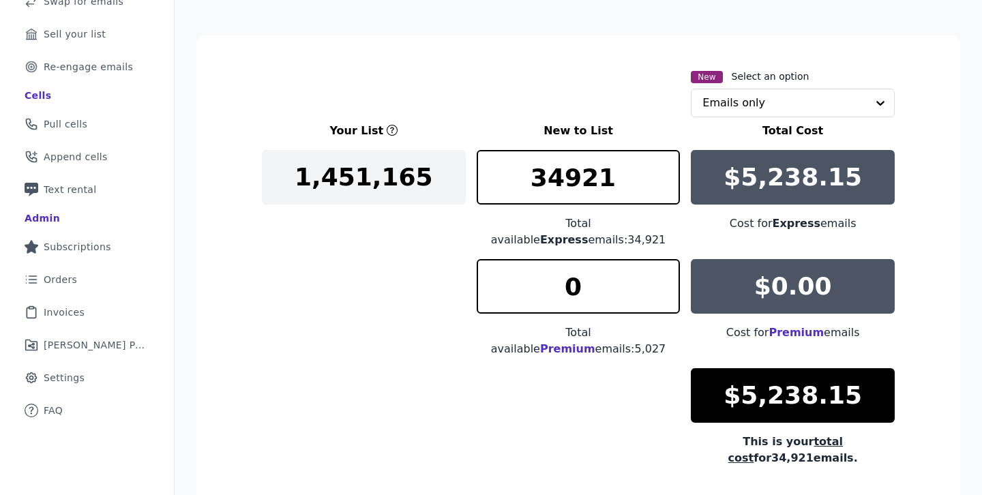
scroll to position [190, 0]
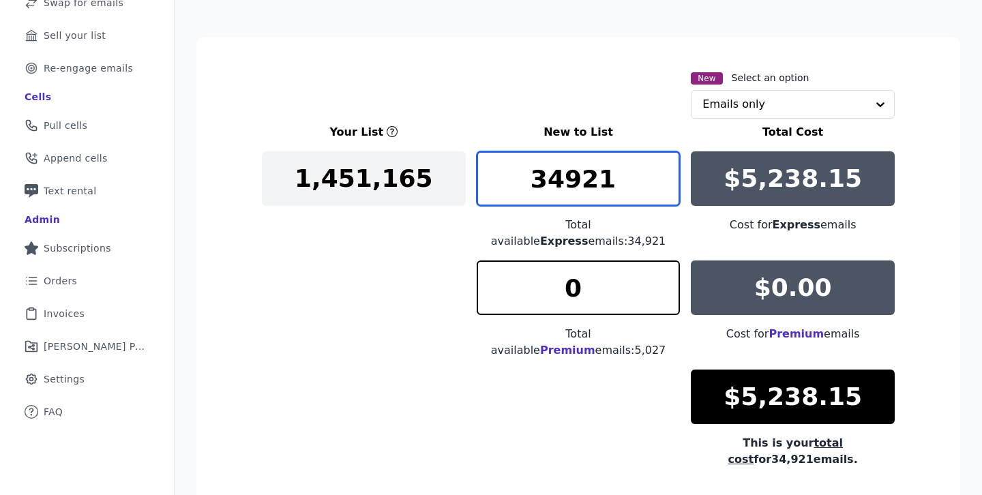
drag, startPoint x: 614, startPoint y: 179, endPoint x: 503, endPoint y: 179, distance: 110.5
click at [507, 179] on input "34921" at bounding box center [579, 178] width 204 height 55
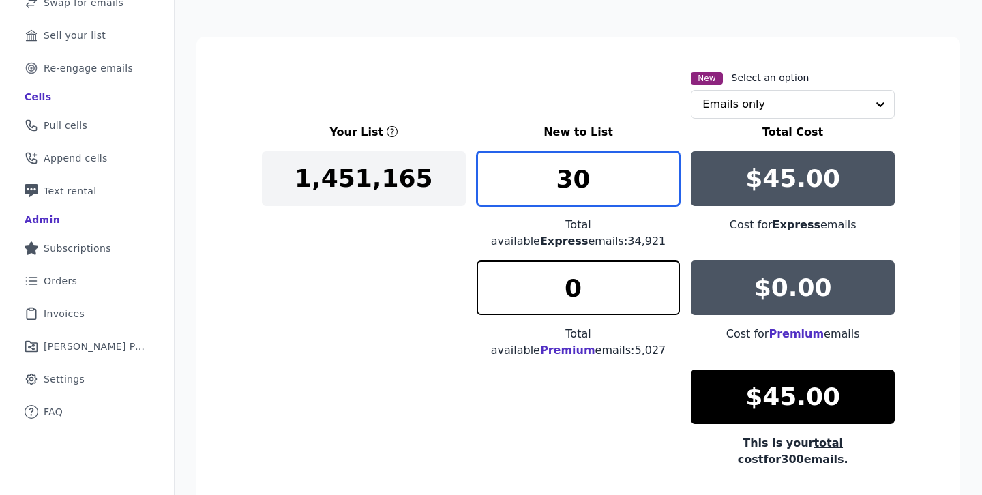
type input "3"
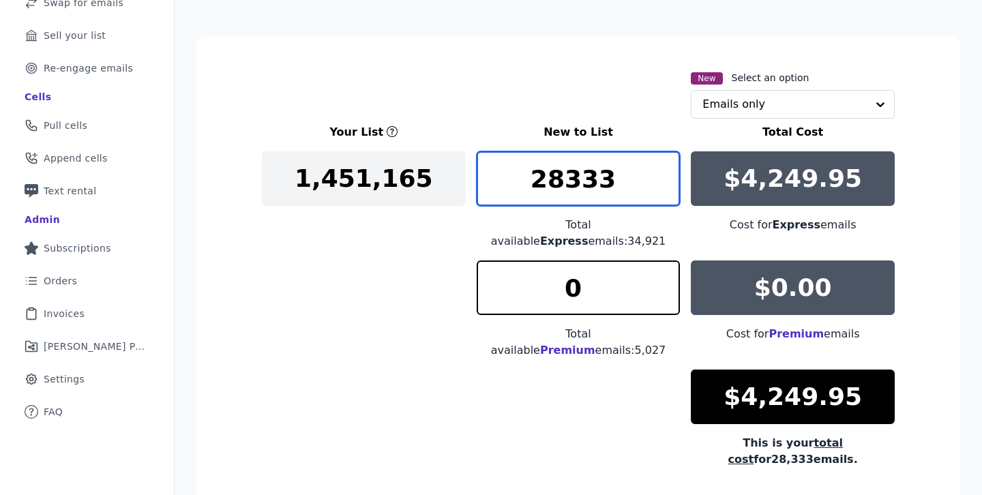
type input "28333"
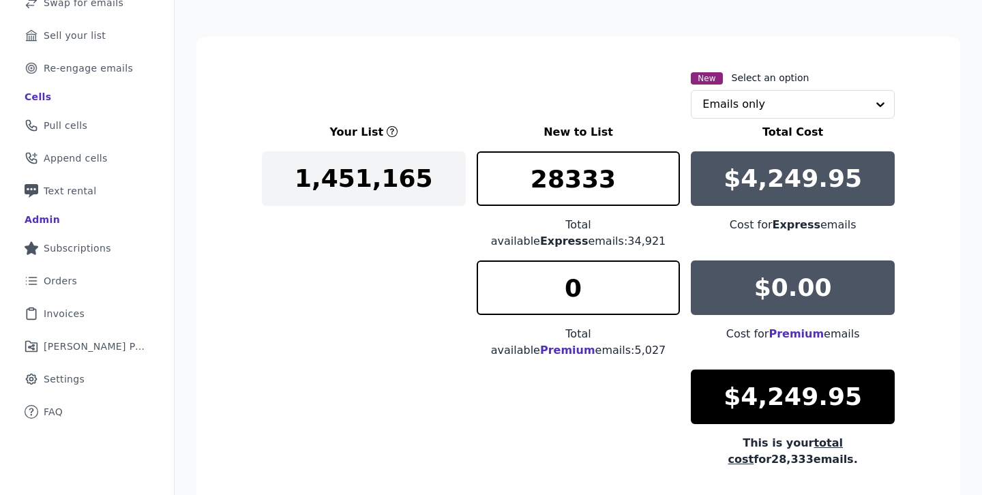
click at [304, 312] on div "Your List New to List Total Cost 1,451,165 28333 Total available Express emails…" at bounding box center [578, 296] width 633 height 344
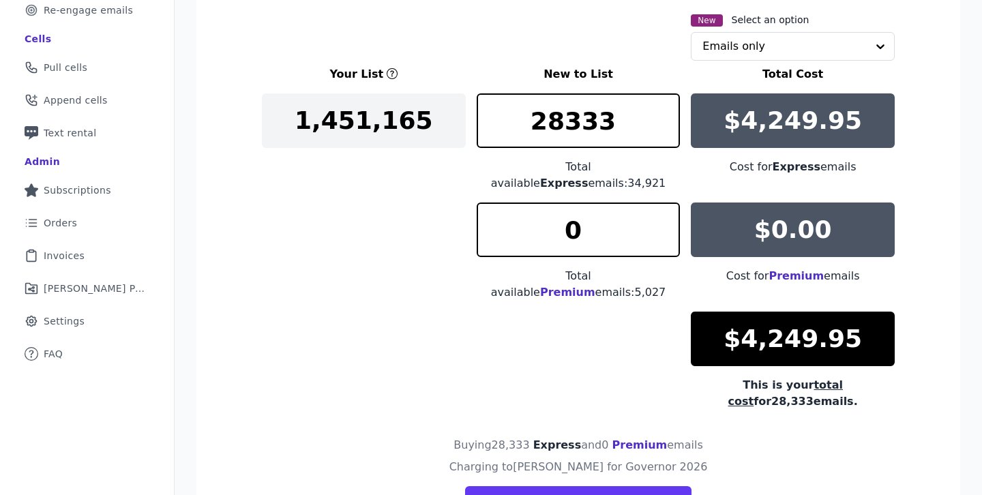
scroll to position [291, 0]
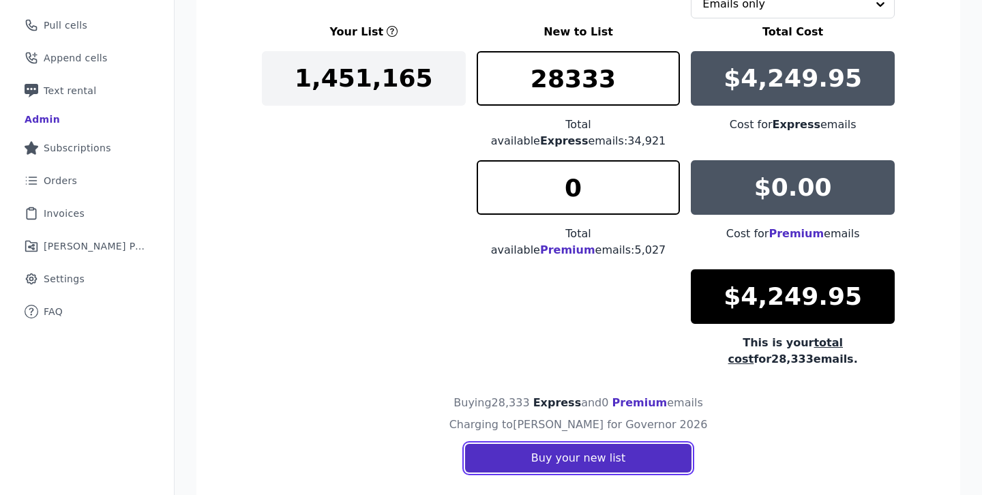
click at [602, 444] on button "Buy your new list" at bounding box center [578, 458] width 226 height 29
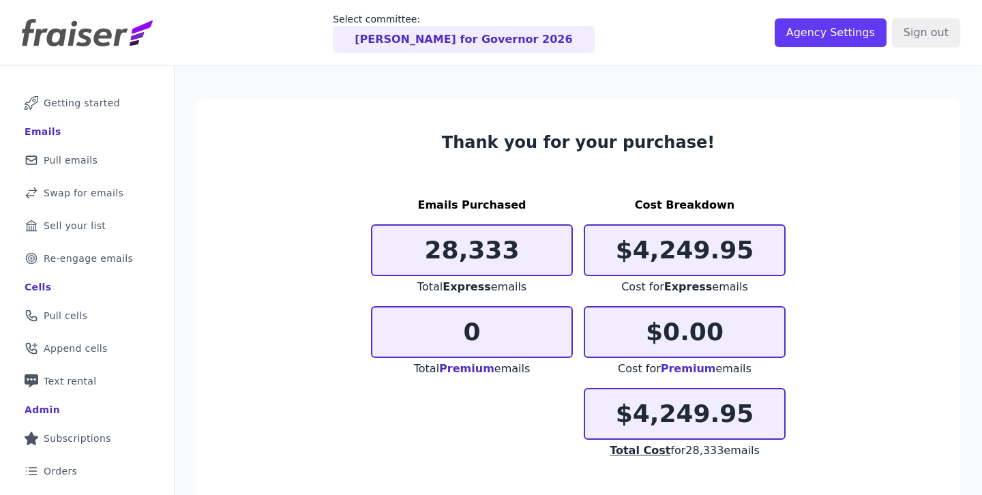
scroll to position [130, 0]
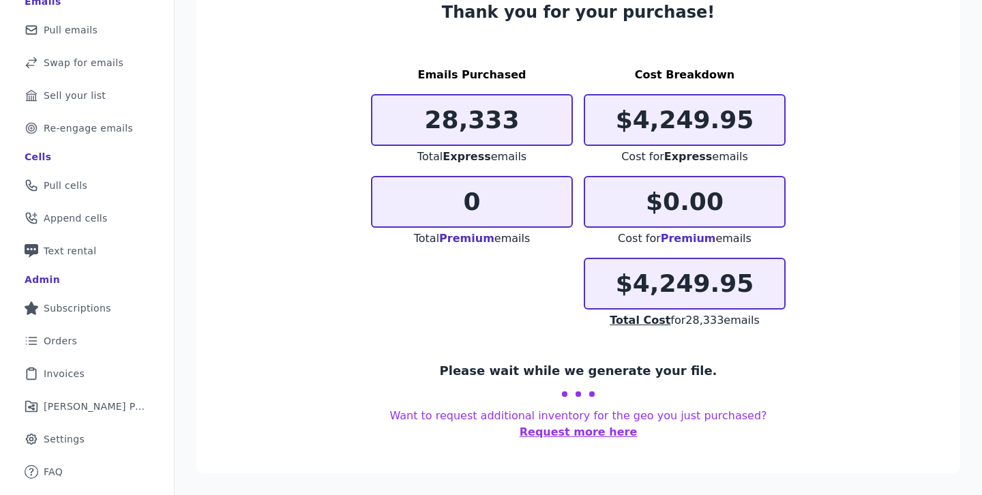
click at [509, 290] on div "Emails Purchased 28,333 Total Express emails 0 Total Premium emails Cost Breakd…" at bounding box center [578, 198] width 415 height 262
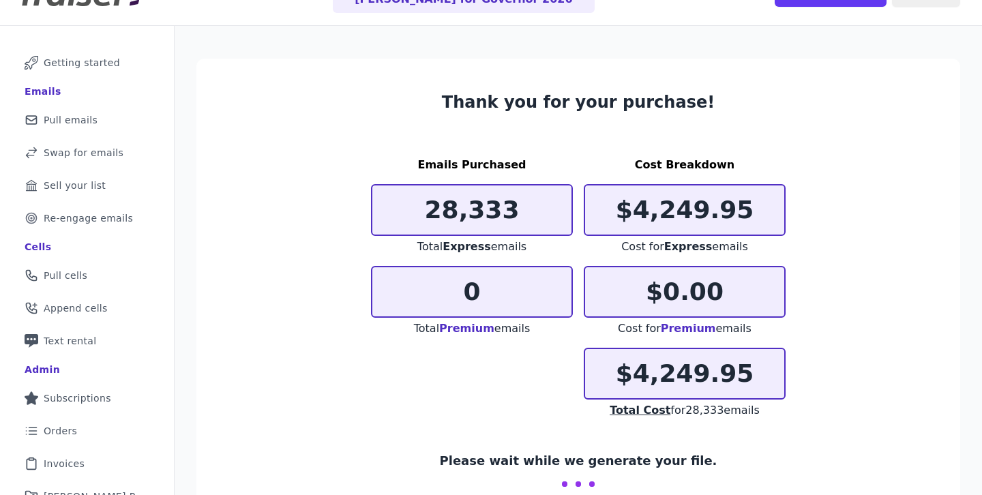
scroll to position [35, 0]
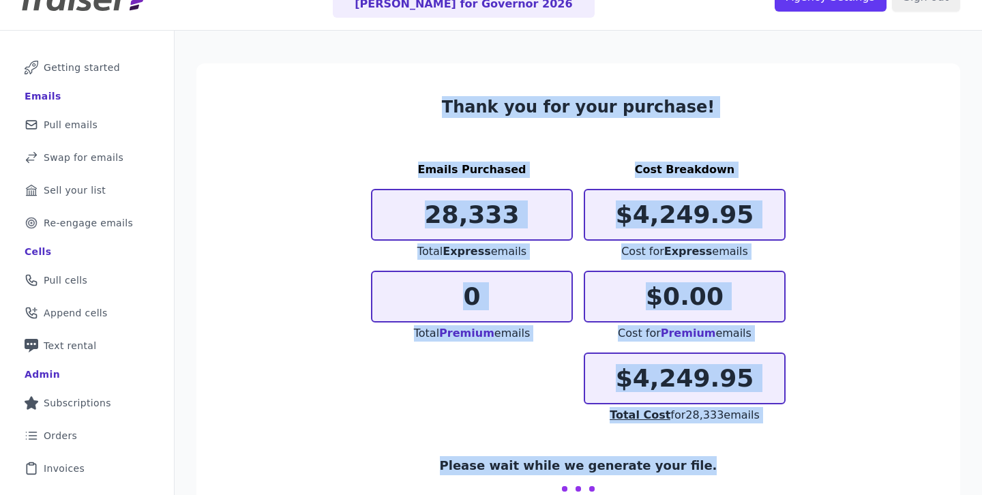
drag, startPoint x: 434, startPoint y: 101, endPoint x: 861, endPoint y: 470, distance: 563.8
click at [861, 475] on section "Thank you for your purchase! Emails Purchased 28,333 Total Express emails 0 Tot…" at bounding box center [578, 315] width 764 height 505
click at [831, 443] on section "Thank you for your purchase! Emails Purchased 28,333 Total Express emails 0 Tot…" at bounding box center [578, 315] width 764 height 505
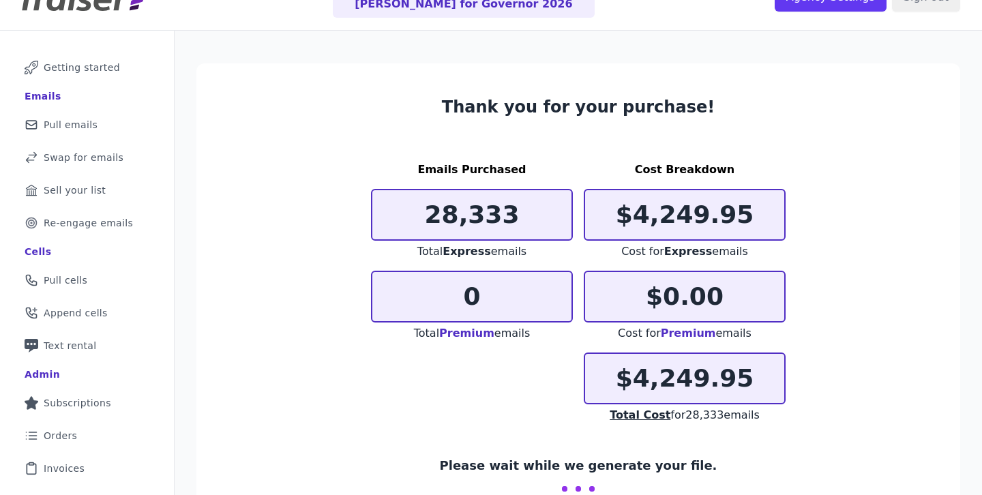
scroll to position [130, 0]
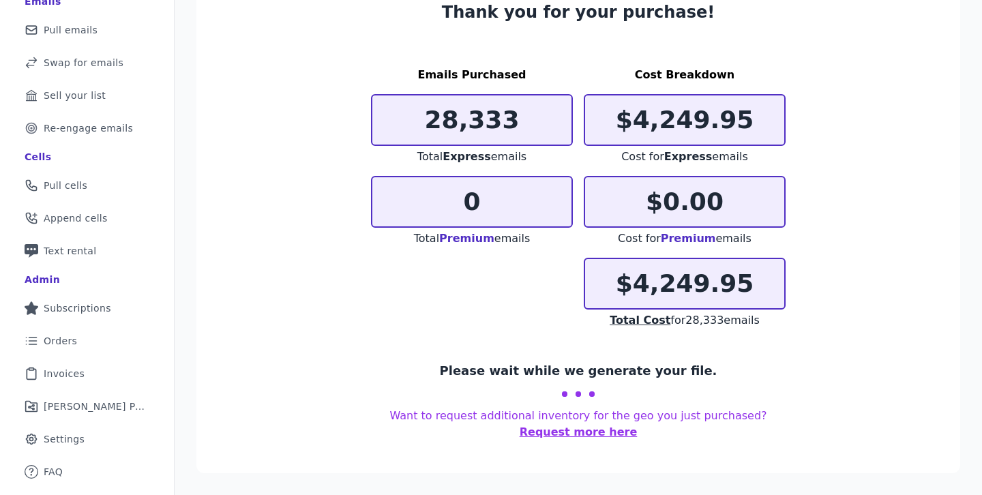
click at [482, 323] on div "Emails Purchased 28,333 Total Express emails 0 Total Premium emails Cost Breakd…" at bounding box center [578, 198] width 415 height 262
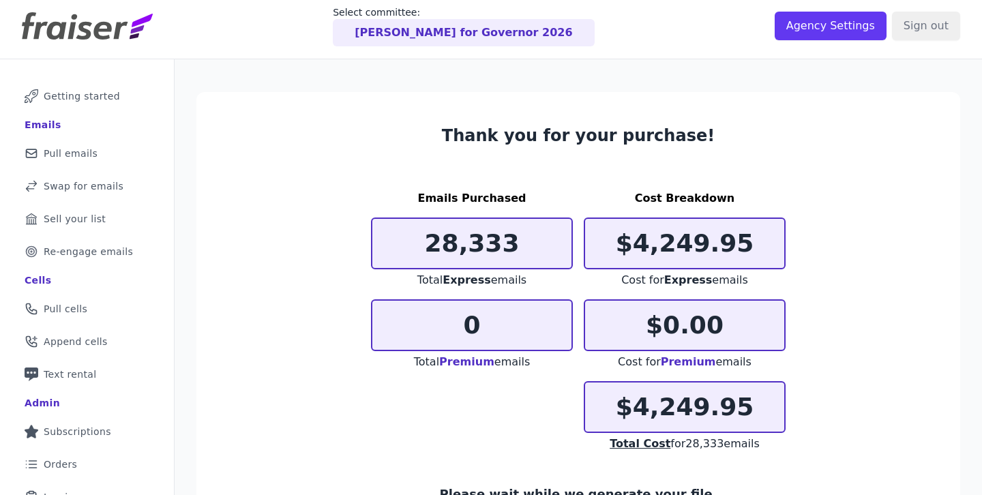
scroll to position [0, 0]
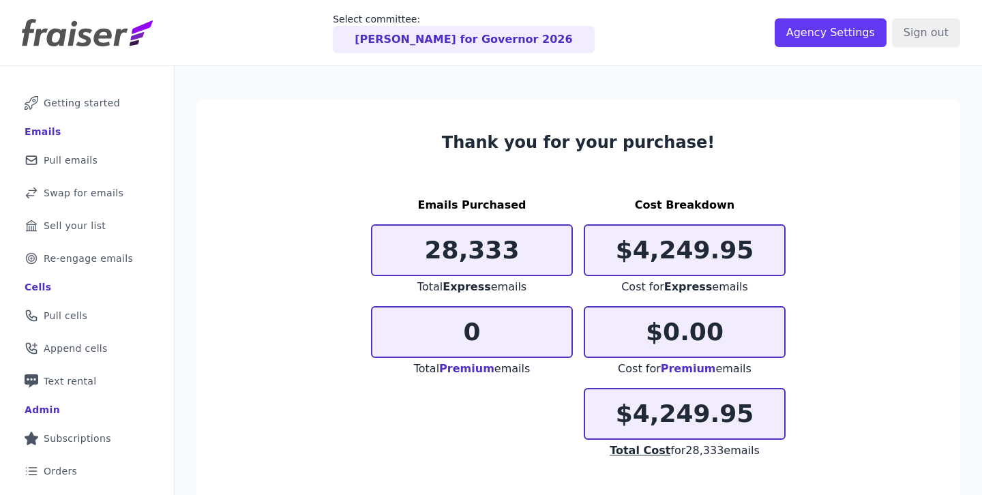
drag, startPoint x: 427, startPoint y: 124, endPoint x: 852, endPoint y: 465, distance: 544.8
click at [851, 465] on section "Thank you for your purchase! Emails Purchased 28,333 Total Express emails 0 Tot…" at bounding box center [578, 351] width 764 height 505
click at [852, 465] on section "Thank you for your purchase! Emails Purchased 28,333 Total Express emails 0 Tot…" at bounding box center [578, 351] width 764 height 505
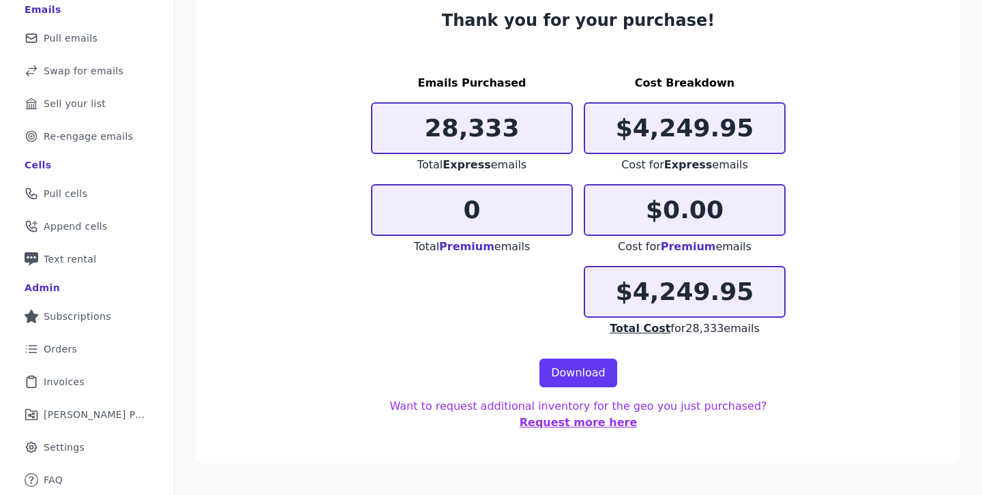
scroll to position [122, 0]
click at [576, 374] on link "Download" at bounding box center [579, 373] width 78 height 29
click at [892, 95] on section "Thank you for your purchase! Emails Purchased 28,333 Total Express emails 0 Tot…" at bounding box center [578, 220] width 764 height 487
